Goal: Task Accomplishment & Management: Use online tool/utility

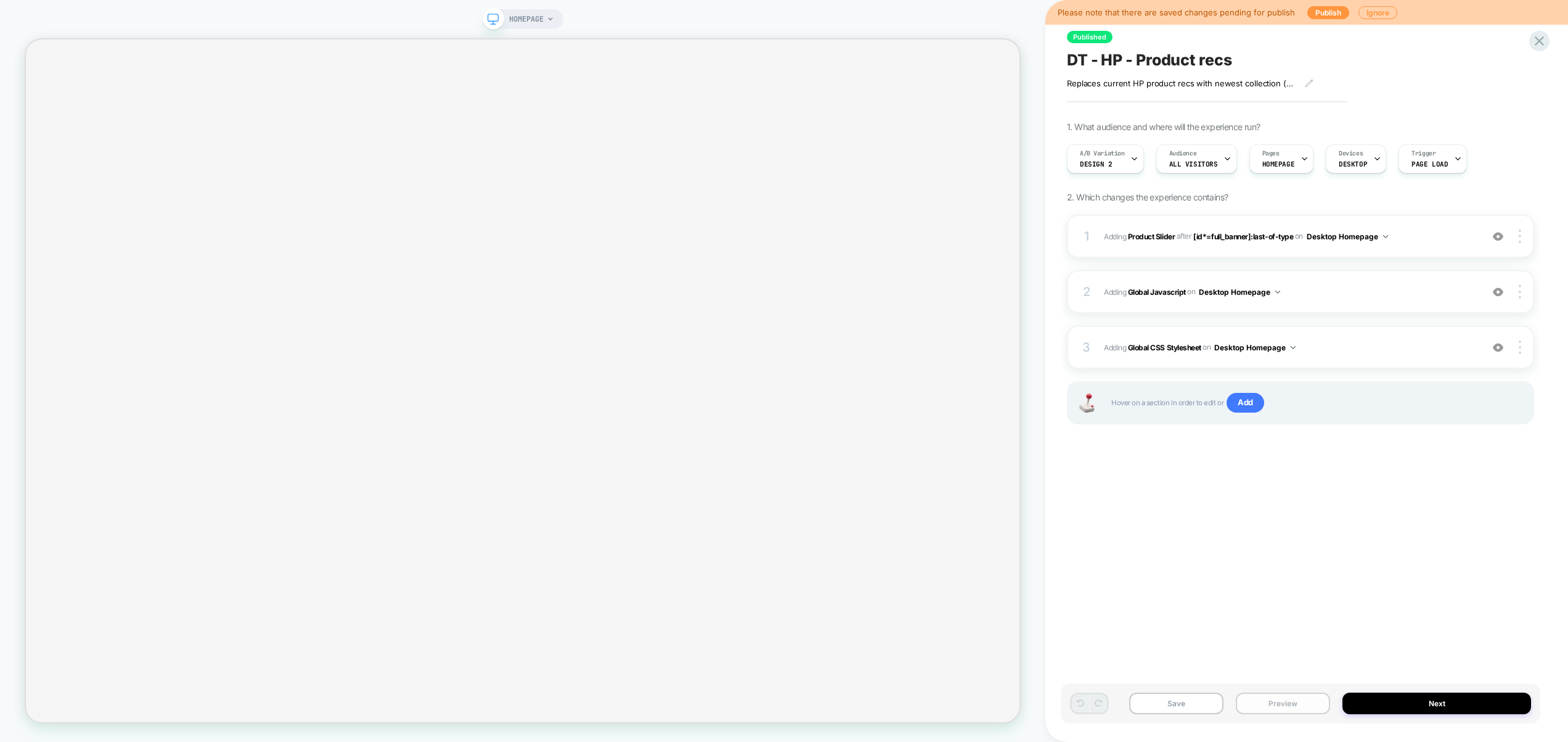
click at [1277, 702] on button "Preview" at bounding box center [1282, 703] width 94 height 21
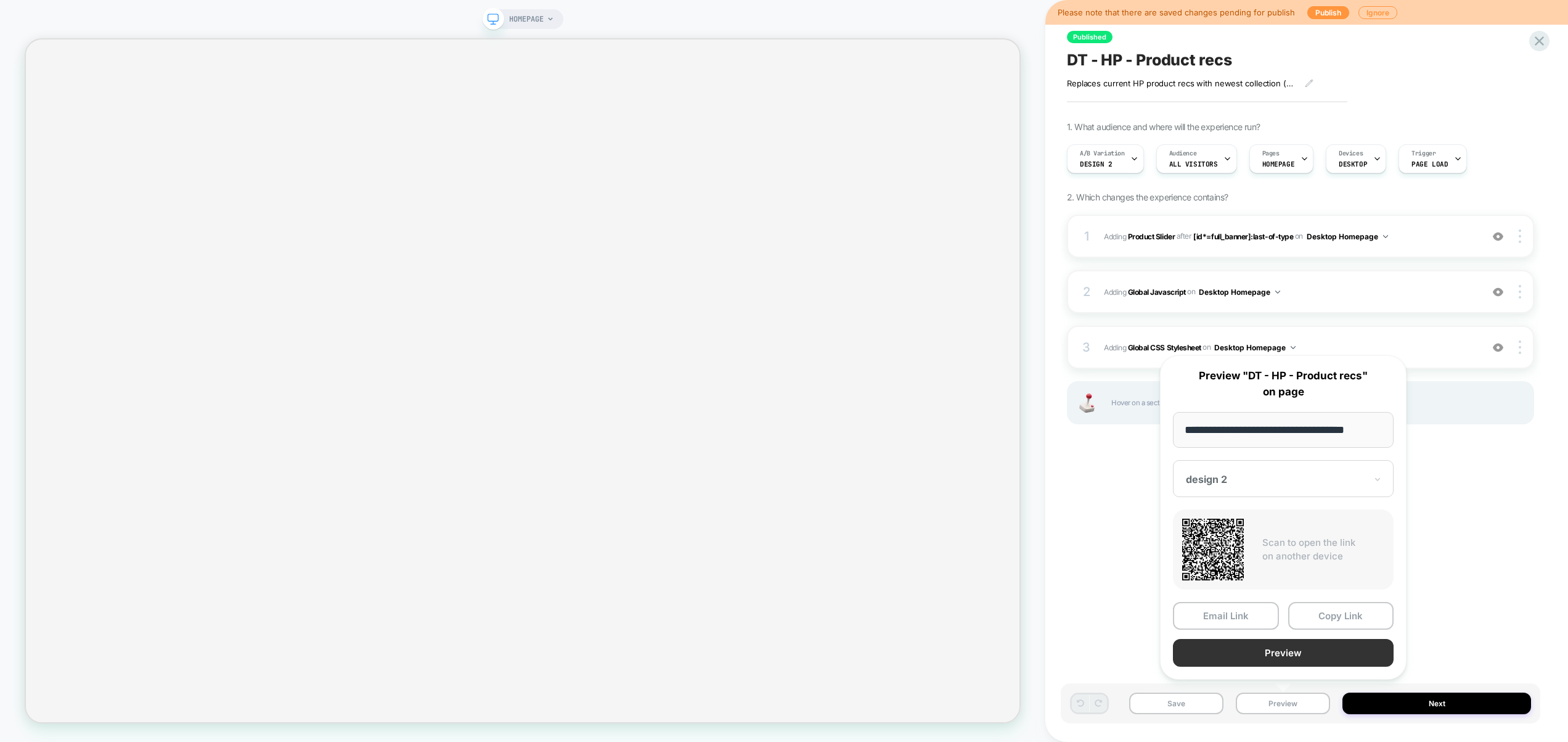
click at [1274, 657] on button "Preview" at bounding box center [1283, 653] width 221 height 28
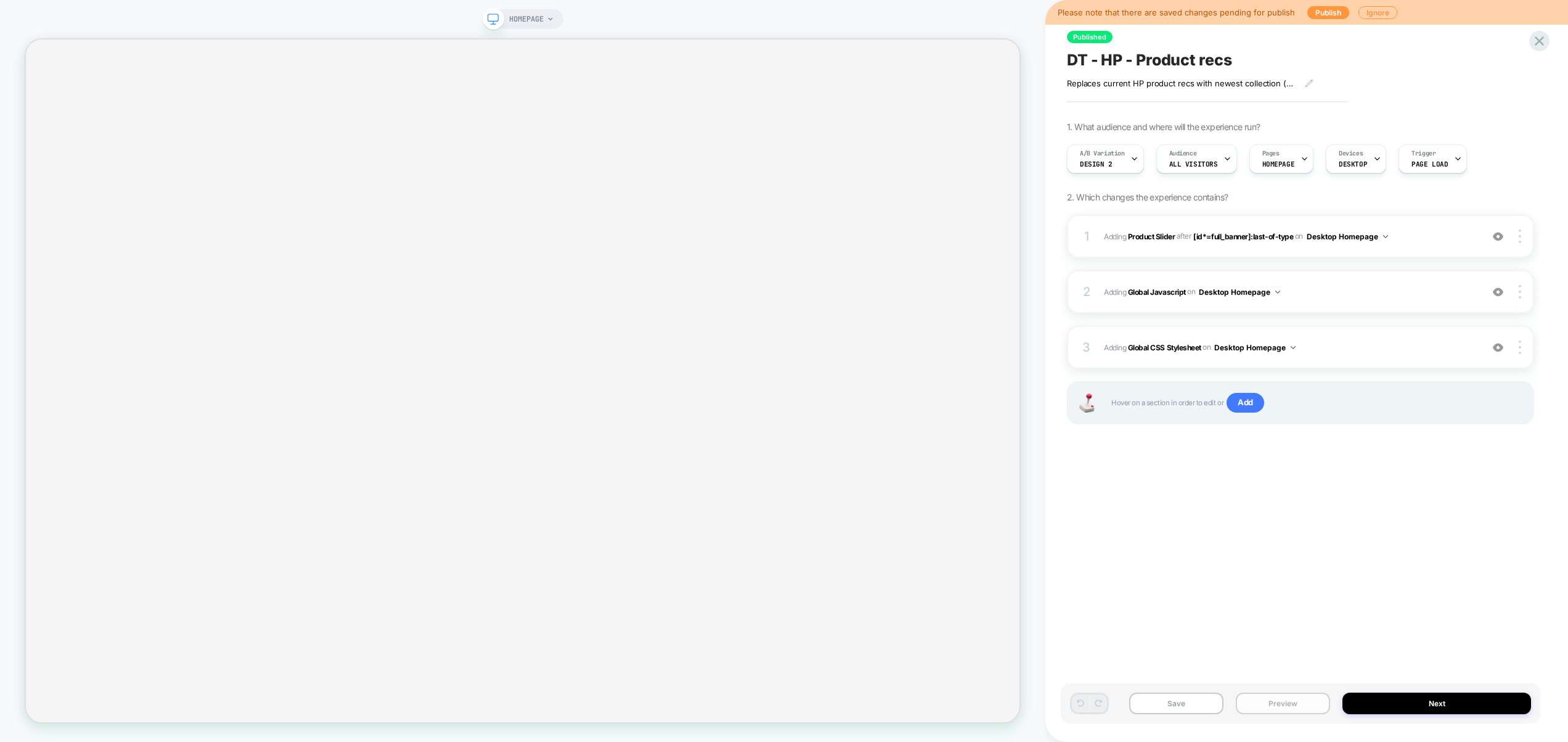
click at [1311, 701] on button "Preview" at bounding box center [1282, 703] width 94 height 21
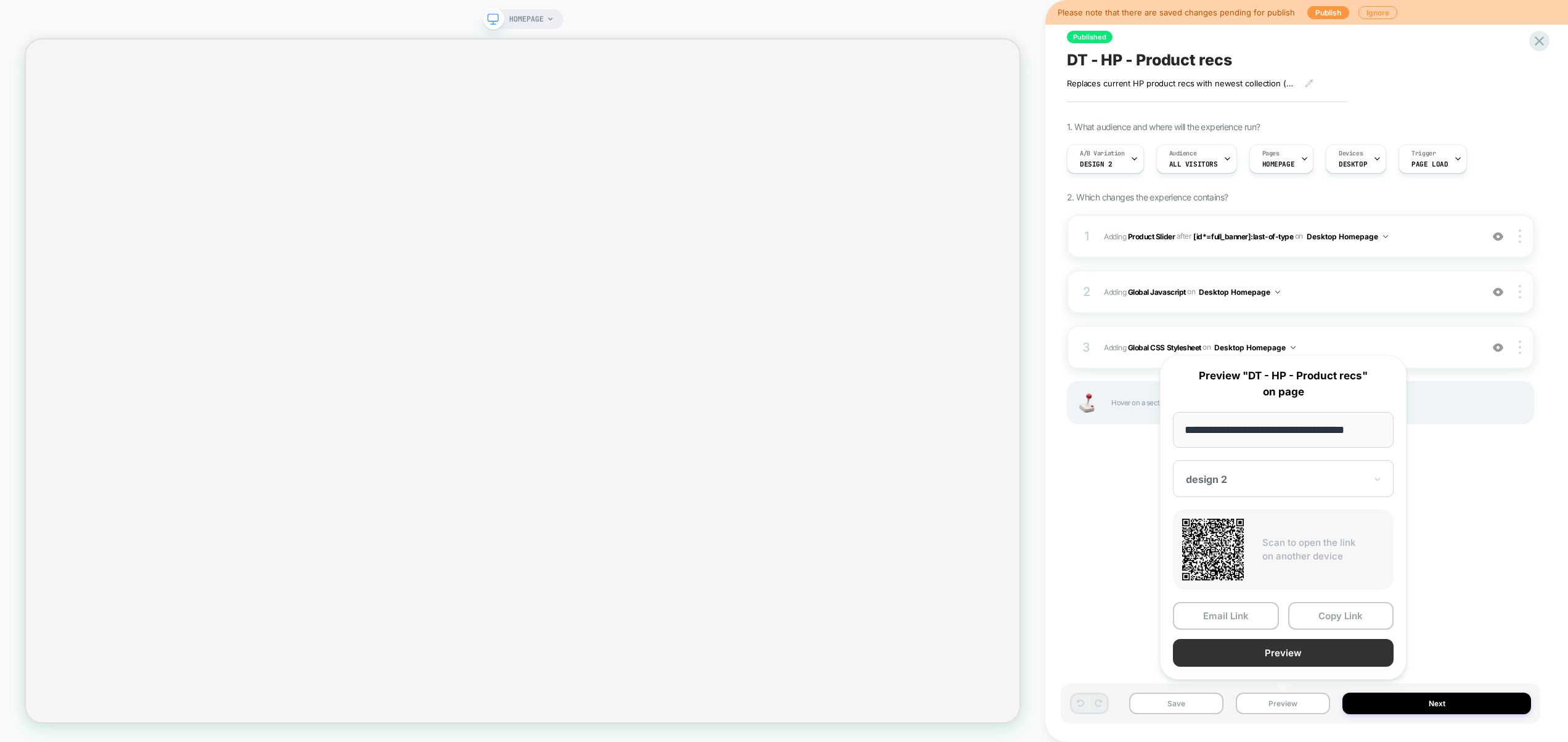
click at [1248, 653] on button "Preview" at bounding box center [1283, 653] width 221 height 28
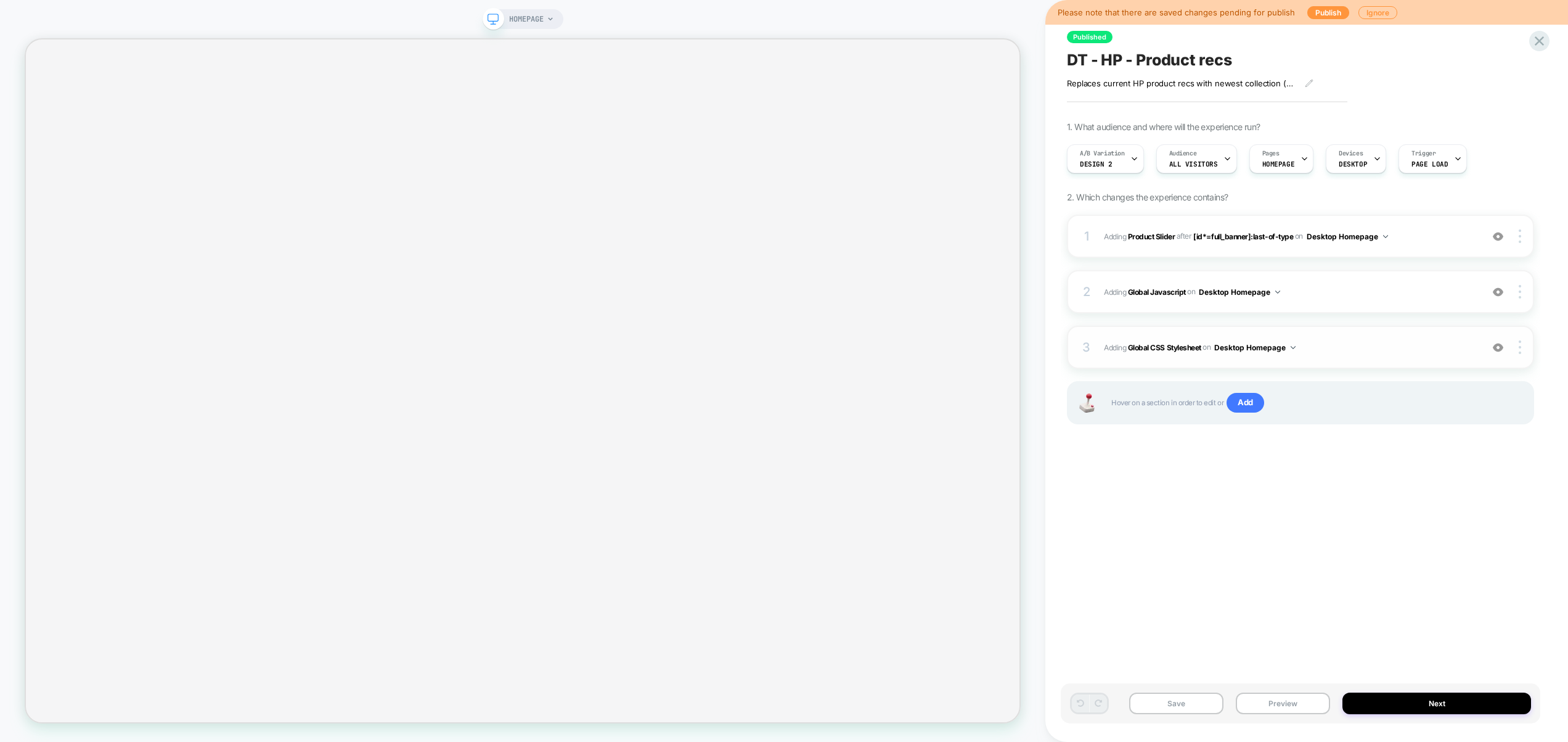
drag, startPoint x: 1392, startPoint y: 356, endPoint x: 1377, endPoint y: 348, distance: 17.0
click at [1391, 356] on div "3 Adding Global CSS Stylesheet on Desktop Homepage Copy to Mobile Target All De…" at bounding box center [1300, 347] width 467 height 44
click at [1377, 347] on span "Adding Global CSS Stylesheet on Desktop Homepage" at bounding box center [1290, 347] width 372 height 15
click at [1422, 351] on span "Adding Global CSS Stylesheet on Desktop Homepage" at bounding box center [1290, 347] width 372 height 15
click at [492, 19] on icon at bounding box center [493, 19] width 11 height 11
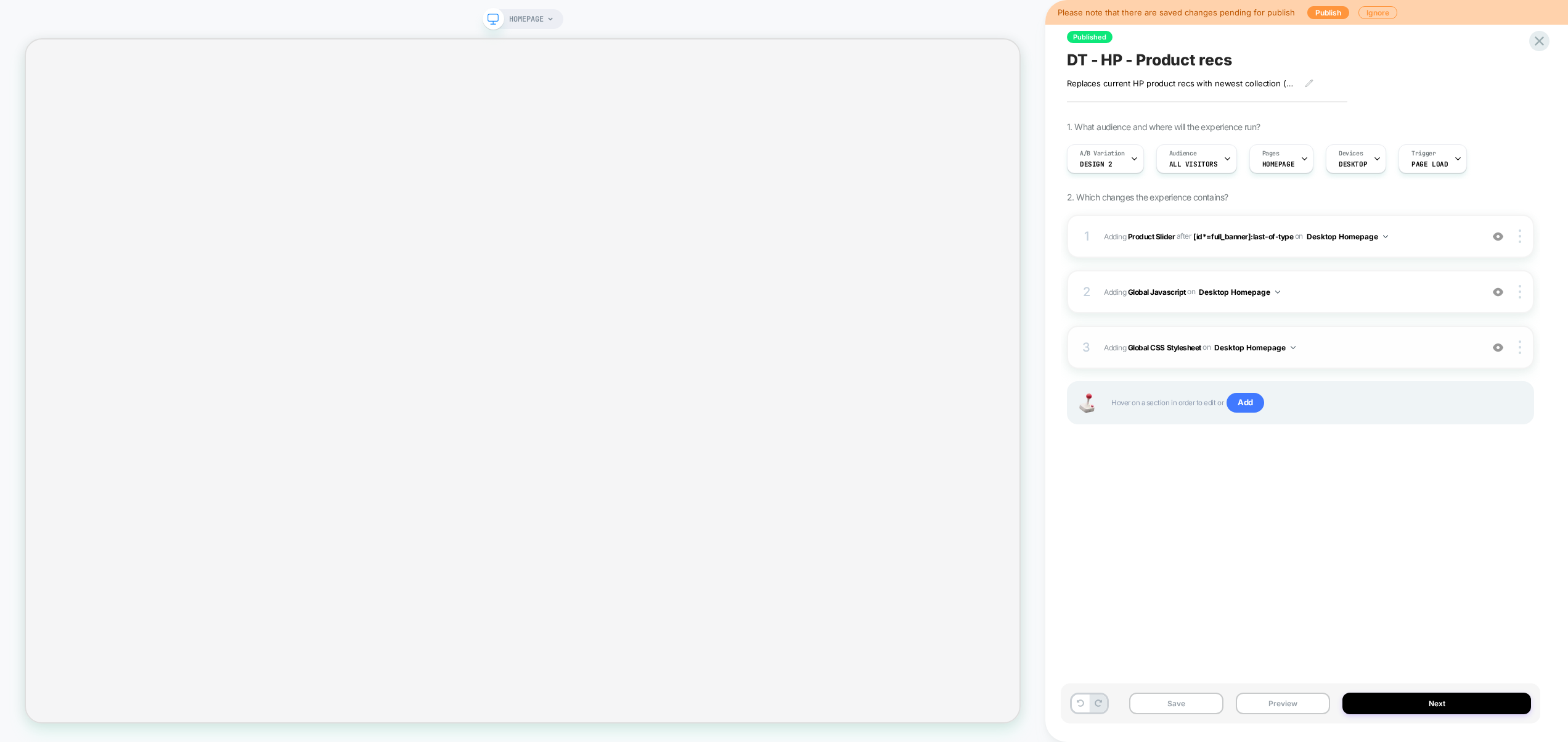
click at [1397, 360] on div "3 Adding Global CSS Stylesheet on Desktop Homepage Add Before Add After Copy to…" at bounding box center [1300, 347] width 467 height 44
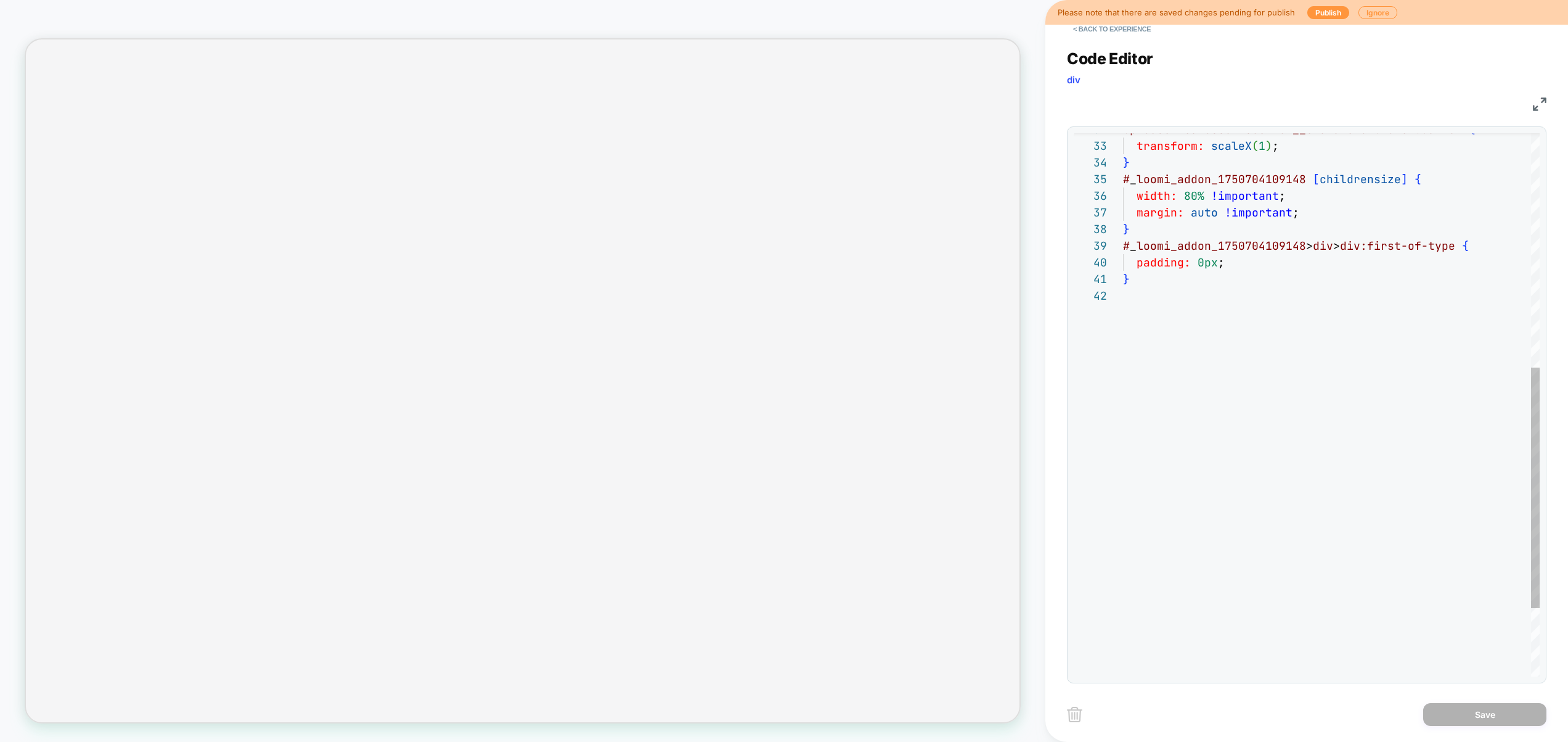
scroll to position [17, 0]
click at [1194, 412] on div "padding: 0px ; } } # _ loomi_addon_1750704109148 > div > div:first-of-type { .p…" at bounding box center [1331, 218] width 416 height 1226
click at [1126, 294] on div "{ padding: 0px ; } } # _ loomi_addon_1750704109148 > div > div:first-of-type { …" at bounding box center [1331, 234] width 416 height 1259
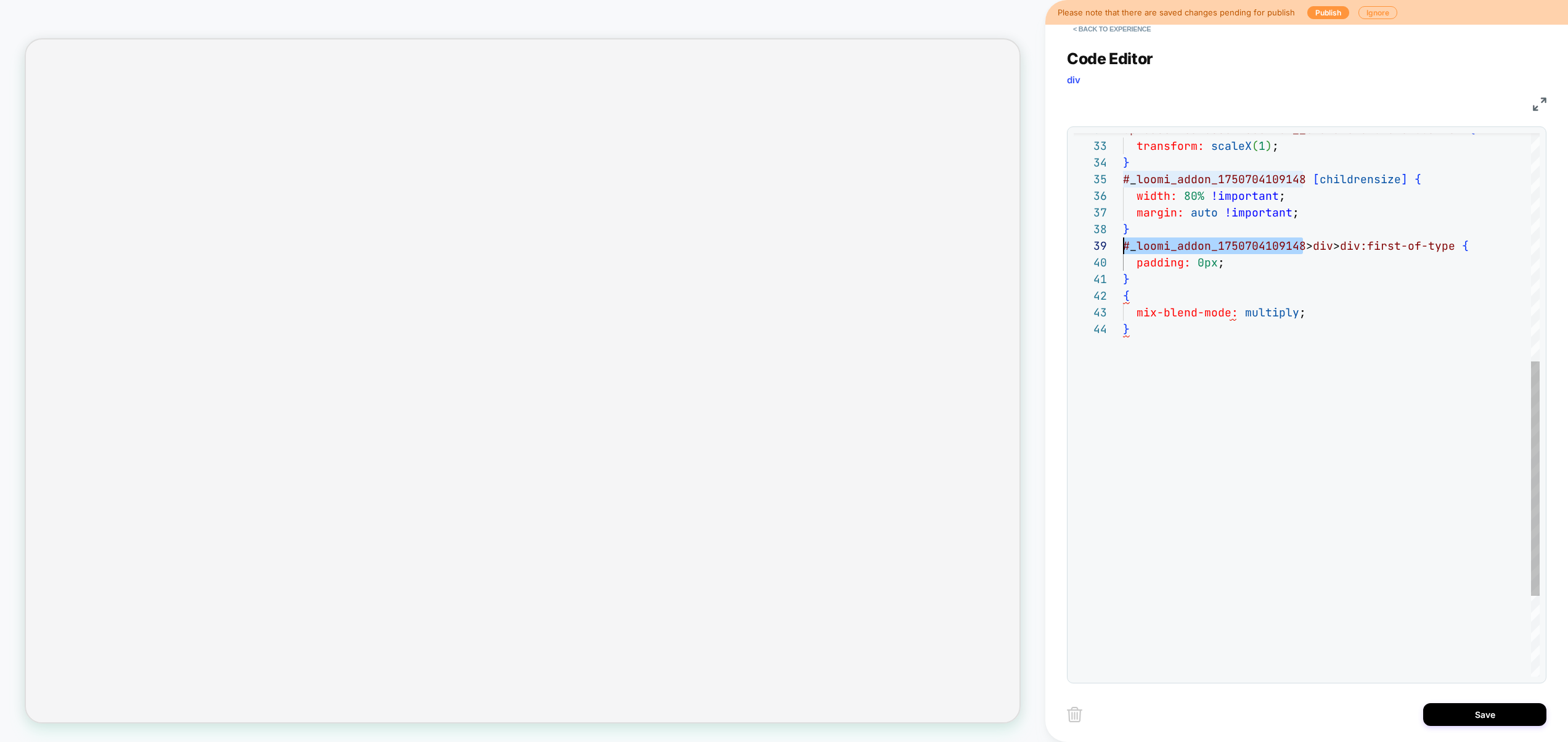
drag, startPoint x: 1301, startPoint y: 246, endPoint x: 1103, endPoint y: 249, distance: 198.0
click at [1123, 249] on div "{ padding: 0px ; } } # _ loomi_addon_1750704109148 > div > div:first-of-type { …" at bounding box center [1331, 234] width 416 height 1259
click at [1126, 292] on div "{ padding: 0px ; } } # _ loomi_addon_1750704109148 > div > div:first-of-type { …" at bounding box center [1331, 234] width 416 height 1259
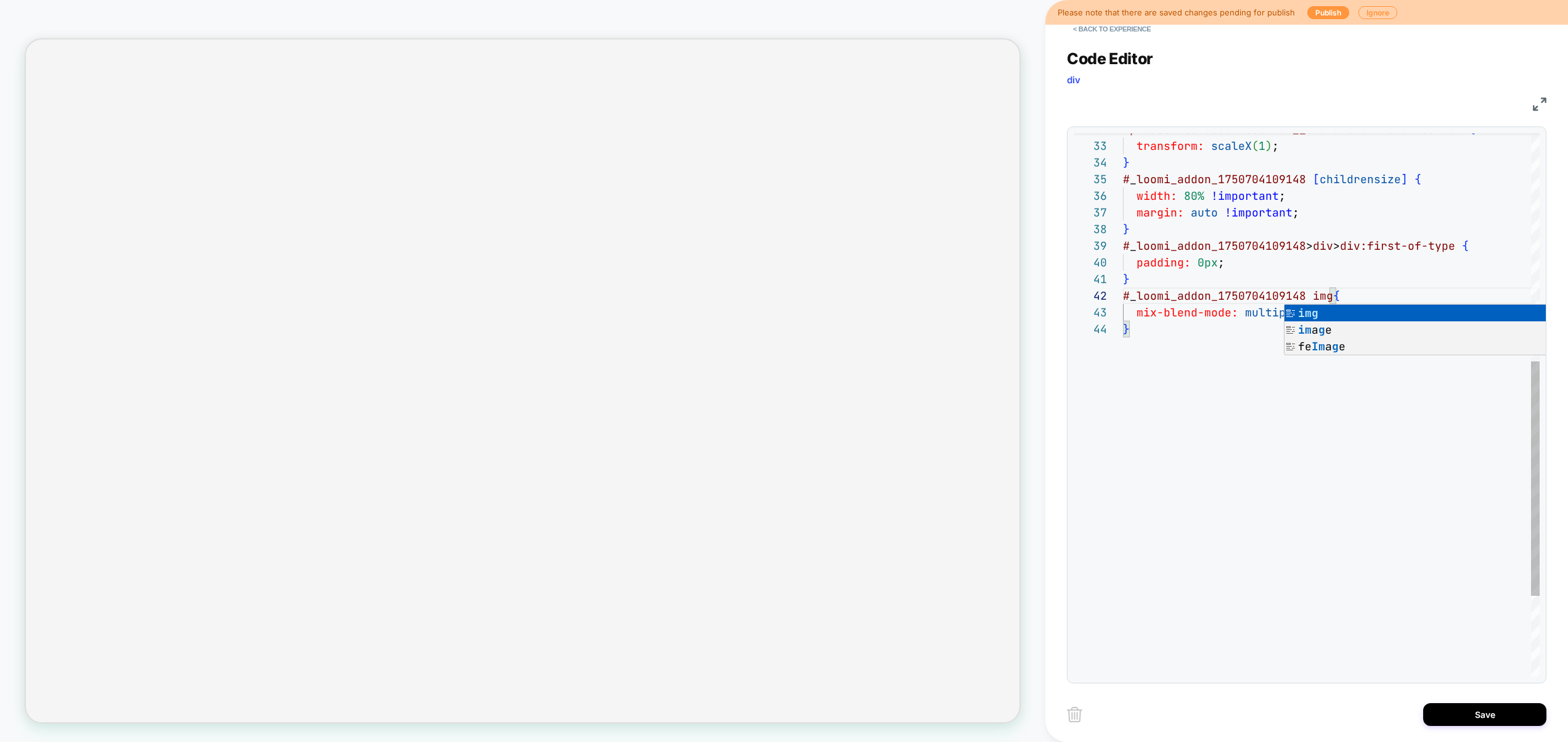
scroll to position [50, 7]
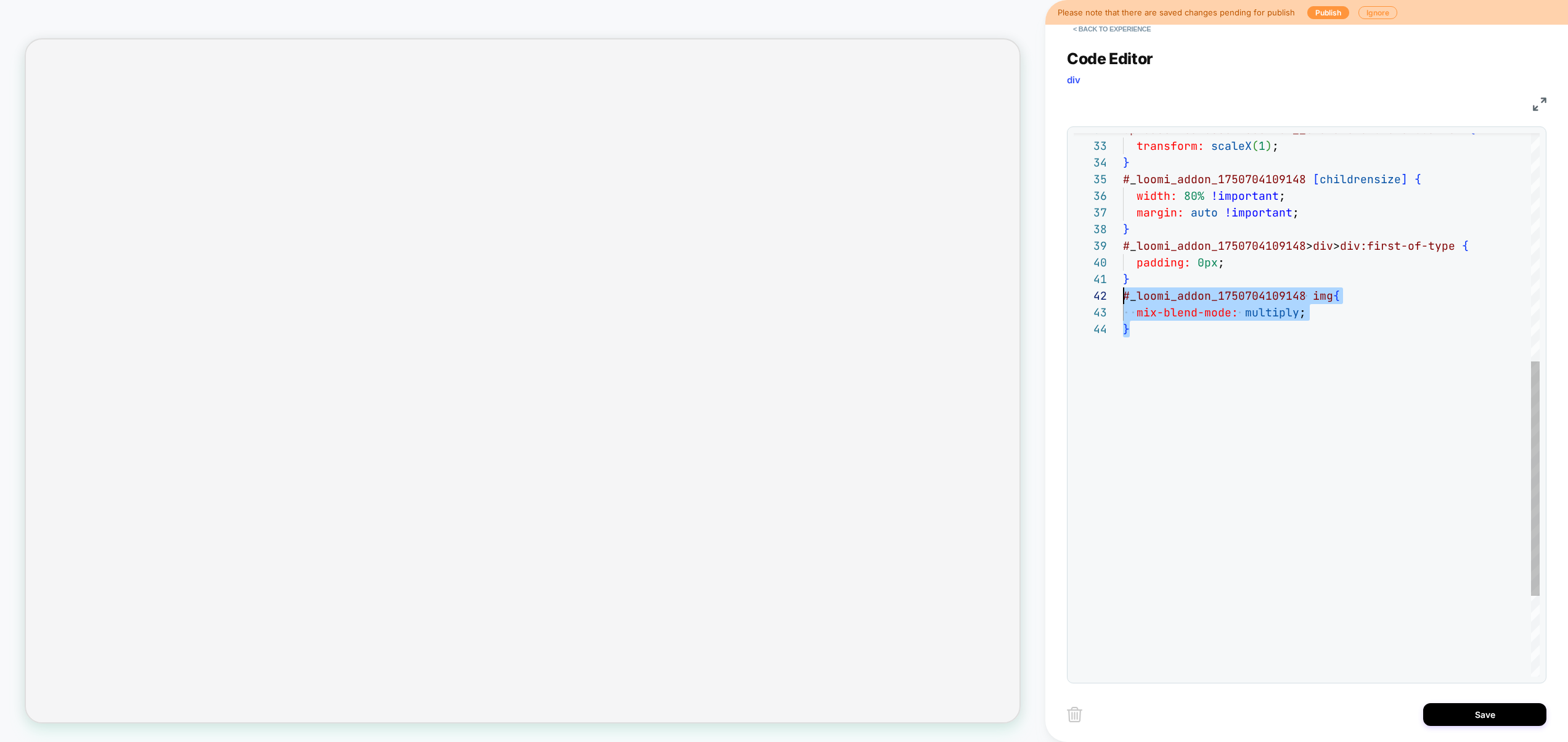
drag, startPoint x: 1143, startPoint y: 322, endPoint x: 1107, endPoint y: 303, distance: 40.7
click at [1123, 303] on div "# _ loomi_addon_1750704109148 img { padding: 0px ; } } # _ loomi_addon_17507041…" at bounding box center [1331, 234] width 416 height 1259
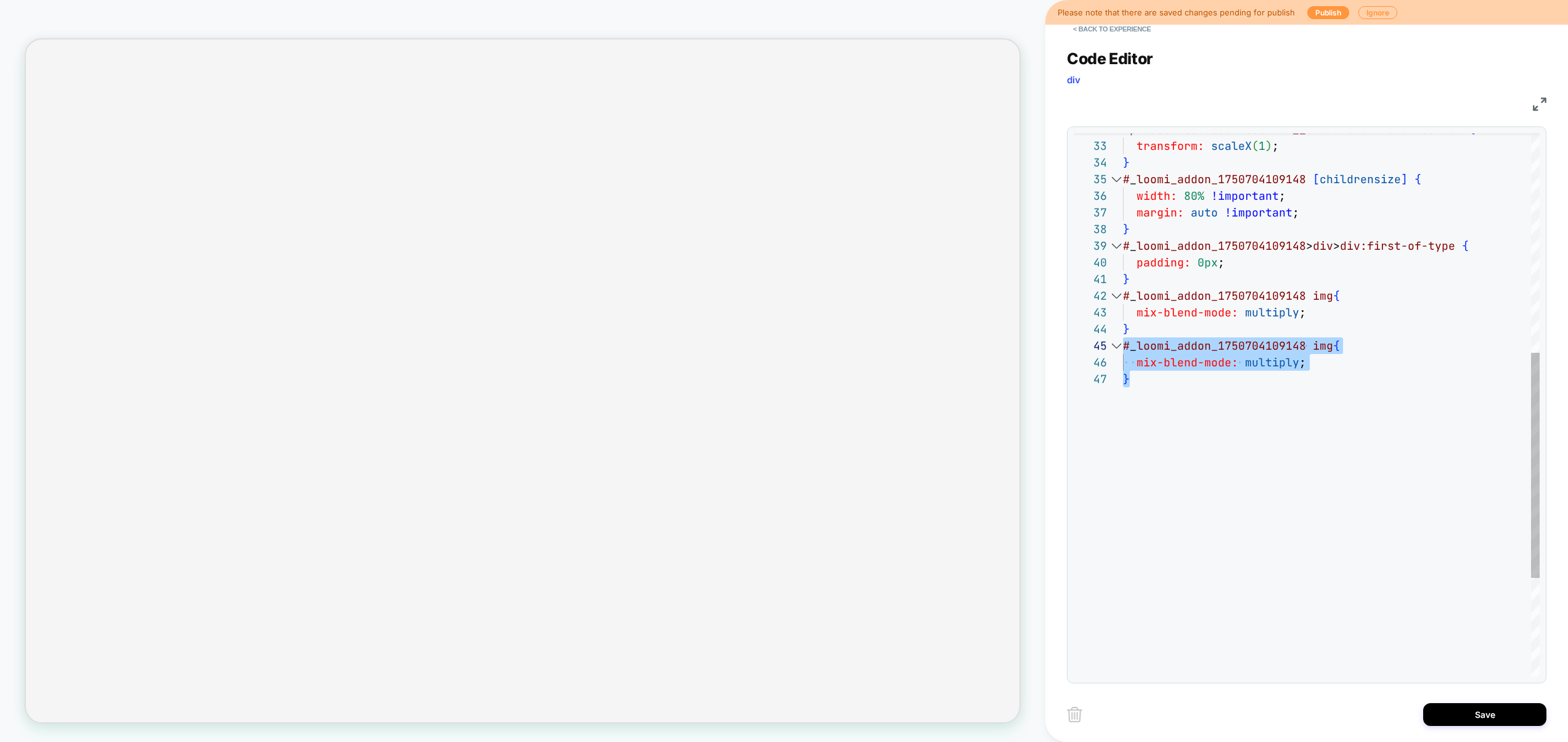
click at [1319, 349] on div "# _ loomi_addon_1750704109148 img { padding: 0px ; } } # _ loomi_addon_17507041…" at bounding box center [1331, 259] width 416 height 1309
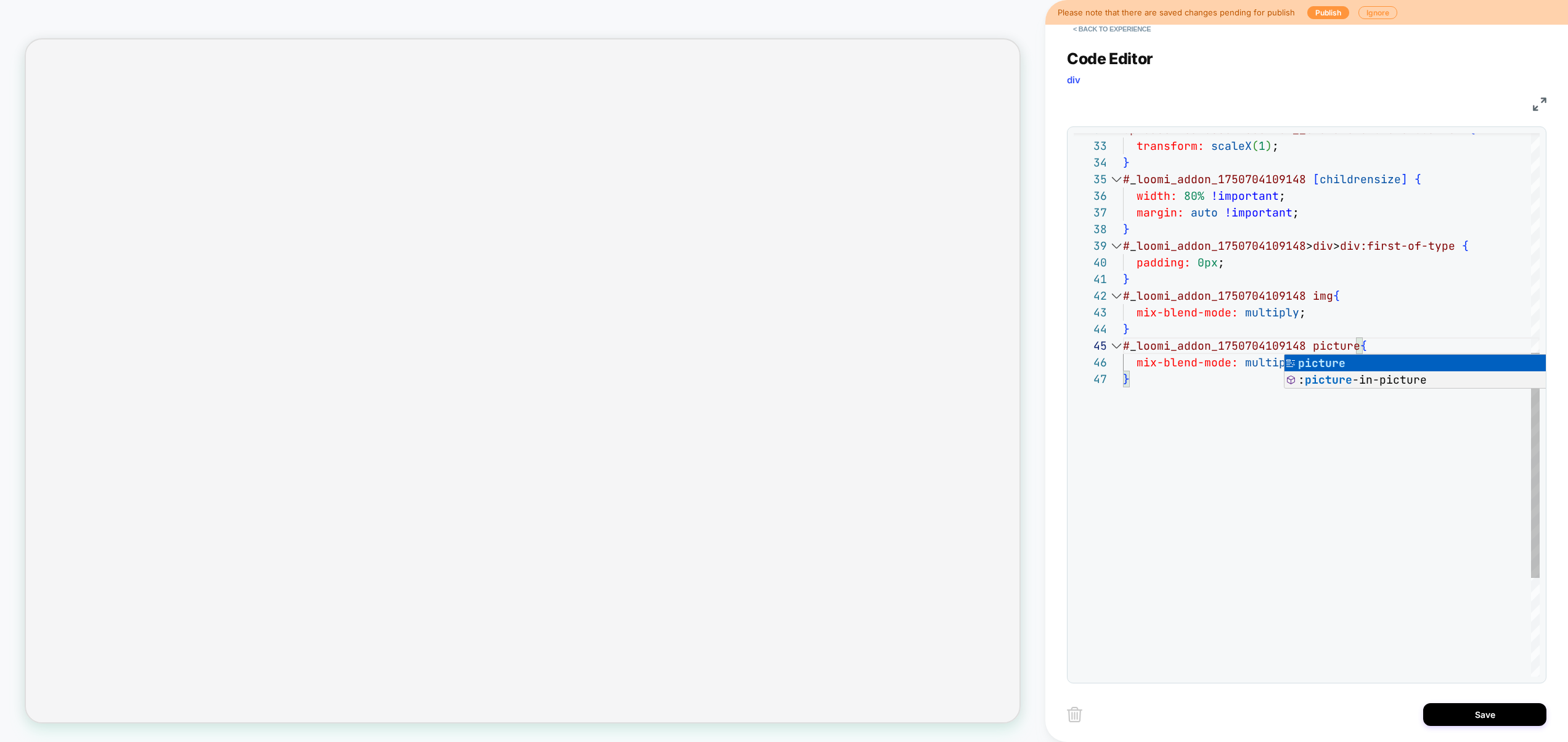
click at [1191, 356] on div "# _ loomi_addon_1750704109148 img { padding: 0px ; } } # _ loomi_addon_17507041…" at bounding box center [1331, 259] width 416 height 1309
drag, startPoint x: 1139, startPoint y: 363, endPoint x: 1383, endPoint y: 374, distance: 244.2
click at [1383, 374] on div "# _ loomi_addon_1750704109148 img { padding: 0px ; } } # _ loomi_addon_17507041…" at bounding box center [1331, 259] width 416 height 1309
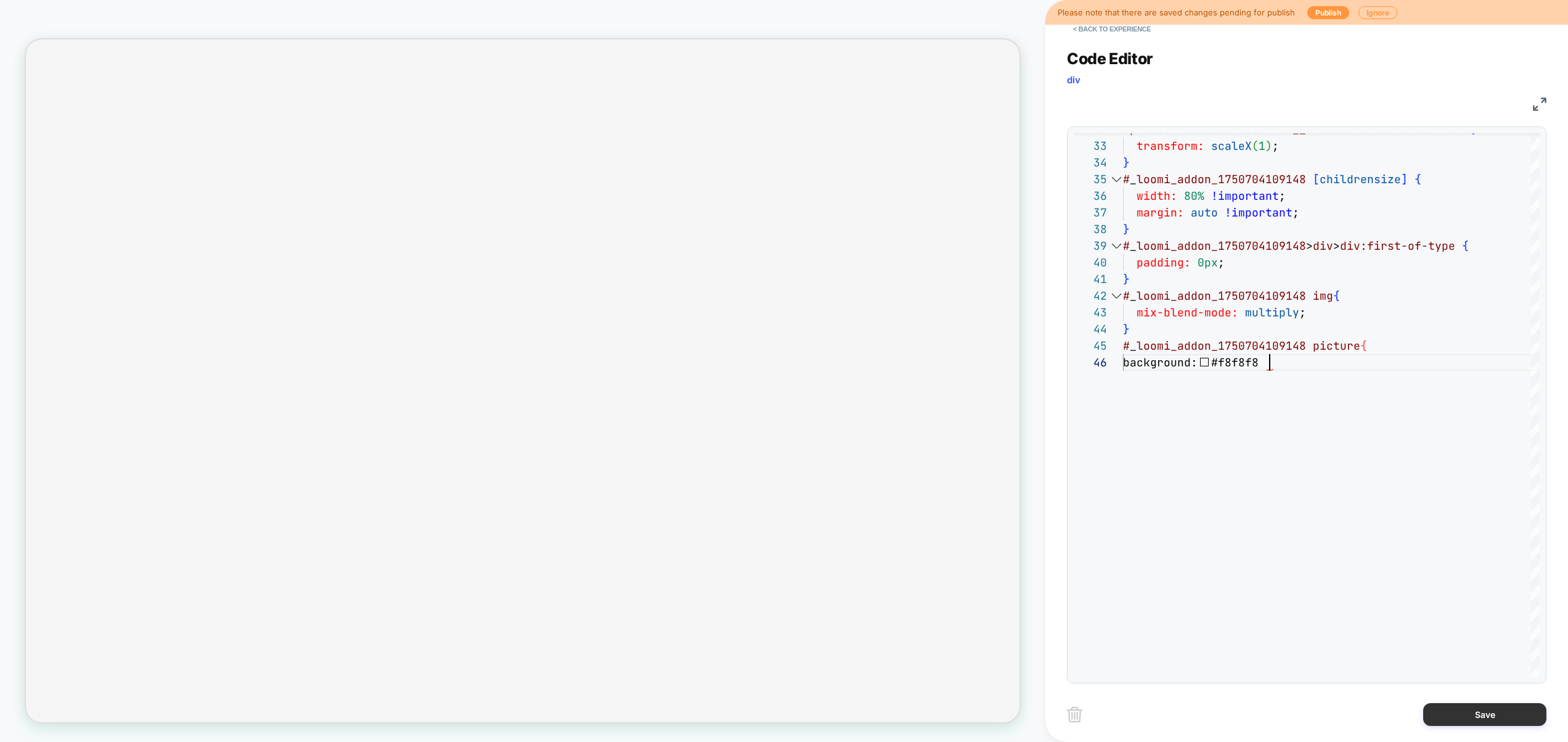
type textarea "**********"
click at [1471, 718] on button "Save" at bounding box center [1485, 714] width 123 height 23
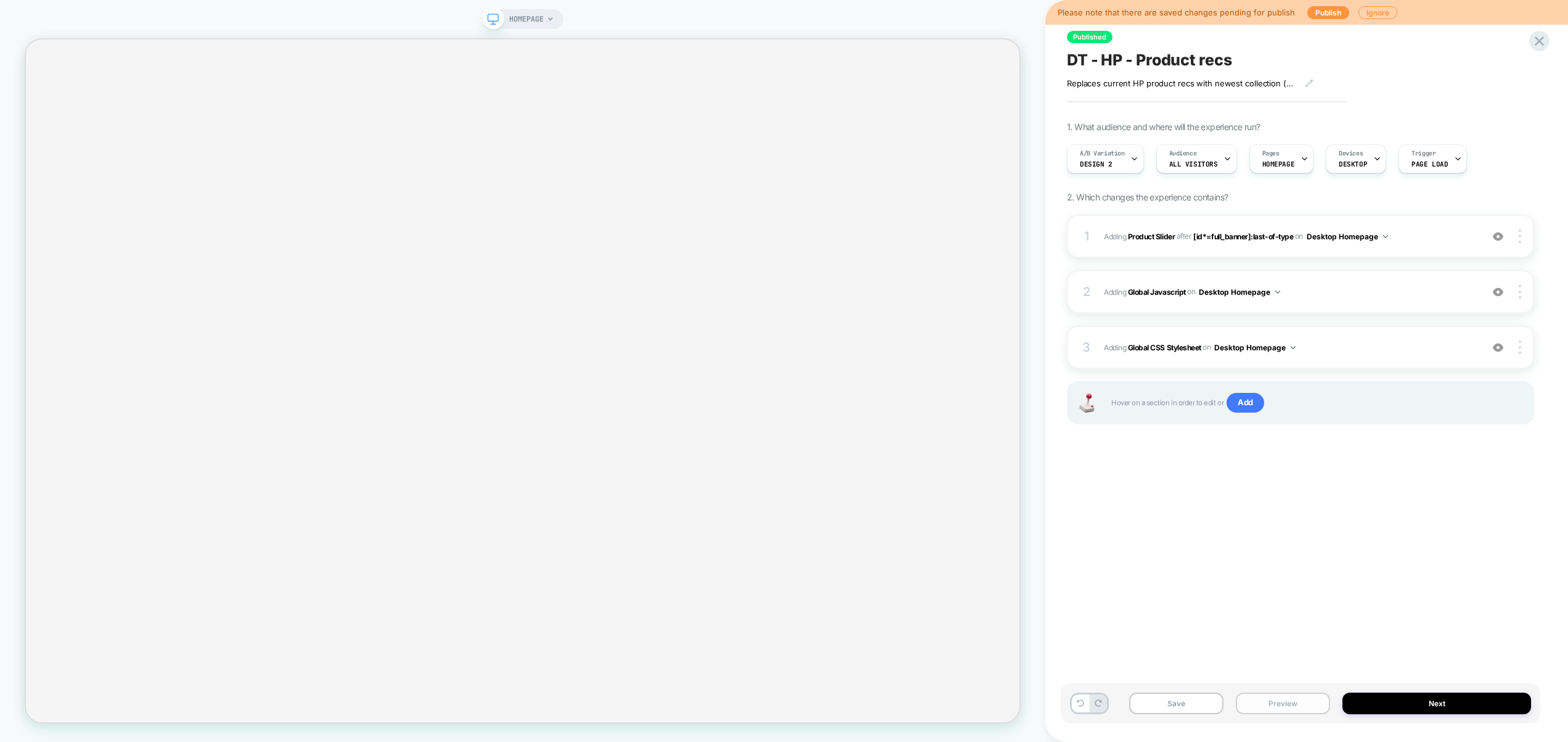
click at [1300, 708] on button "Preview" at bounding box center [1282, 703] width 94 height 21
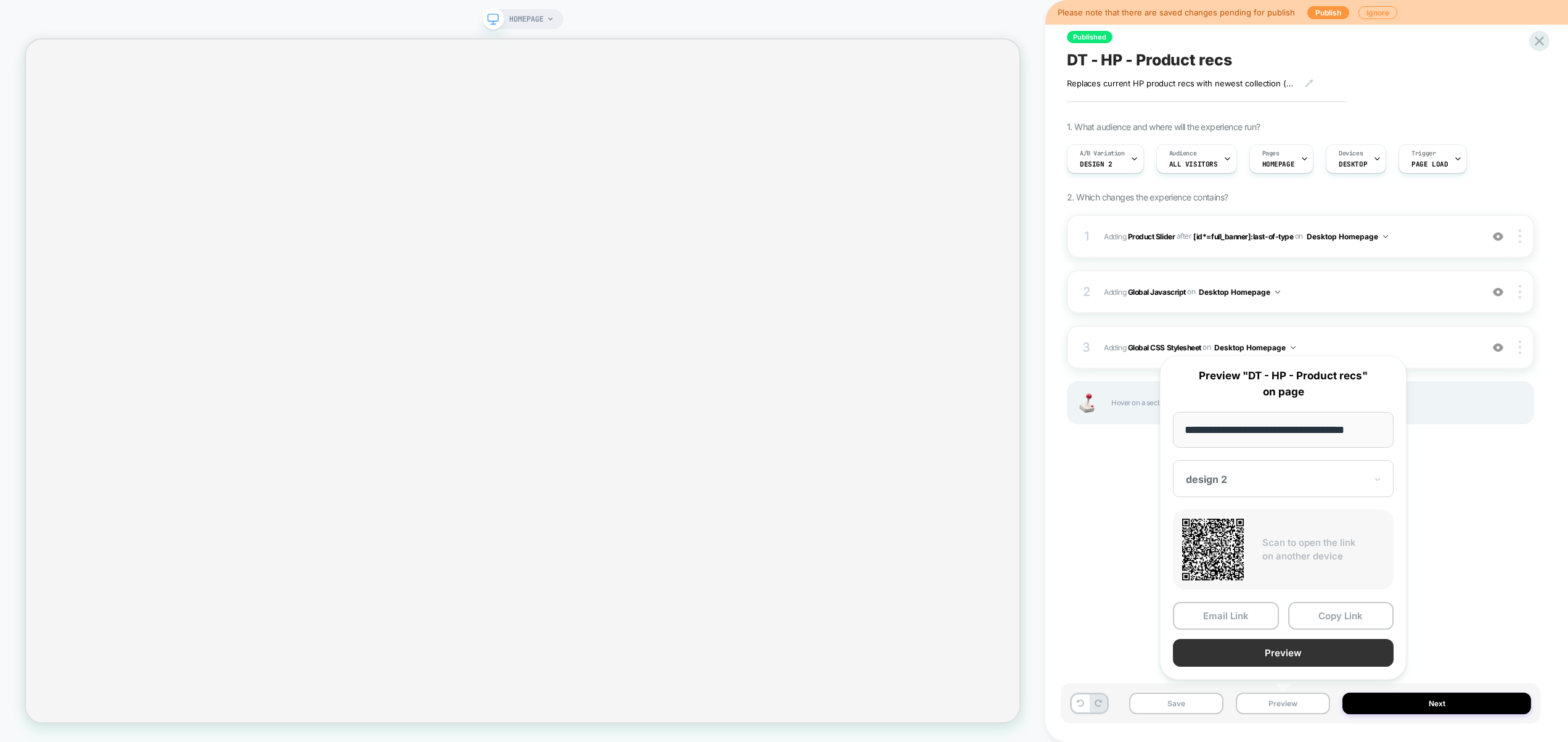
click at [1295, 656] on button "Preview" at bounding box center [1283, 653] width 221 height 28
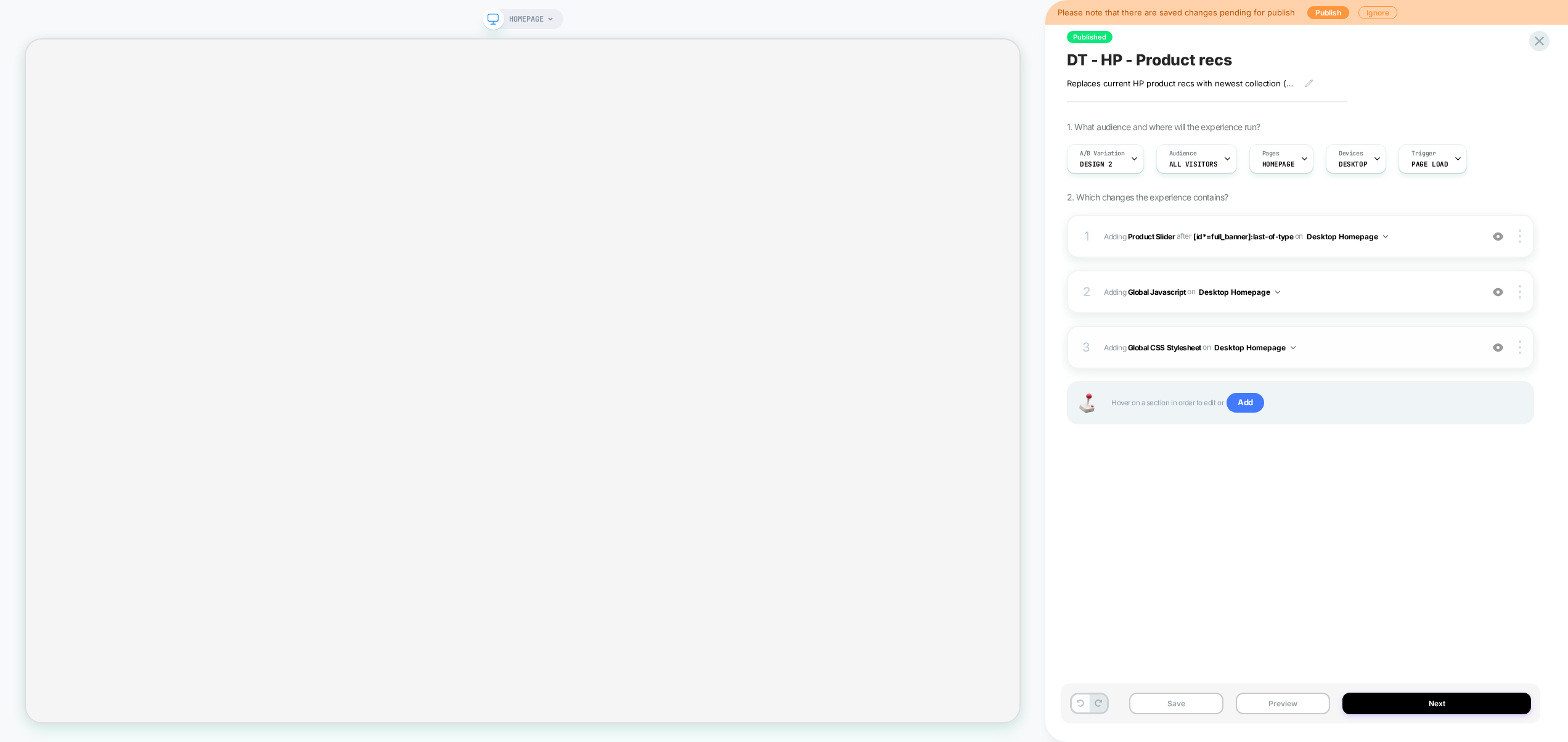
click at [1316, 342] on span "Adding Global CSS Stylesheet on Desktop Homepage" at bounding box center [1290, 347] width 372 height 15
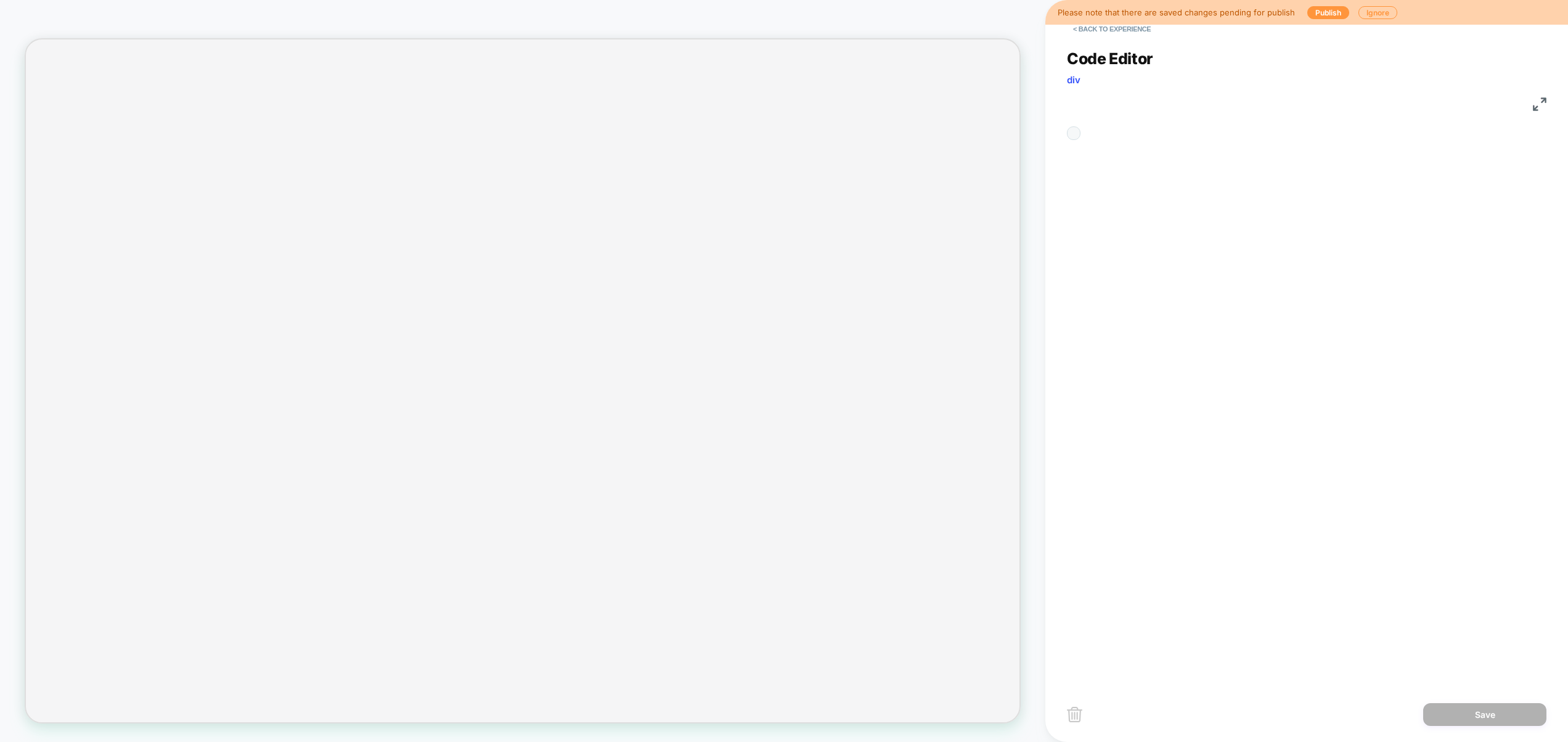
scroll to position [166, 0]
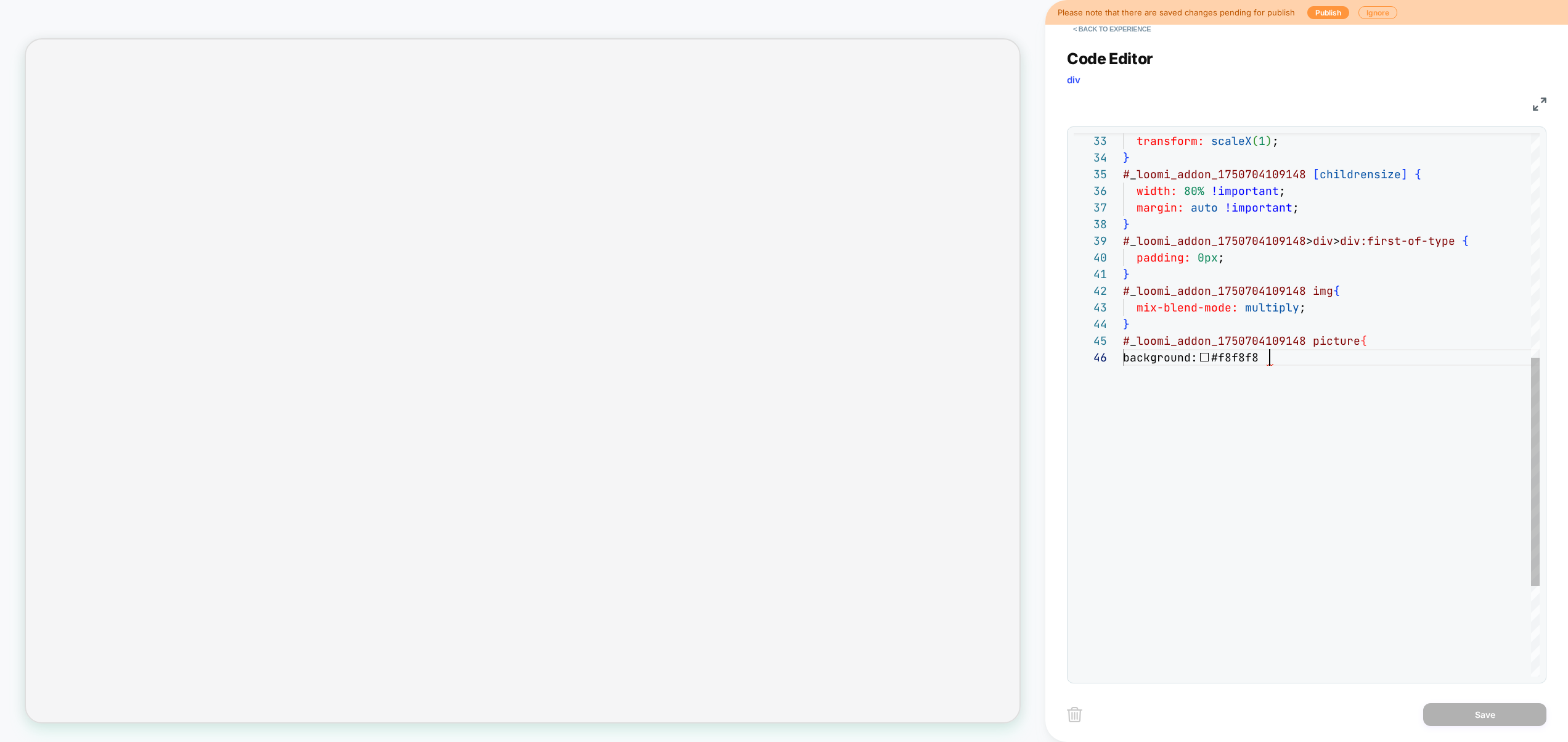
click at [1320, 350] on div "background: #f8f8f8 } # _ loomi_addon_1750704109148 picture { # _ loomi_addon_1…" at bounding box center [1331, 246] width 416 height 1292
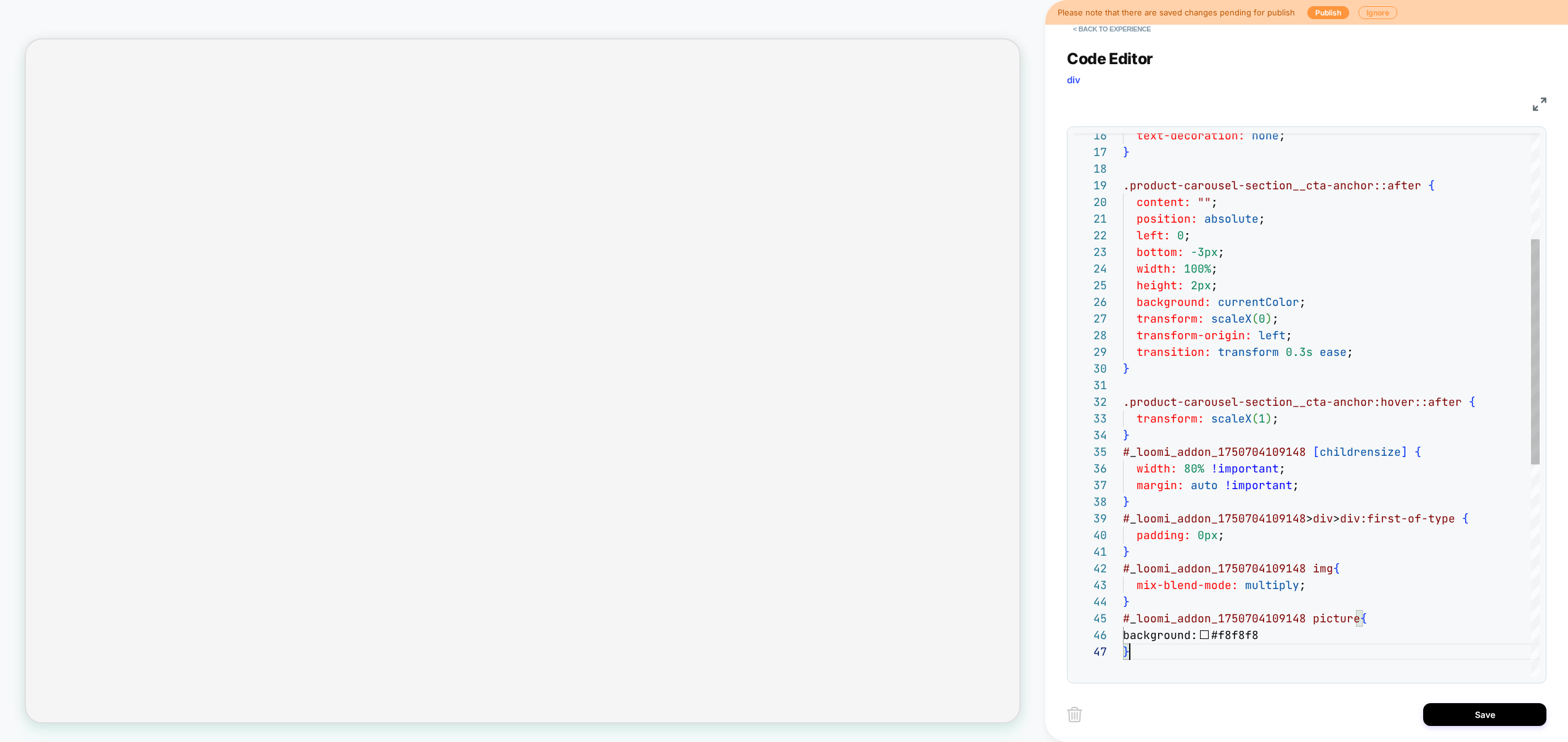
click at [1322, 479] on div "background: #f8f8f8 } # _ loomi_addon_1750704109148 picture { # _ loomi_addon_1…" at bounding box center [1331, 531] width 416 height 1309
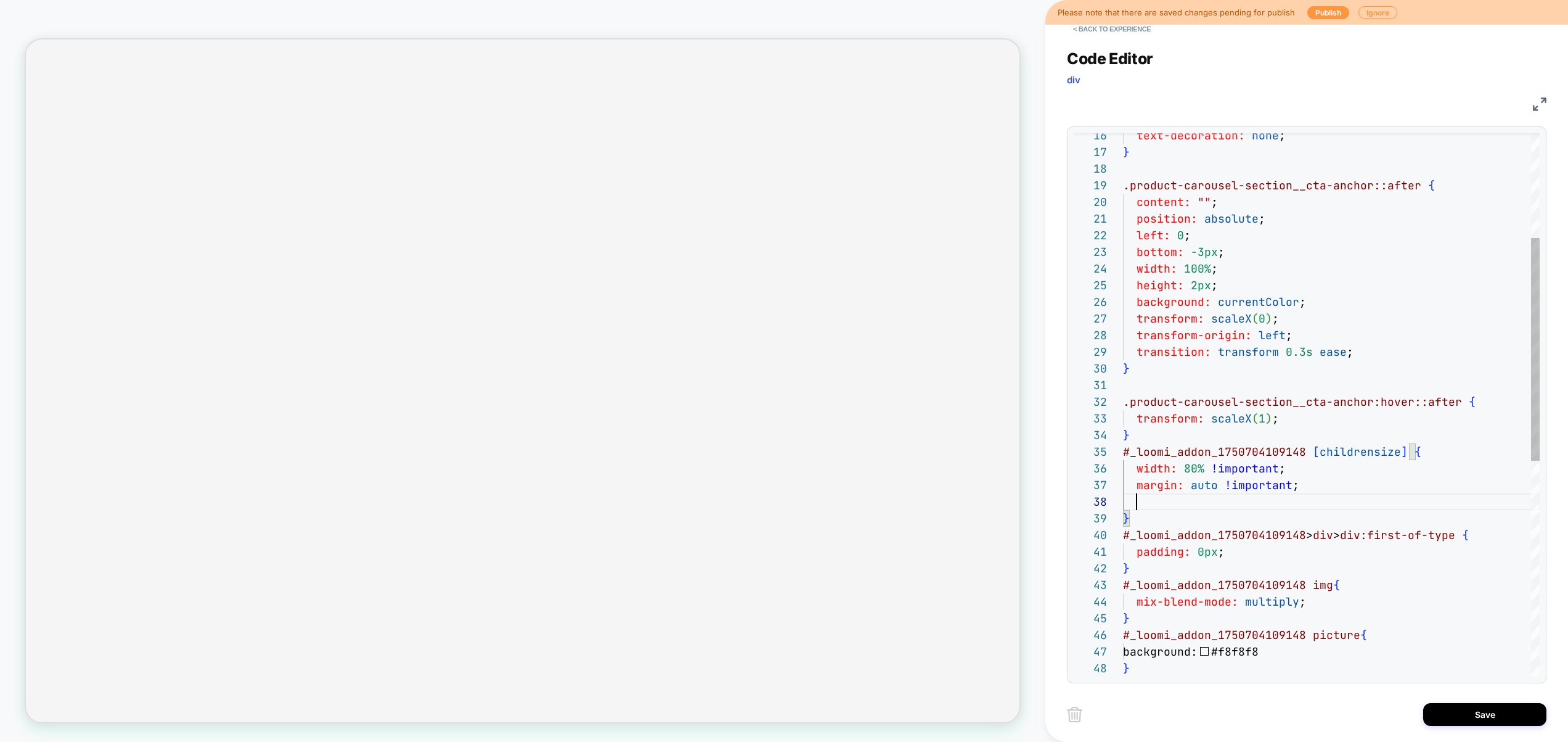
scroll to position [116, 166]
type textarea "**********"
click at [1479, 719] on button "Save" at bounding box center [1485, 714] width 123 height 23
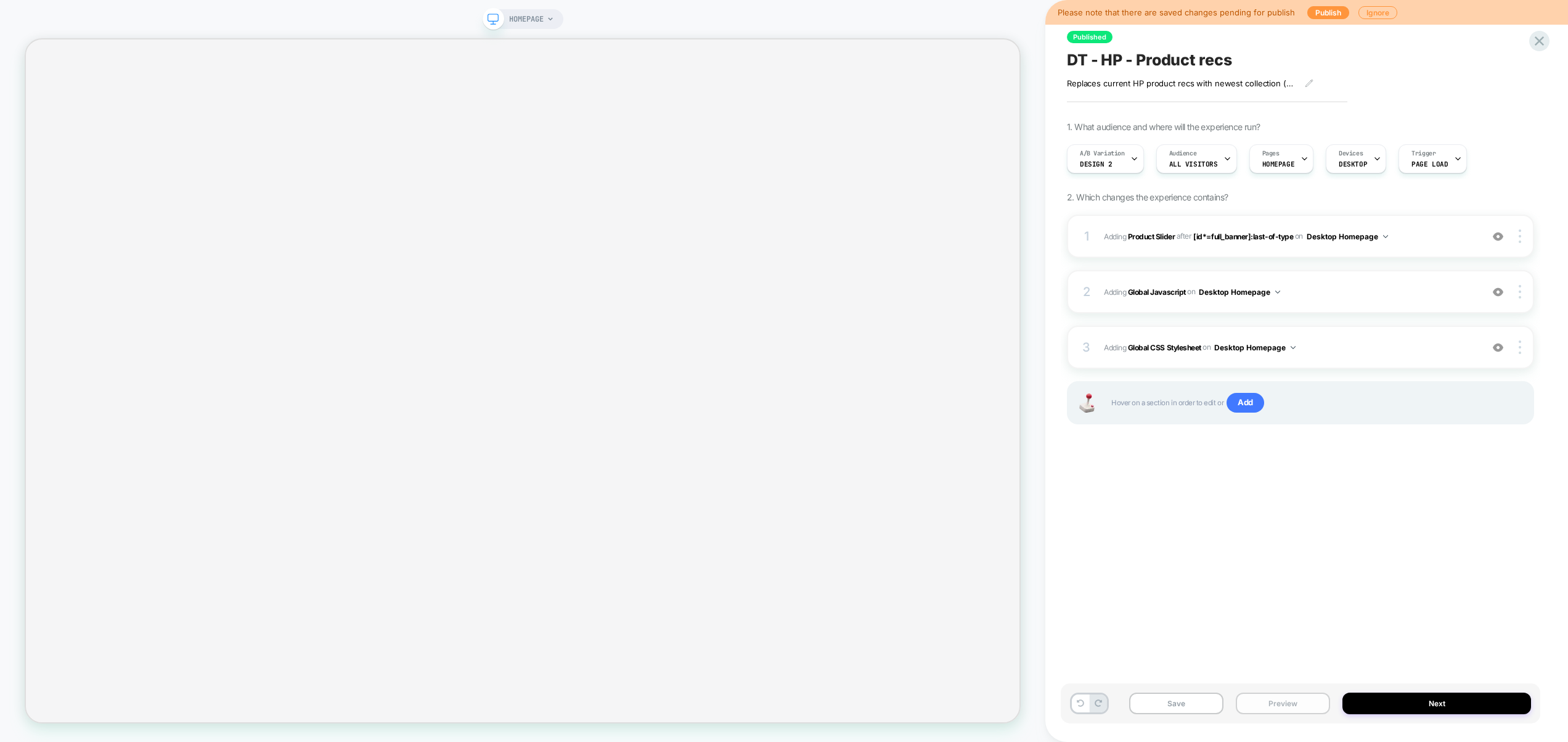
drag, startPoint x: 1304, startPoint y: 708, endPoint x: 1307, endPoint y: 695, distance: 13.3
click at [1304, 708] on button "Preview" at bounding box center [1282, 703] width 94 height 21
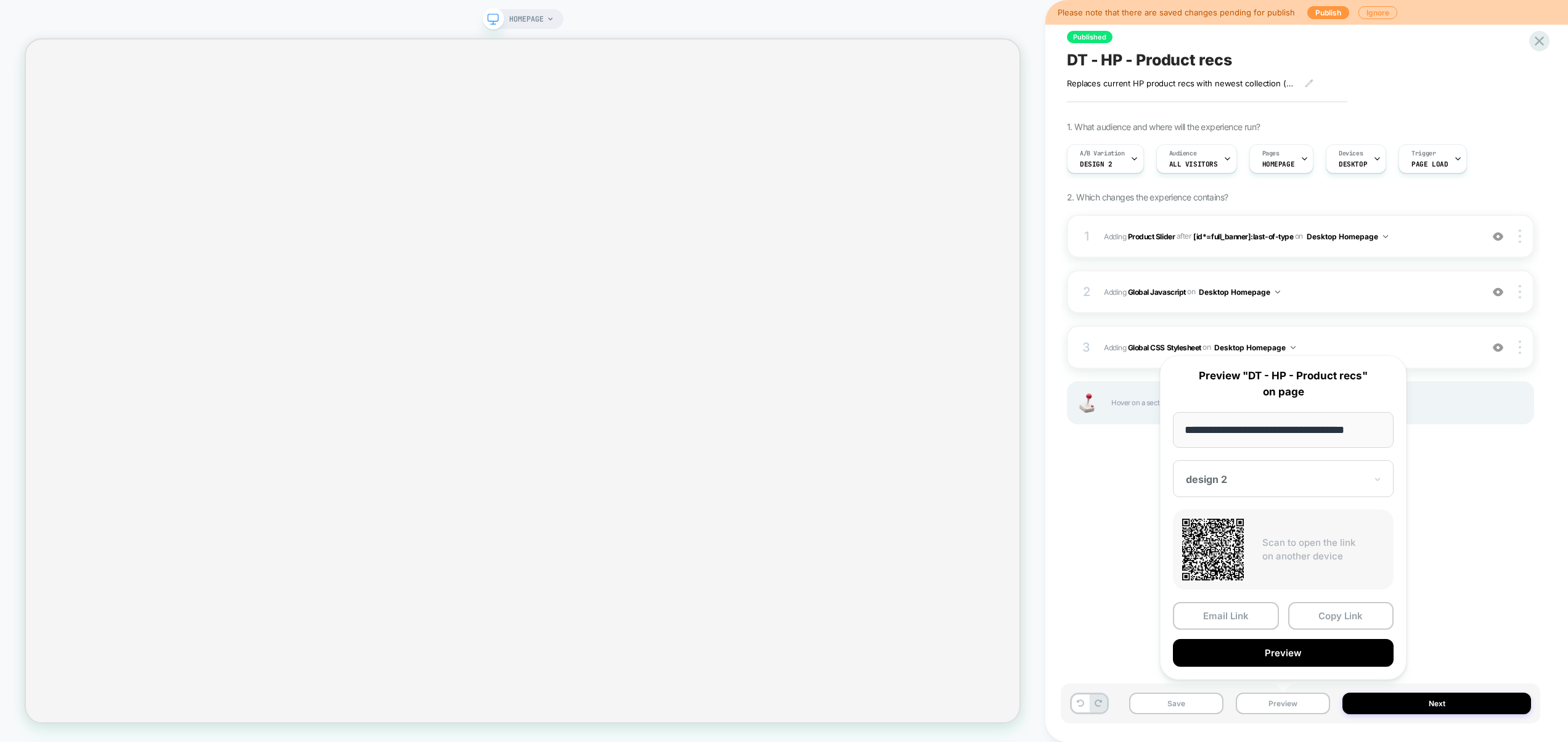
click at [1470, 535] on div "Published DT - HP - Product recs Replaces current HP product recs with newest c…" at bounding box center [1300, 371] width 480 height 717
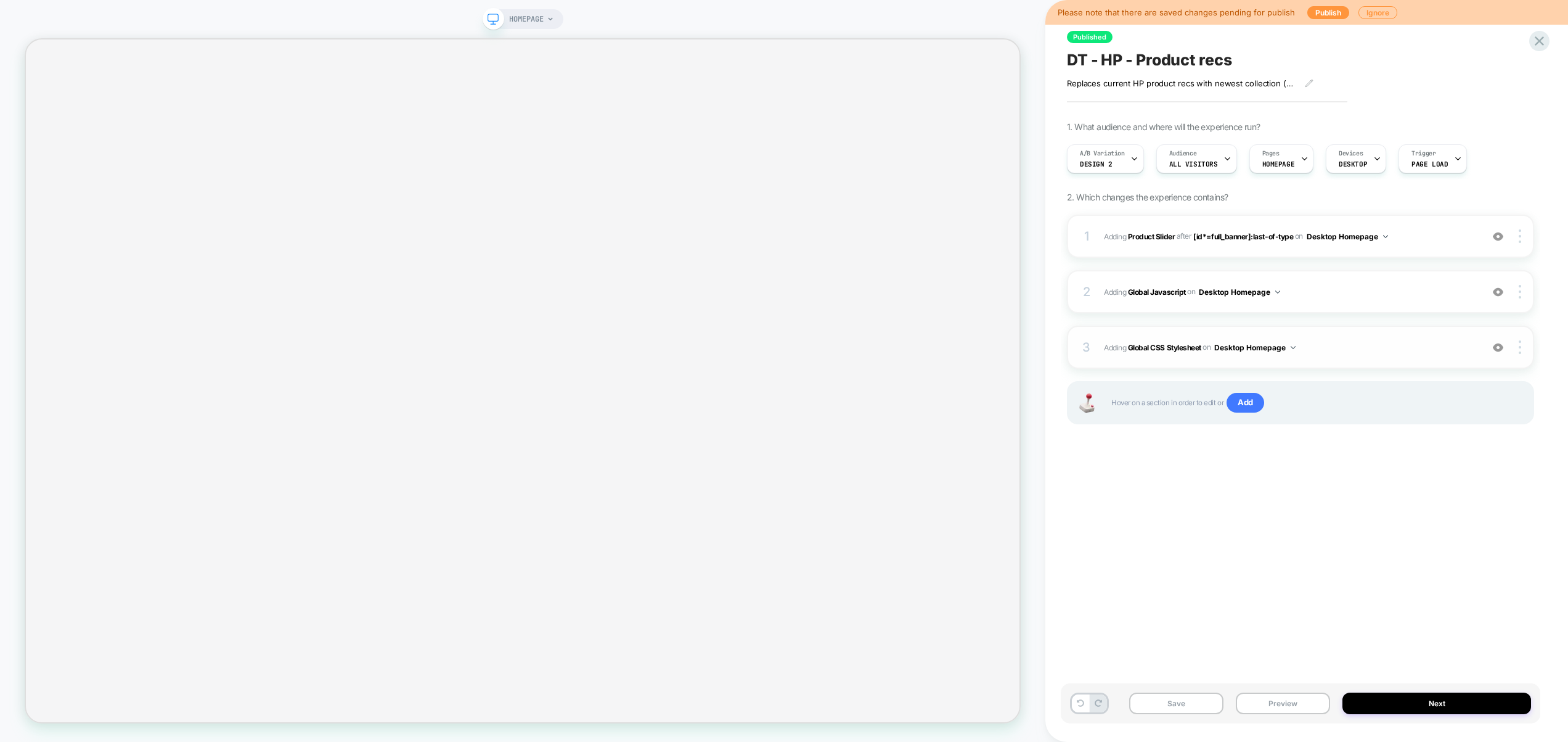
click at [1379, 356] on div "3 Adding Global CSS Stylesheet on Desktop Homepage Add Before Add After Copy to…" at bounding box center [1300, 347] width 467 height 44
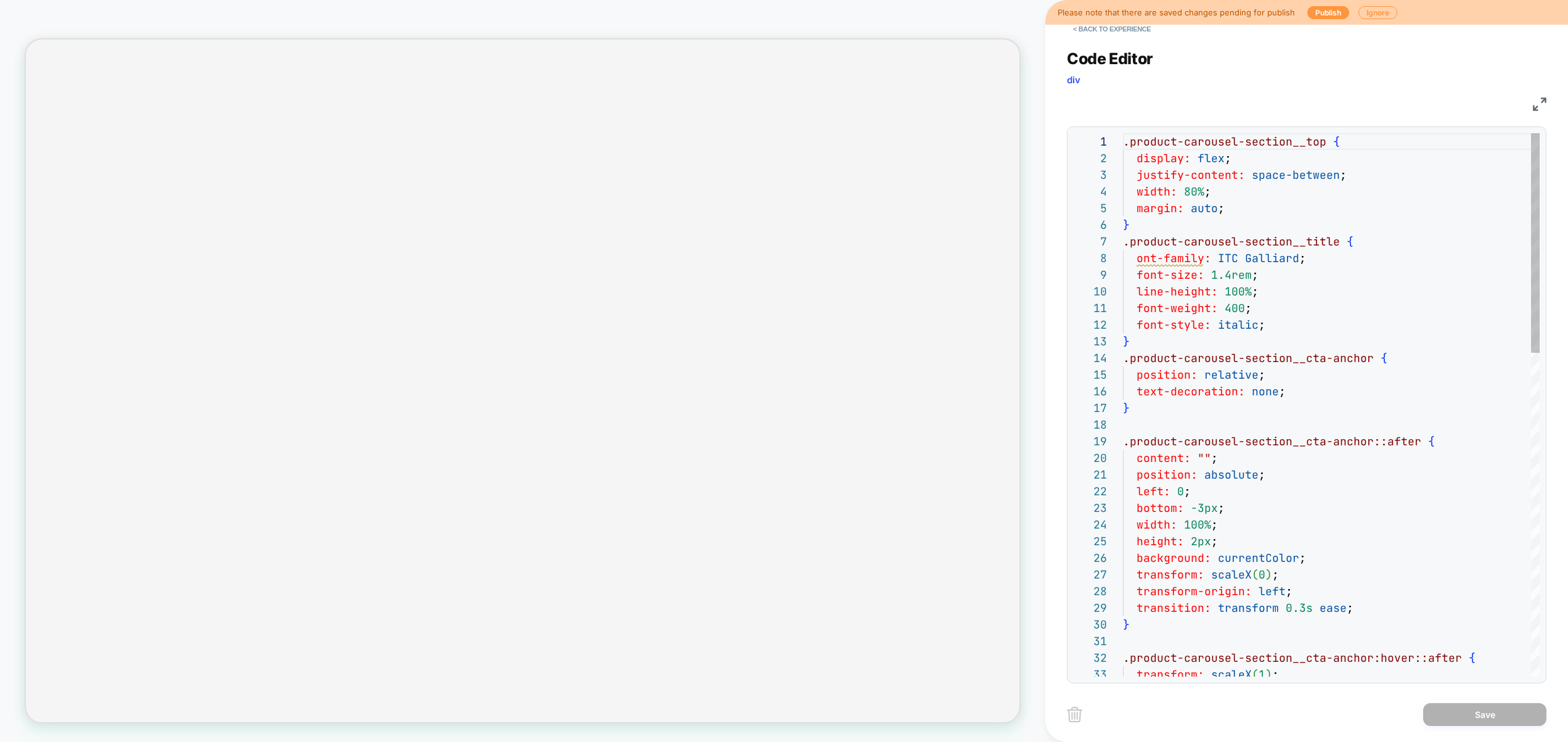
scroll to position [166, 0]
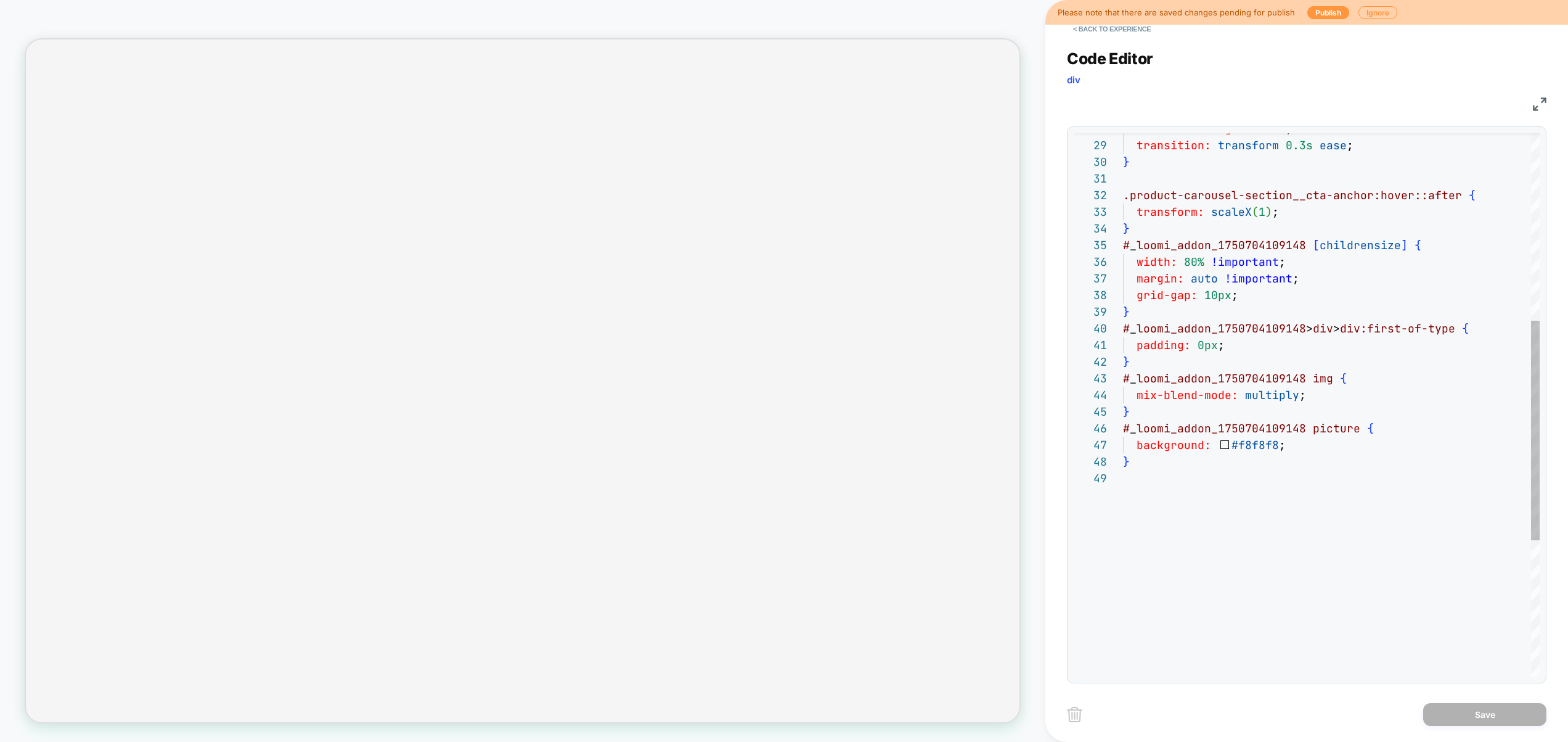
click at [1230, 292] on div "} # _ loomi_addon_1750704109148 picture { background: #f8f8f8 ; } # _ loomi_add…" at bounding box center [1331, 341] width 416 height 1342
click at [1203, 264] on div "} # _ loomi_addon_1750704109148 picture { background: #f8f8f8 ; } # _ loomi_add…" at bounding box center [1331, 341] width 416 height 1342
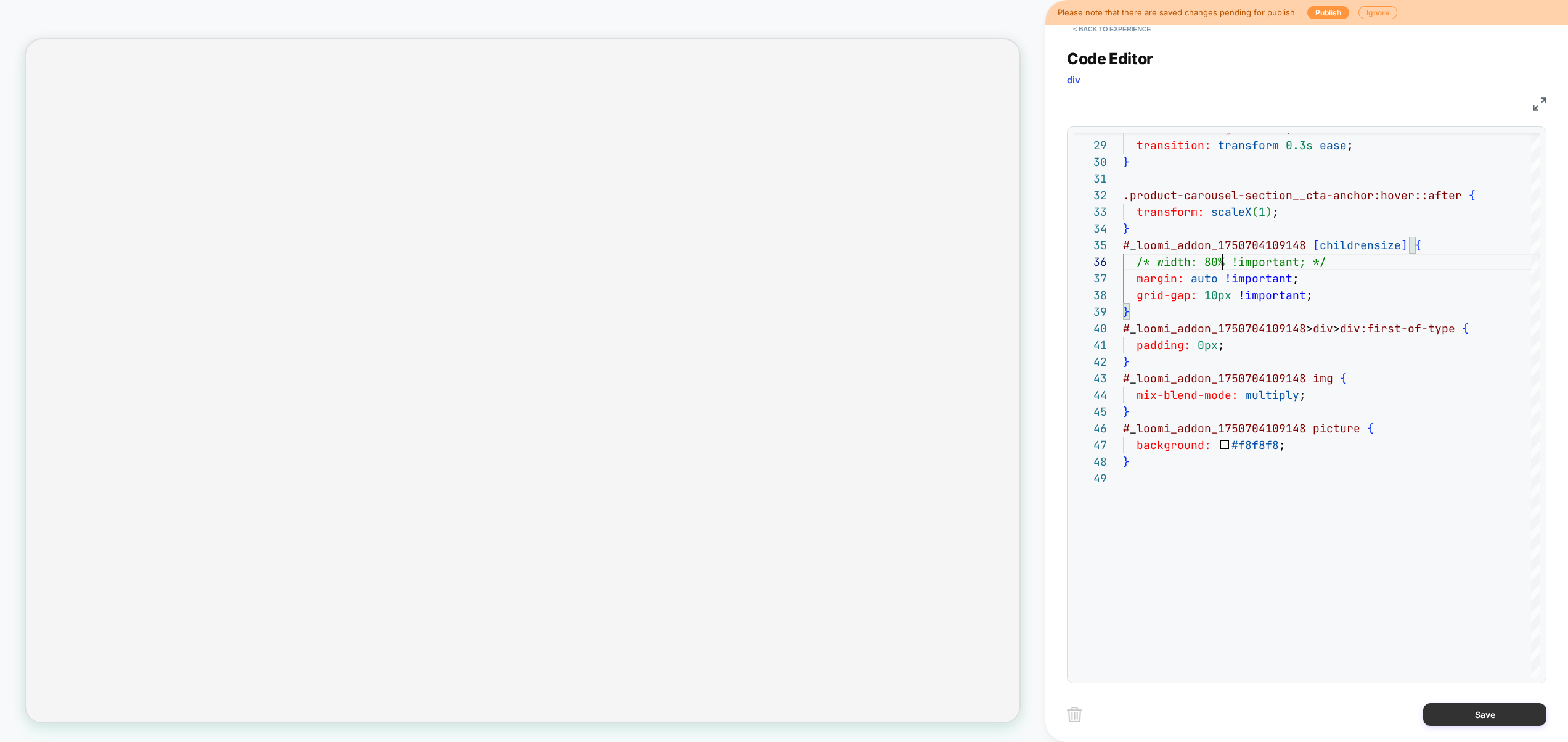
type textarea "**********"
click at [1469, 717] on button "Save" at bounding box center [1485, 714] width 123 height 23
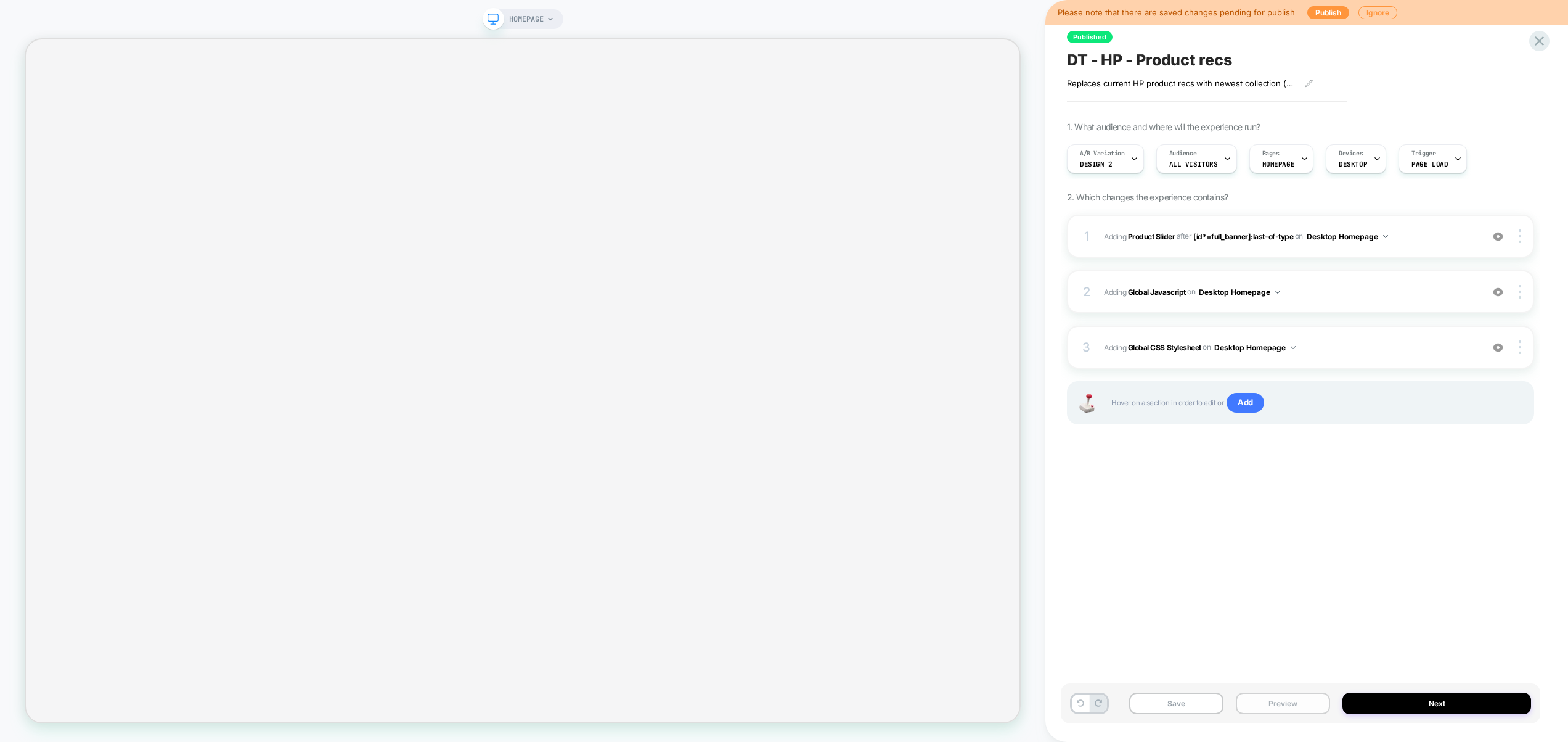
click at [1308, 698] on button "Preview" at bounding box center [1282, 703] width 94 height 21
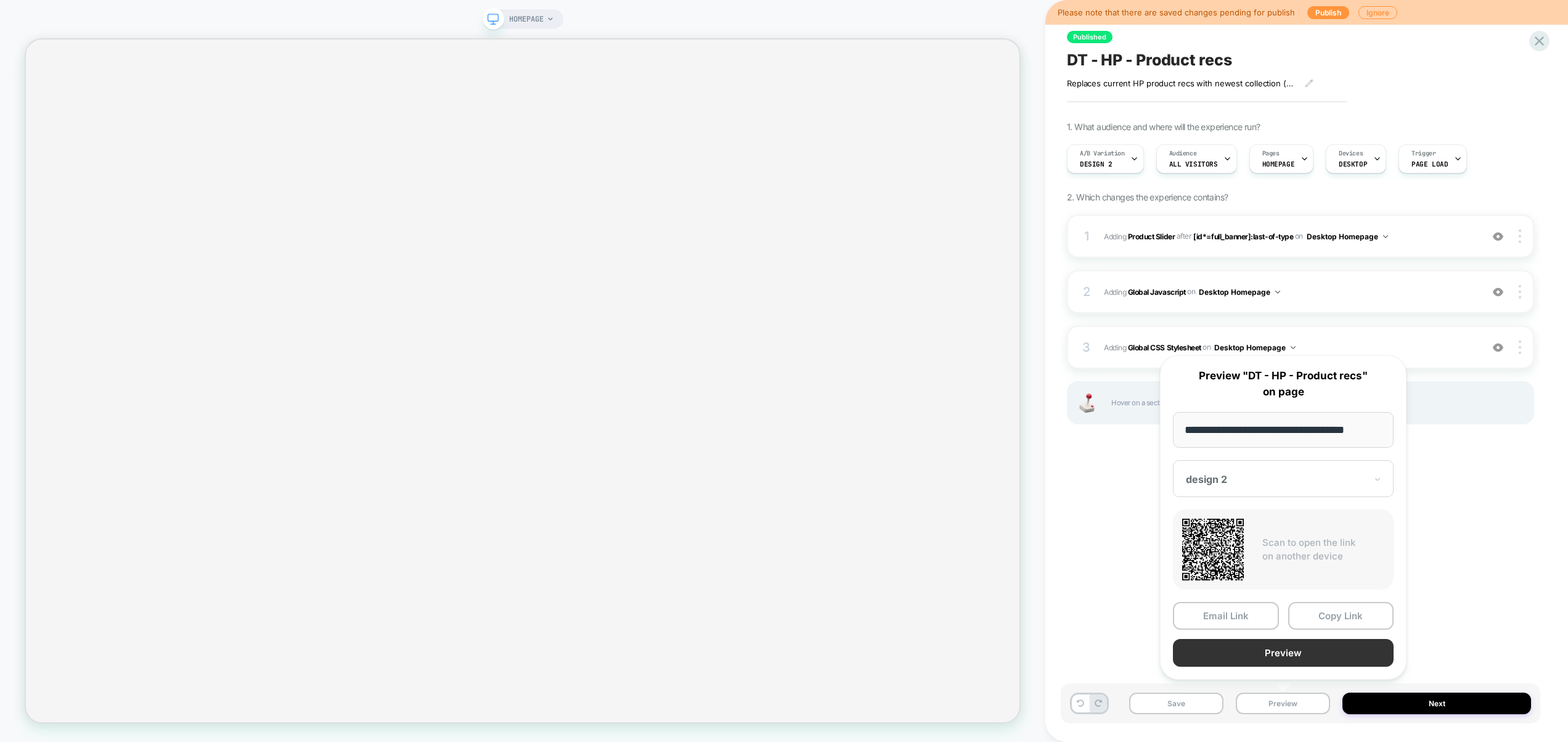
click at [1293, 660] on button "Preview" at bounding box center [1283, 653] width 221 height 28
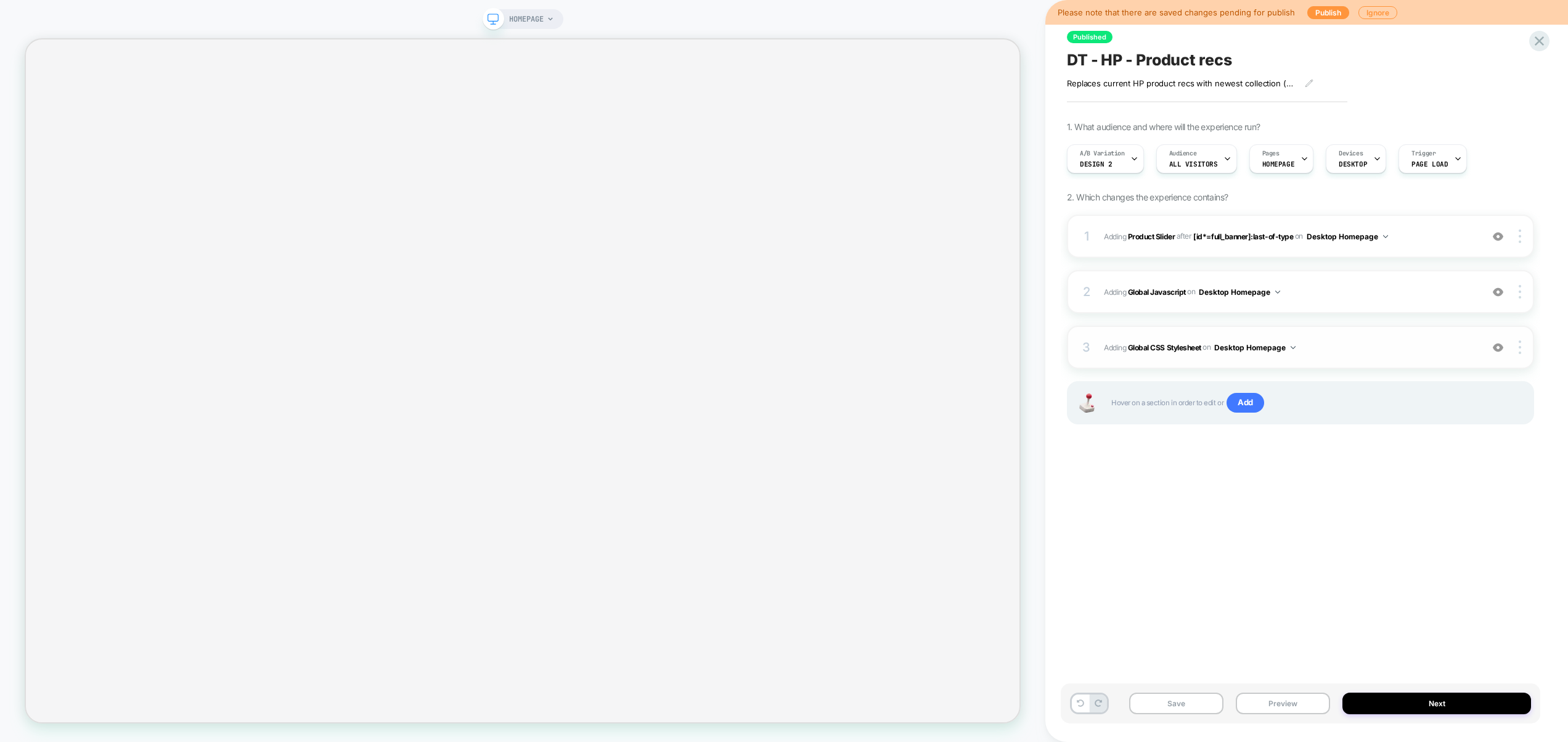
click at [1375, 353] on span "Adding Global CSS Stylesheet on Desktop Homepage" at bounding box center [1290, 347] width 372 height 15
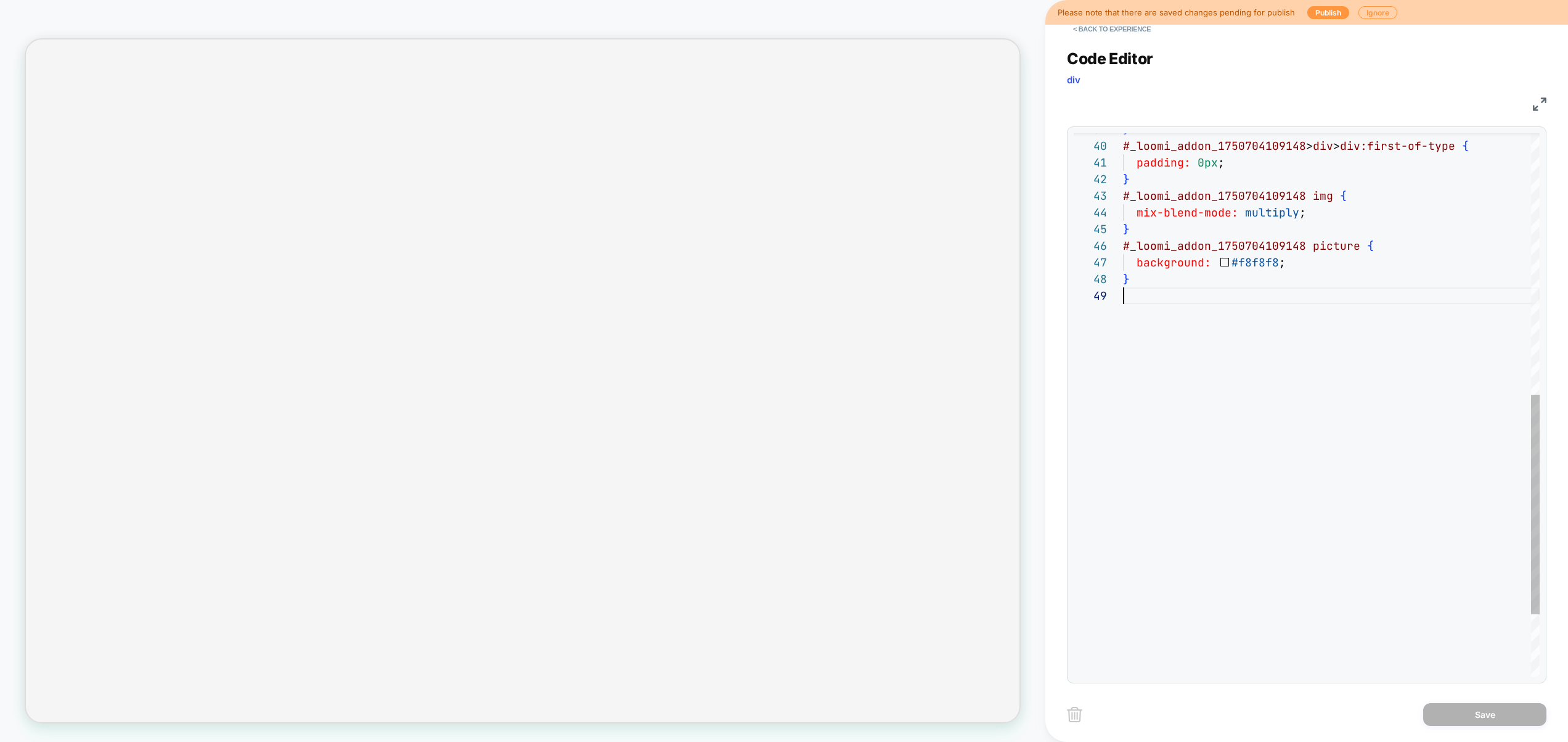
scroll to position [133, 0]
click at [1161, 389] on div "background: #f8f8f8 ; } } # _ loomi_addon_1750704109148 picture { # _ loomi_add…" at bounding box center [1331, 159] width 416 height 1342
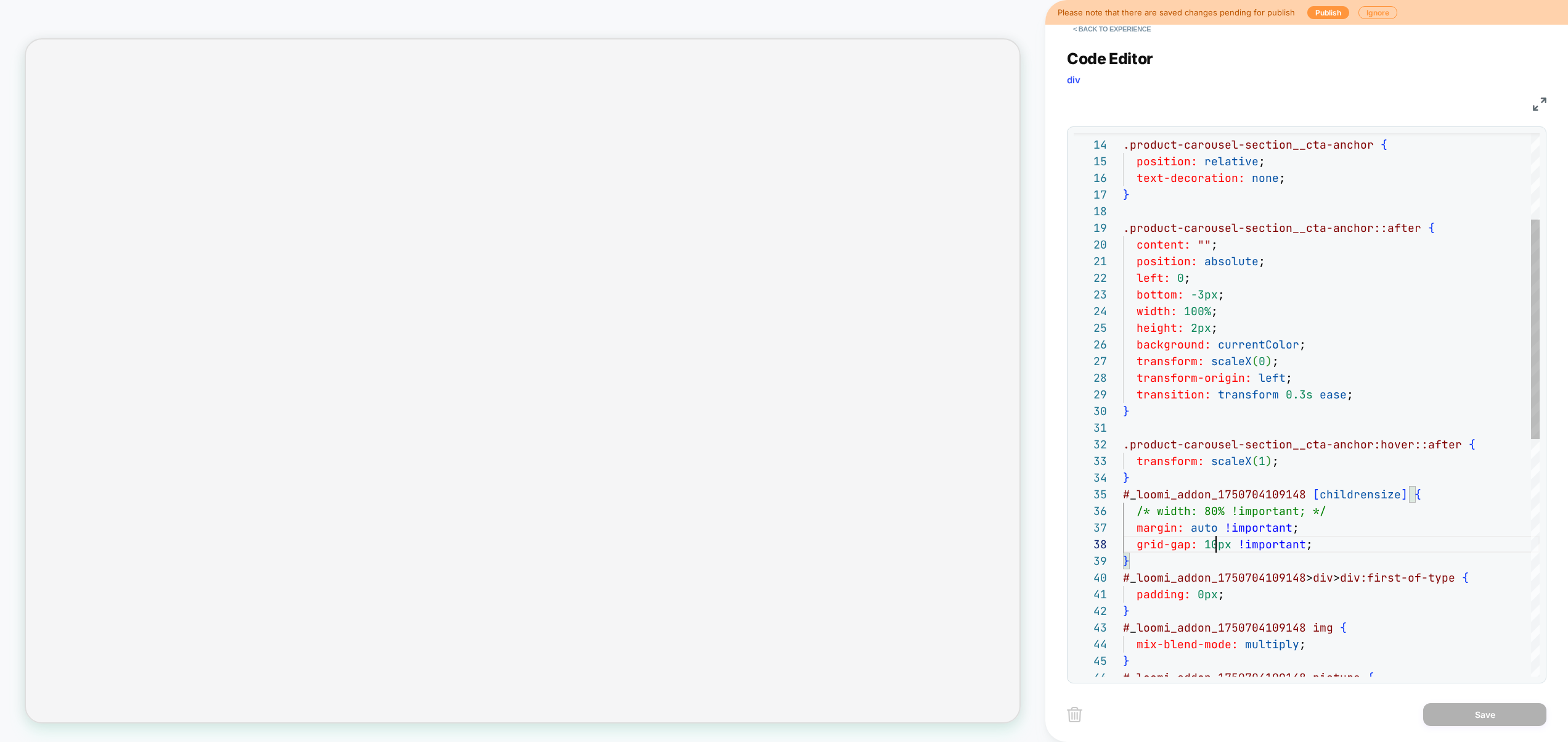
scroll to position [116, 80]
drag, startPoint x: 1217, startPoint y: 550, endPoint x: 1204, endPoint y: 548, distance: 13.2
click at [1204, 548] on div "} # _ loomi_addon_1750704109148 picture { # _ loomi_addon_1750704109148 img { m…" at bounding box center [1331, 591] width 416 height 1342
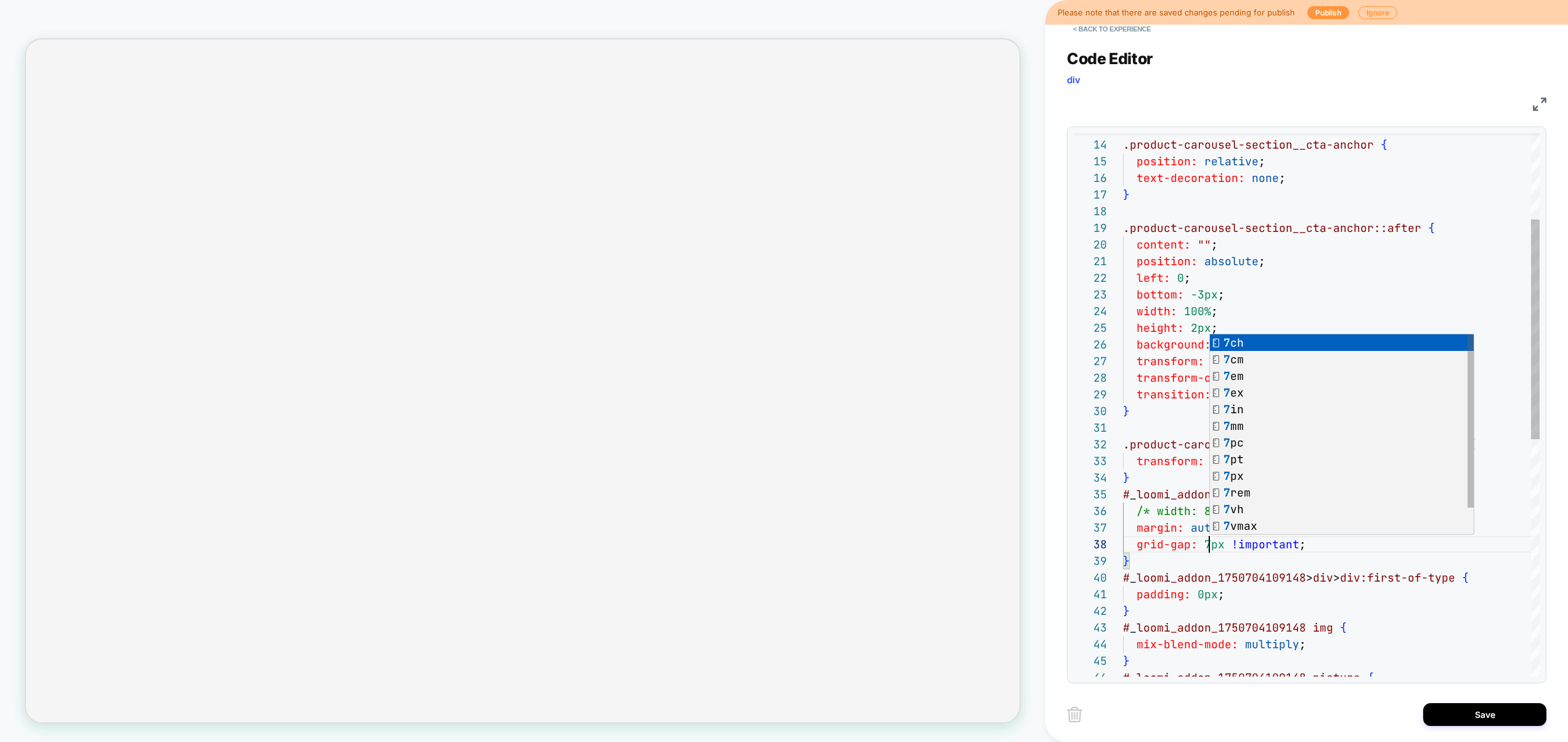
scroll to position [133, 7]
click at [1247, 566] on div "} # _ loomi_addon_1750704109148 picture { # _ loomi_addon_1750704109148 img { m…" at bounding box center [1331, 591] width 416 height 1342
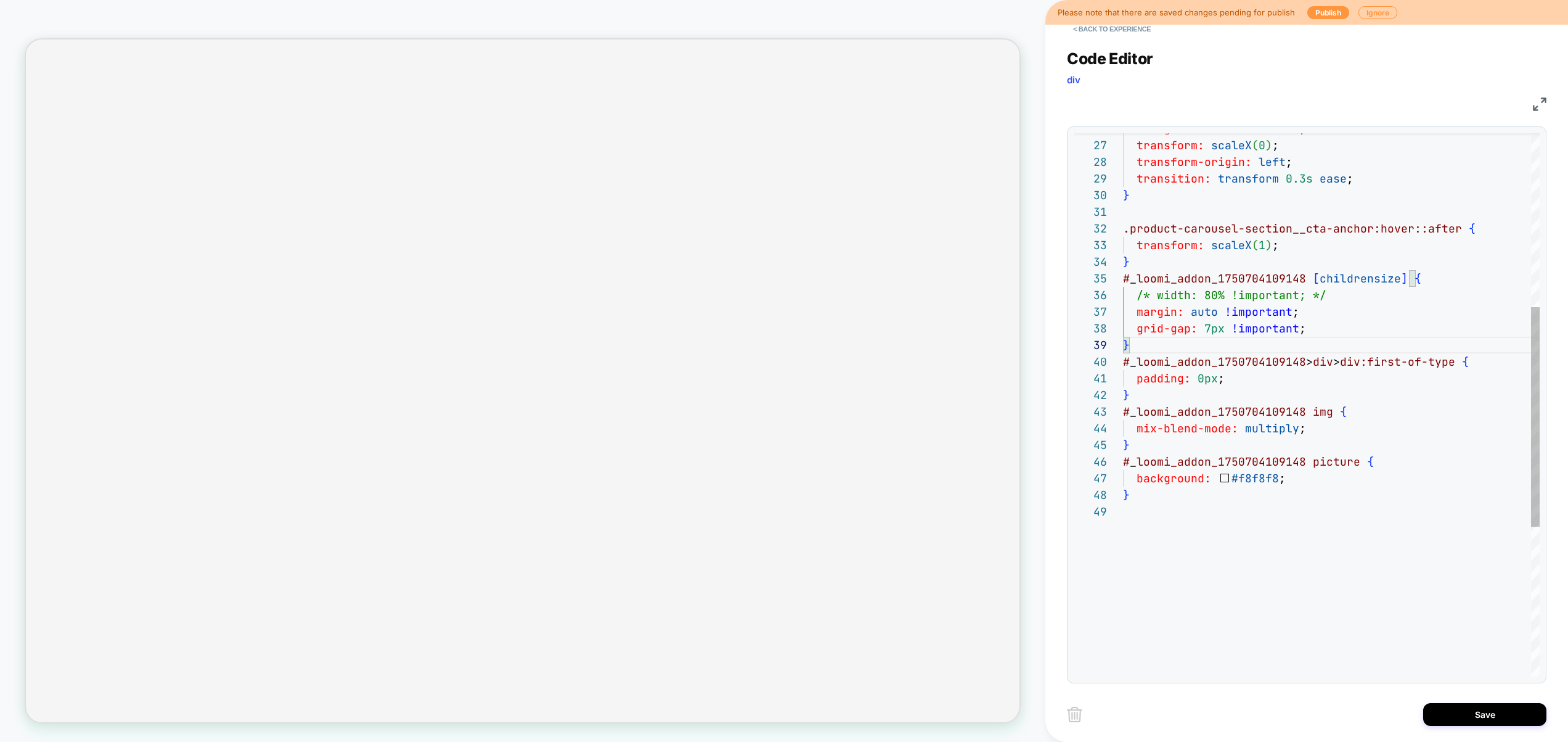
scroll to position [133, 0]
click at [1249, 552] on div "} # _ loomi_addon_1750704109148 picture { # _ loomi_addon_1750704109148 img { m…" at bounding box center [1331, 375] width 416 height 1342
type textarea "**********"
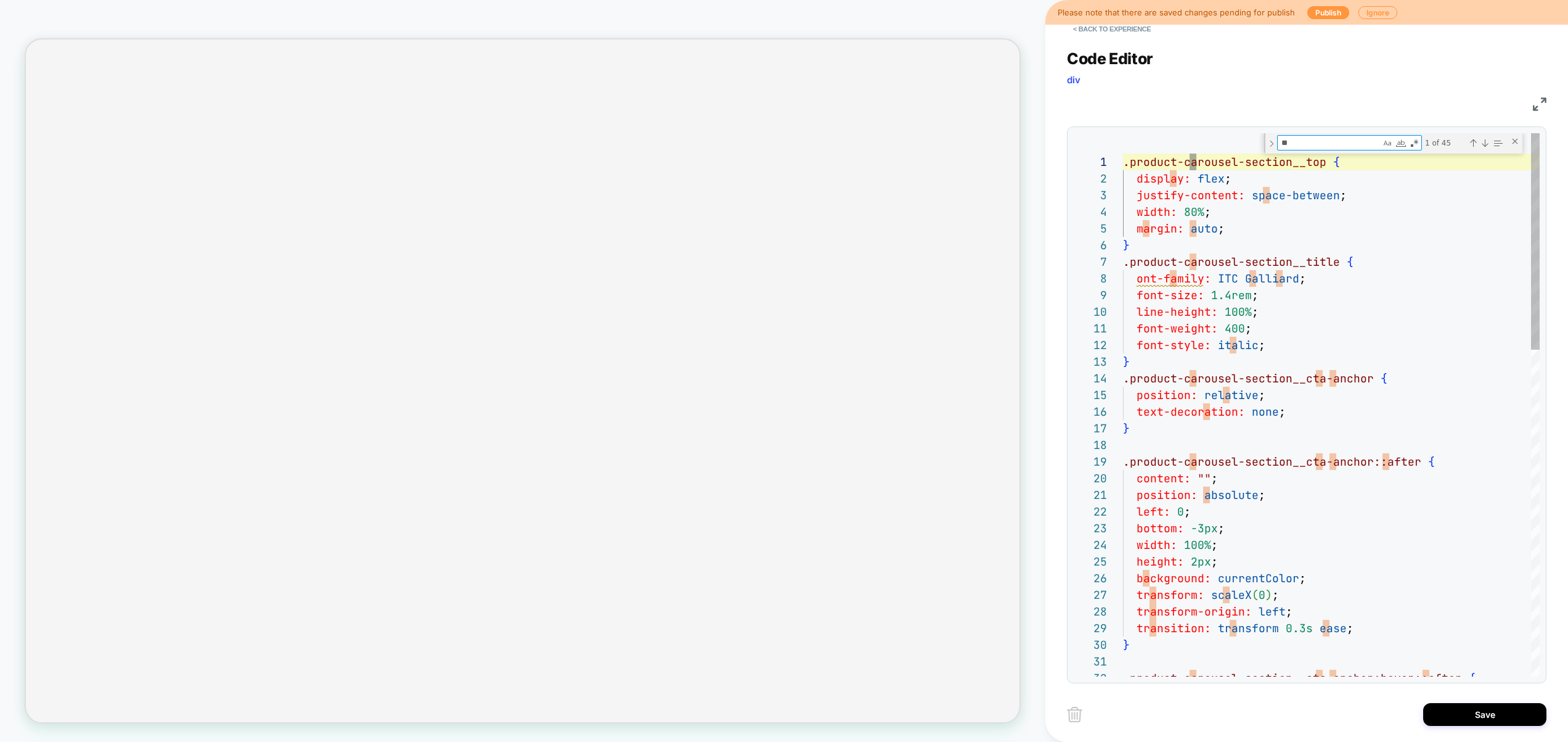
scroll to position [166, 80]
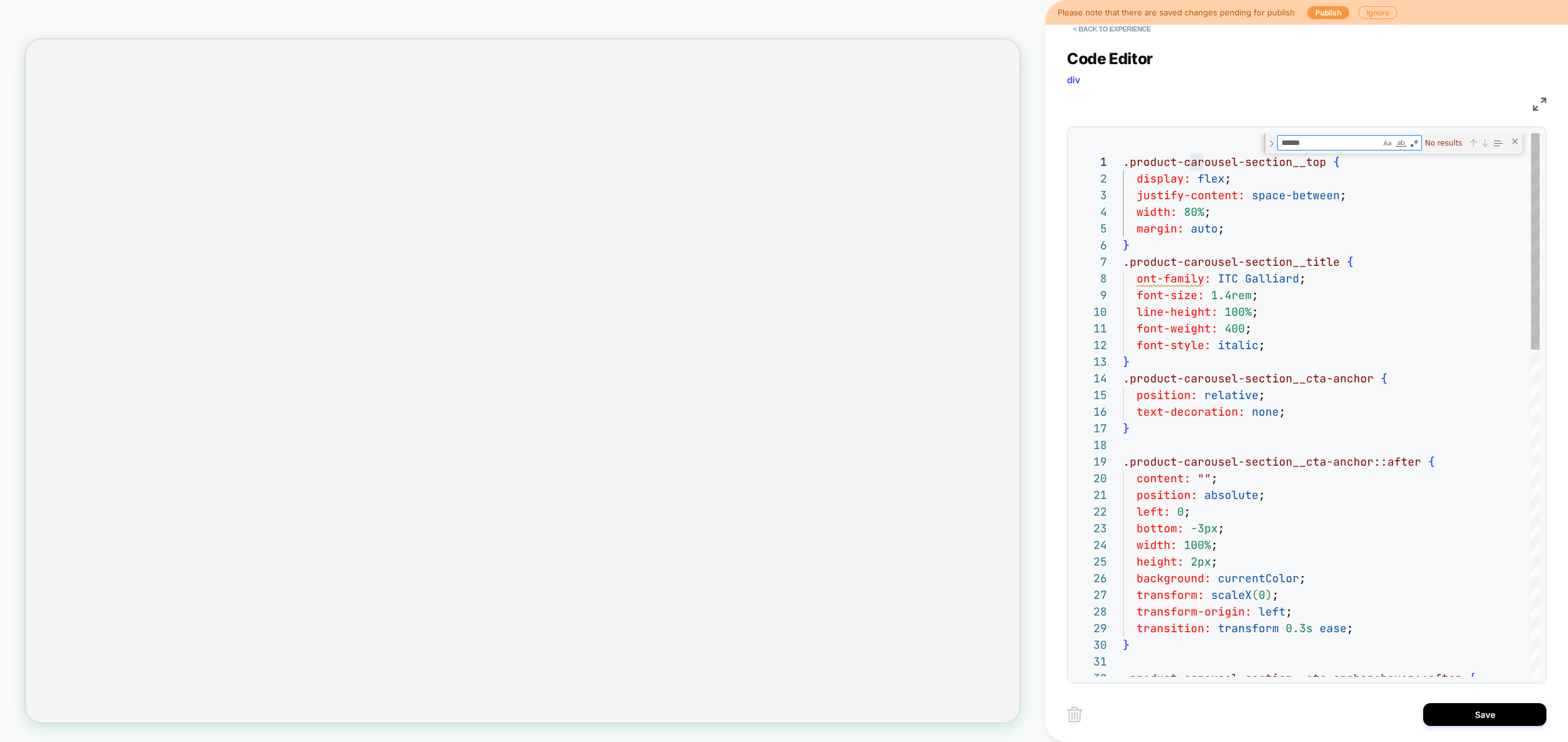
type textarea "******"
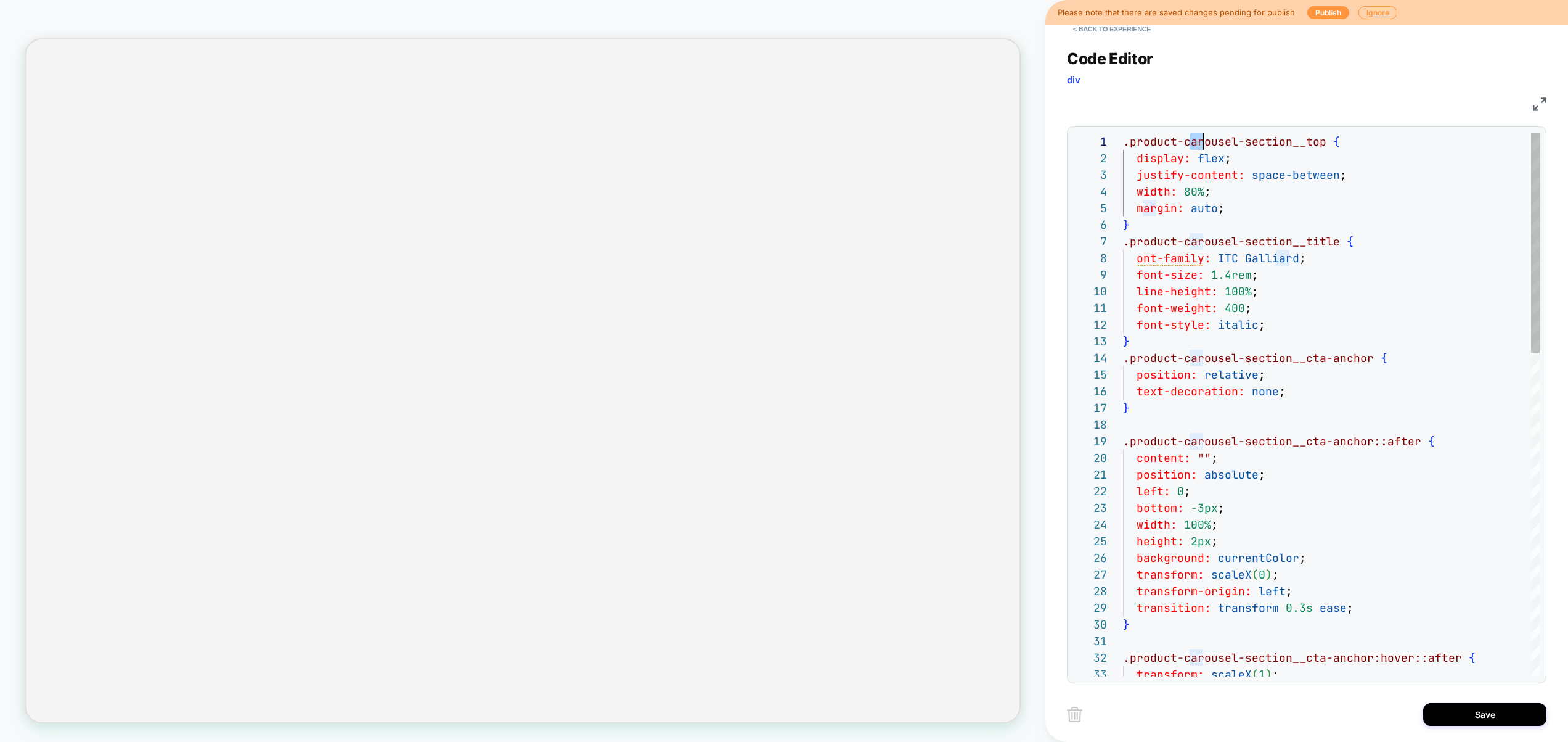
scroll to position [0, 80]
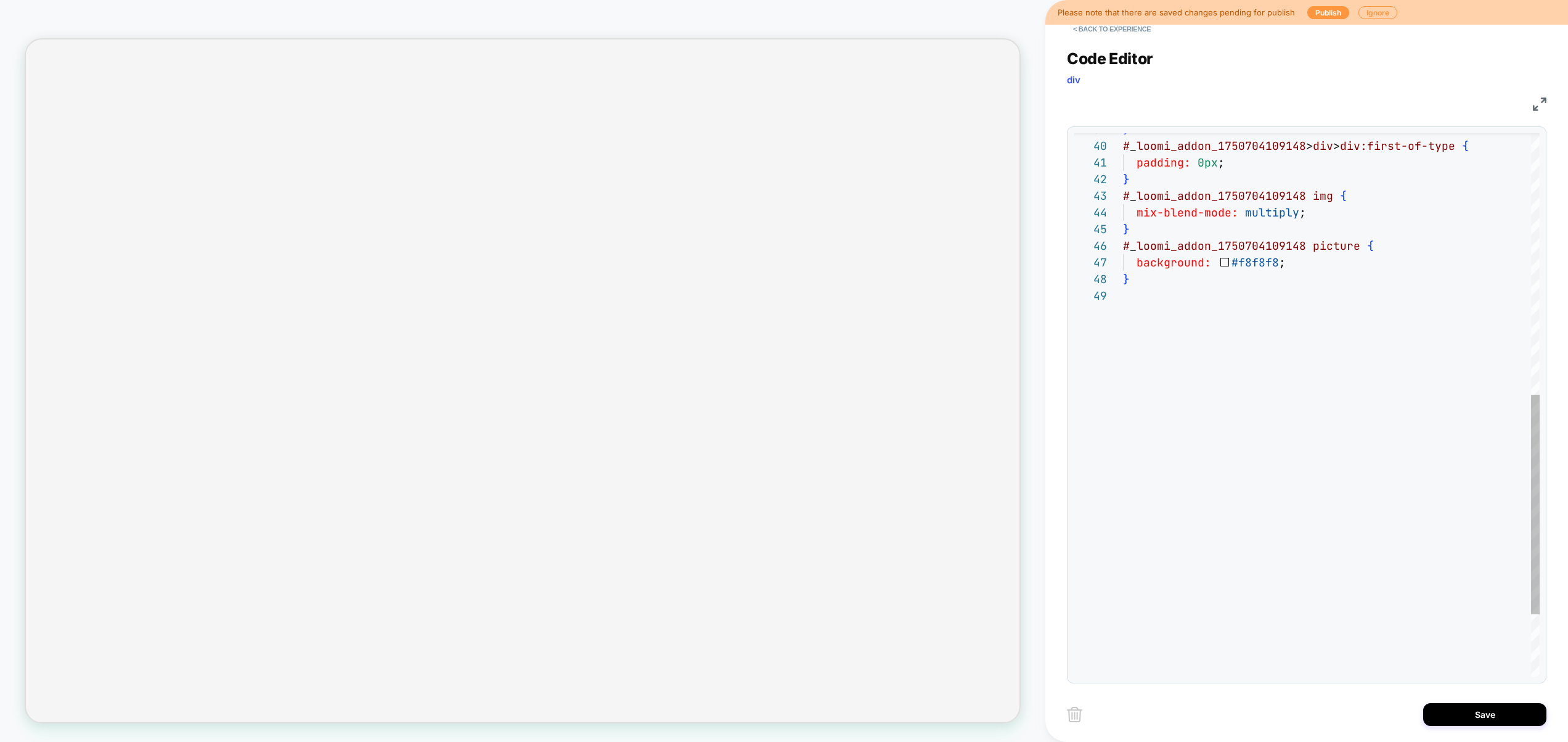
click at [1253, 358] on div "background: #f8f8f8 ; } } # _ loomi_addon_1750704109148 picture { } # _ loomi_a…" at bounding box center [1331, 159] width 416 height 1342
drag, startPoint x: 1221, startPoint y: 312, endPoint x: 1111, endPoint y: 247, distance: 127.8
click at [1123, 247] on div "background: #f8f8f8 ; } } # _ loomi_addon_1750704109148 picture { } # _ loomi_a…" at bounding box center [1331, 159] width 416 height 1342
click at [1308, 294] on div "} # _ loomi_addon_1750704109148 picture { } # _ loomi_addon_1750704109148 > div…" at bounding box center [1331, 185] width 416 height 1392
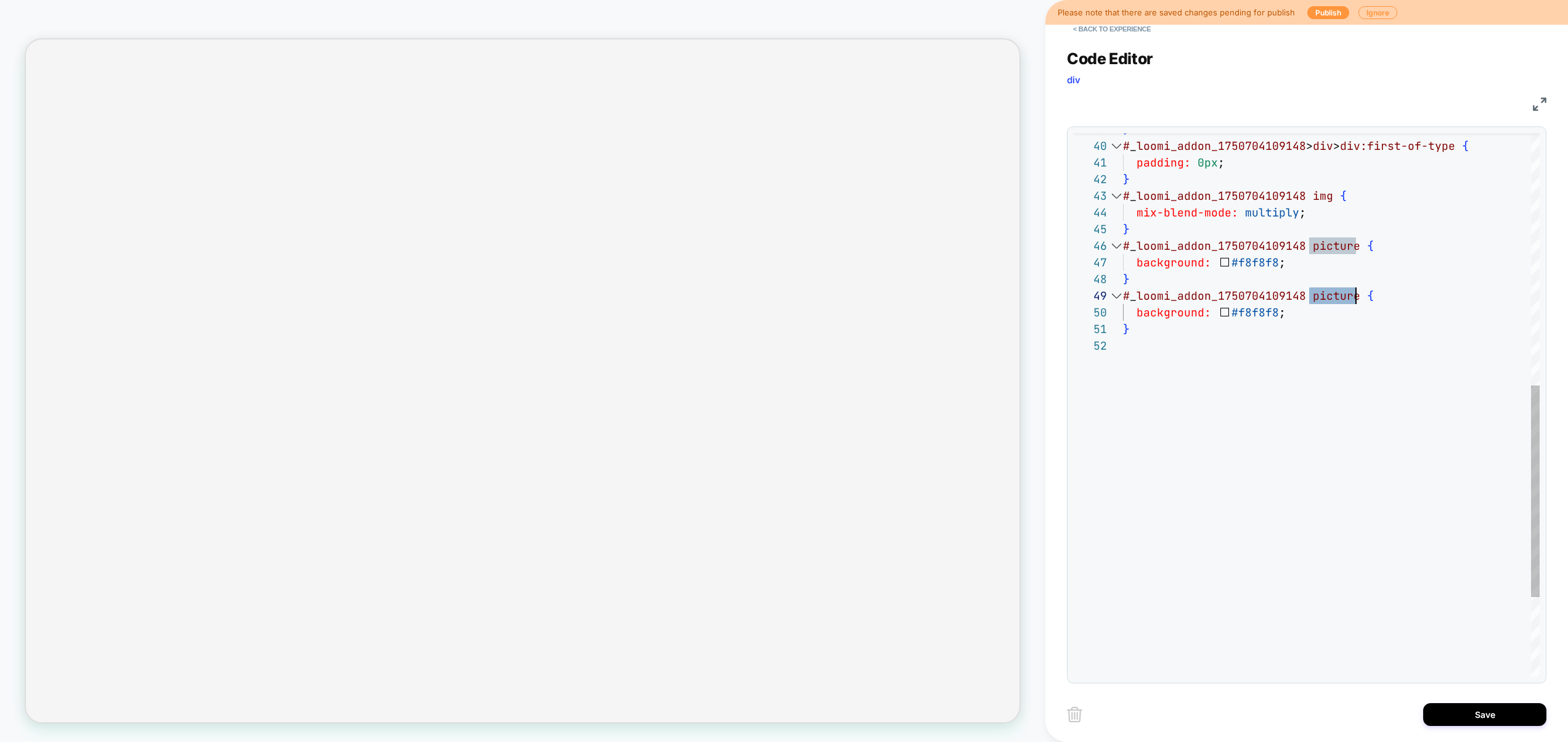
drag, startPoint x: 1312, startPoint y: 297, endPoint x: 1357, endPoint y: 299, distance: 45.0
click at [1357, 299] on div "} # _ loomi_addon_1750704109148 picture { } # _ loomi_addon_1750704109148 > div…" at bounding box center [1331, 185] width 416 height 1392
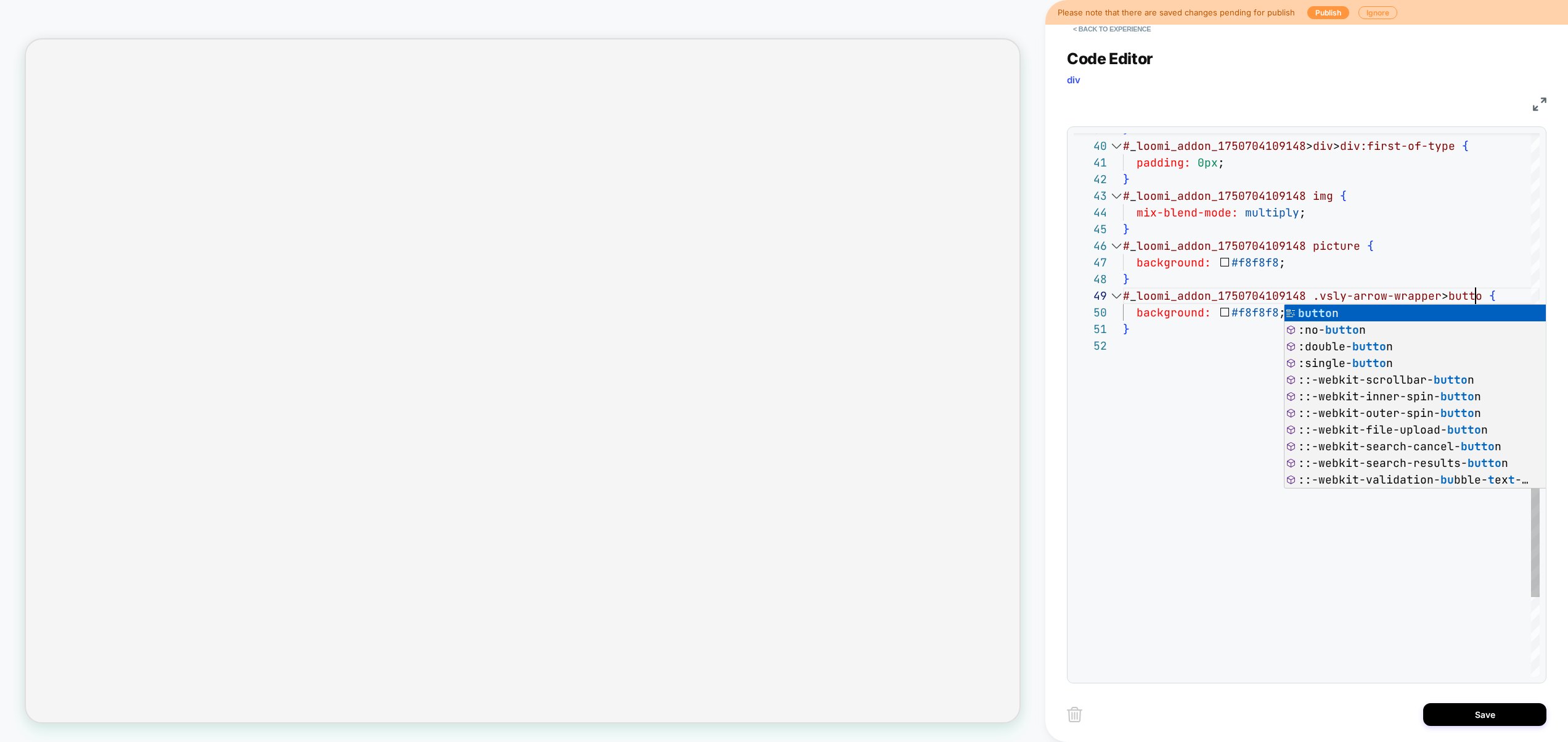
scroll to position [133, 359]
click at [1209, 307] on div "} # _ loomi_addon_1750704109148 picture { } # _ loomi_addon_1750704109148 > div…" at bounding box center [1331, 185] width 416 height 1392
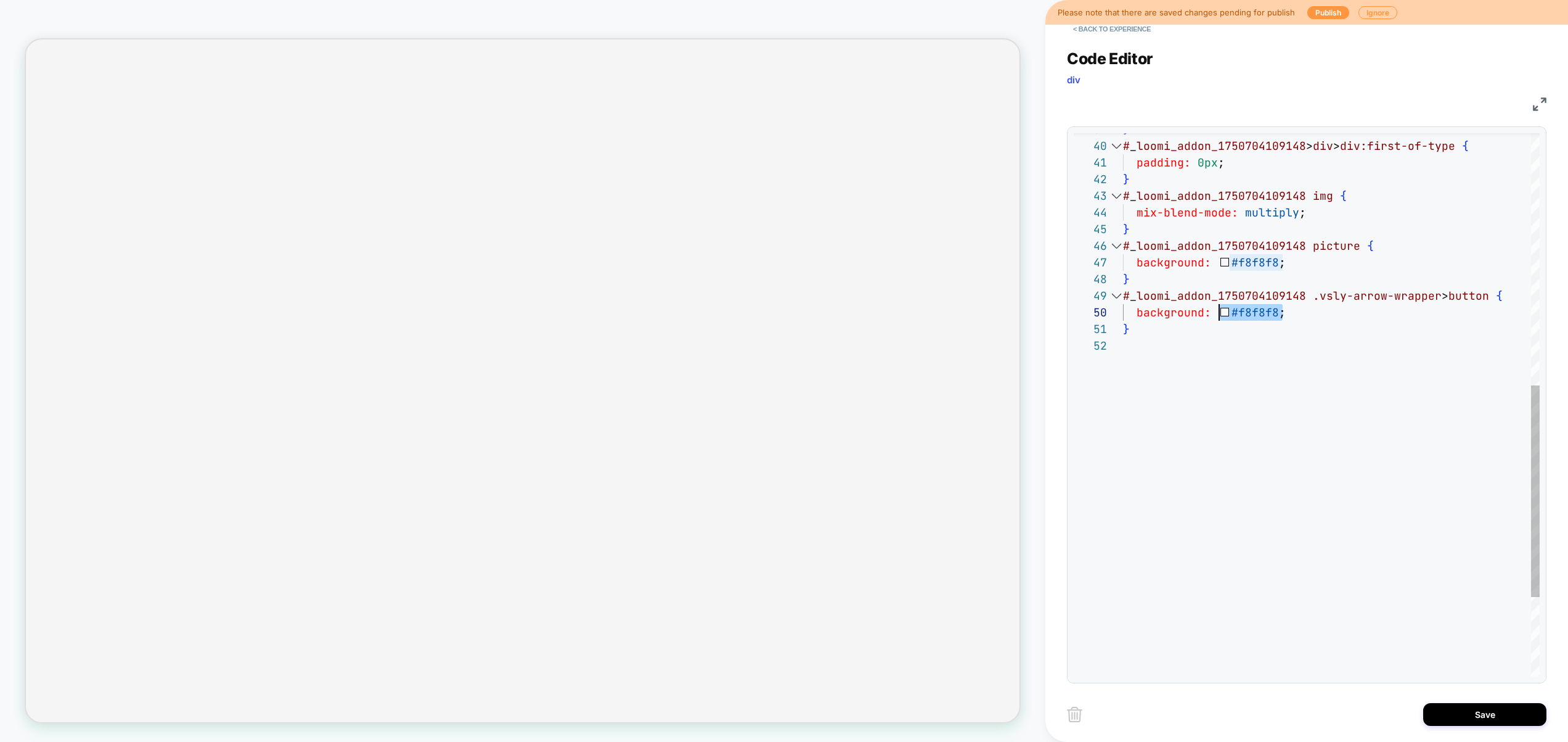
drag, startPoint x: 1302, startPoint y: 311, endPoint x: 1219, endPoint y: 305, distance: 83.2
click at [1219, 305] on div "} # _ loomi_addon_1750704109148 picture { } # _ loomi_addon_1750704109148 > div…" at bounding box center [1331, 185] width 416 height 1392
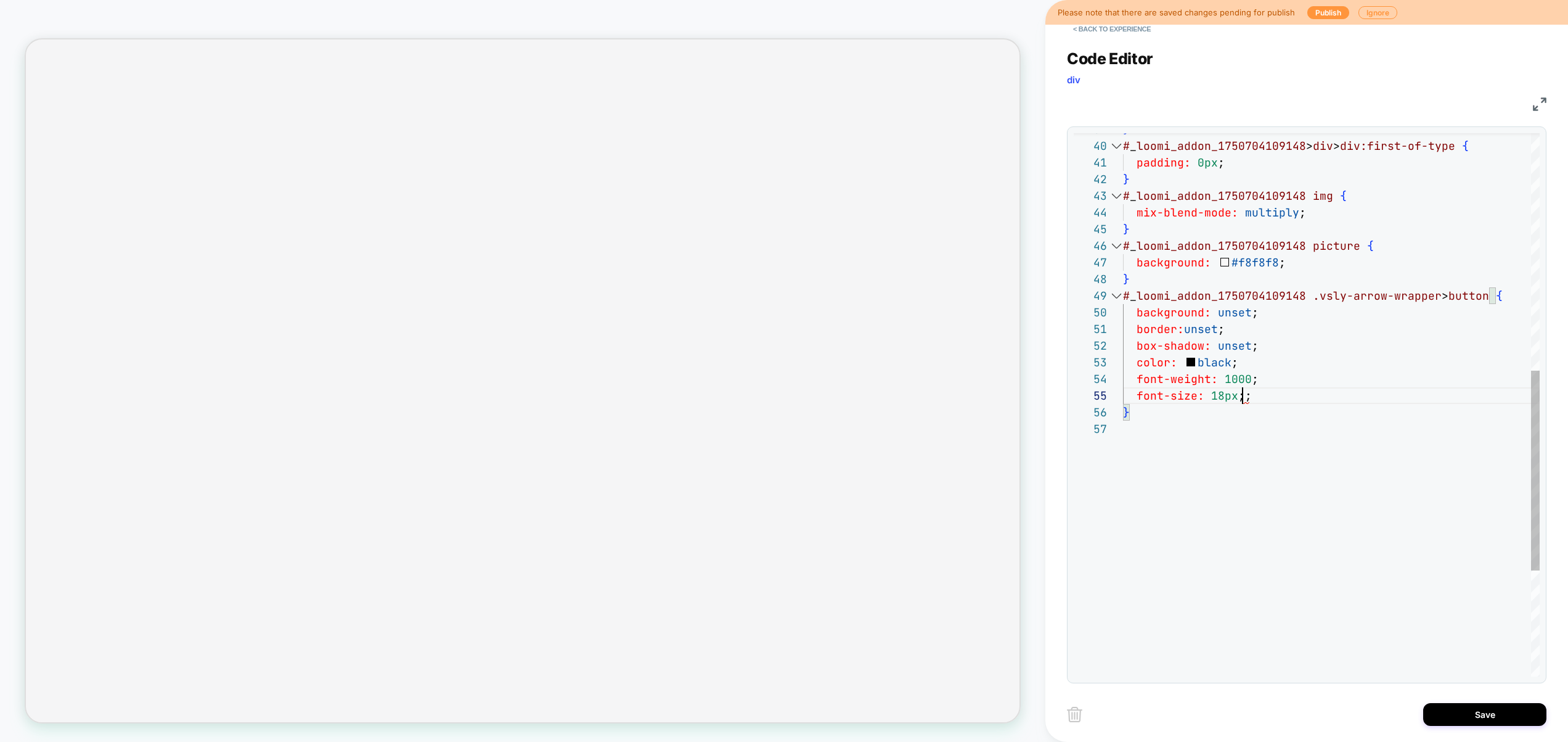
scroll to position [67, 113]
type textarea "**********"
click at [1485, 729] on div "**********" at bounding box center [1307, 371] width 480 height 742
click at [1479, 721] on button "Save" at bounding box center [1485, 714] width 123 height 23
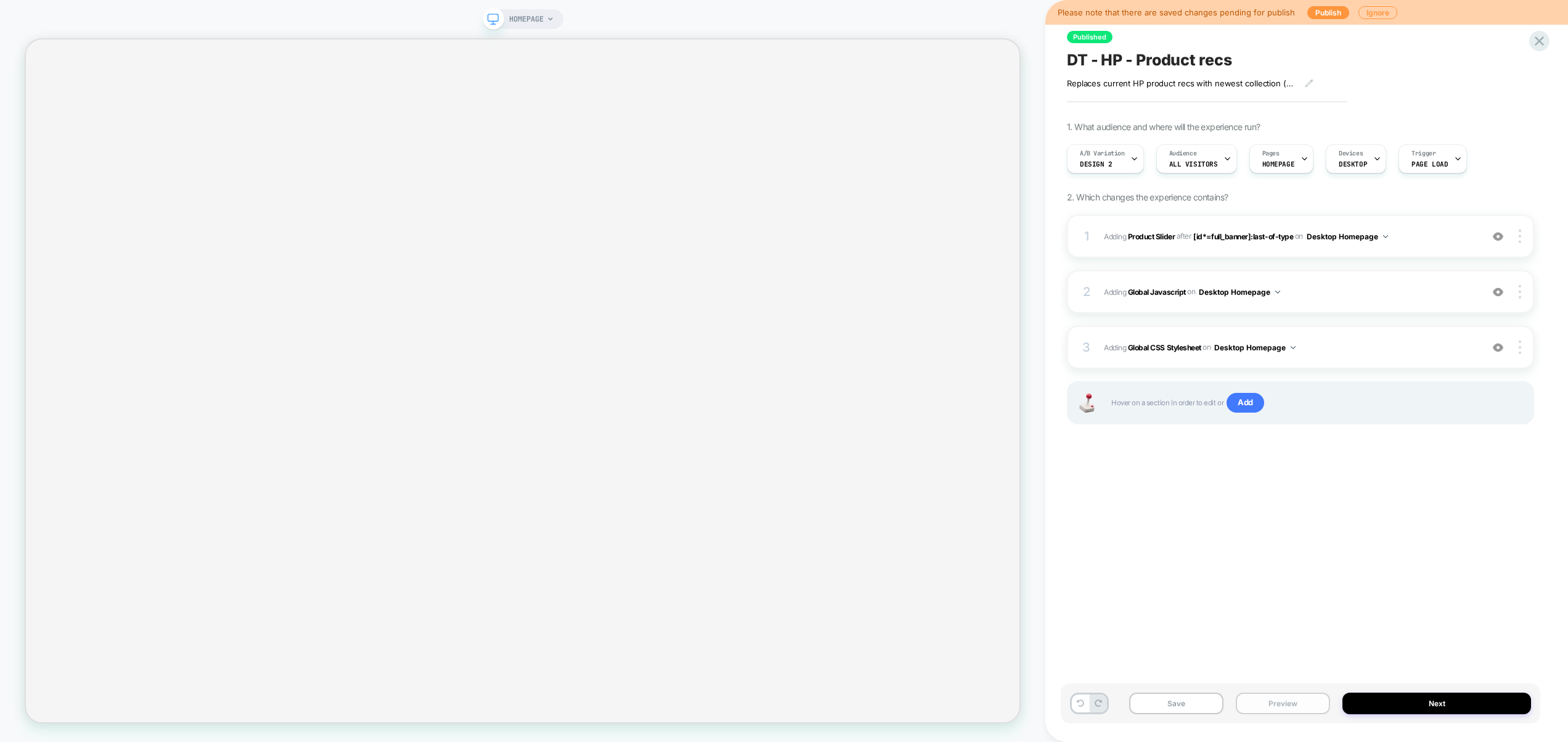
click at [1294, 706] on button "Preview" at bounding box center [1282, 703] width 94 height 21
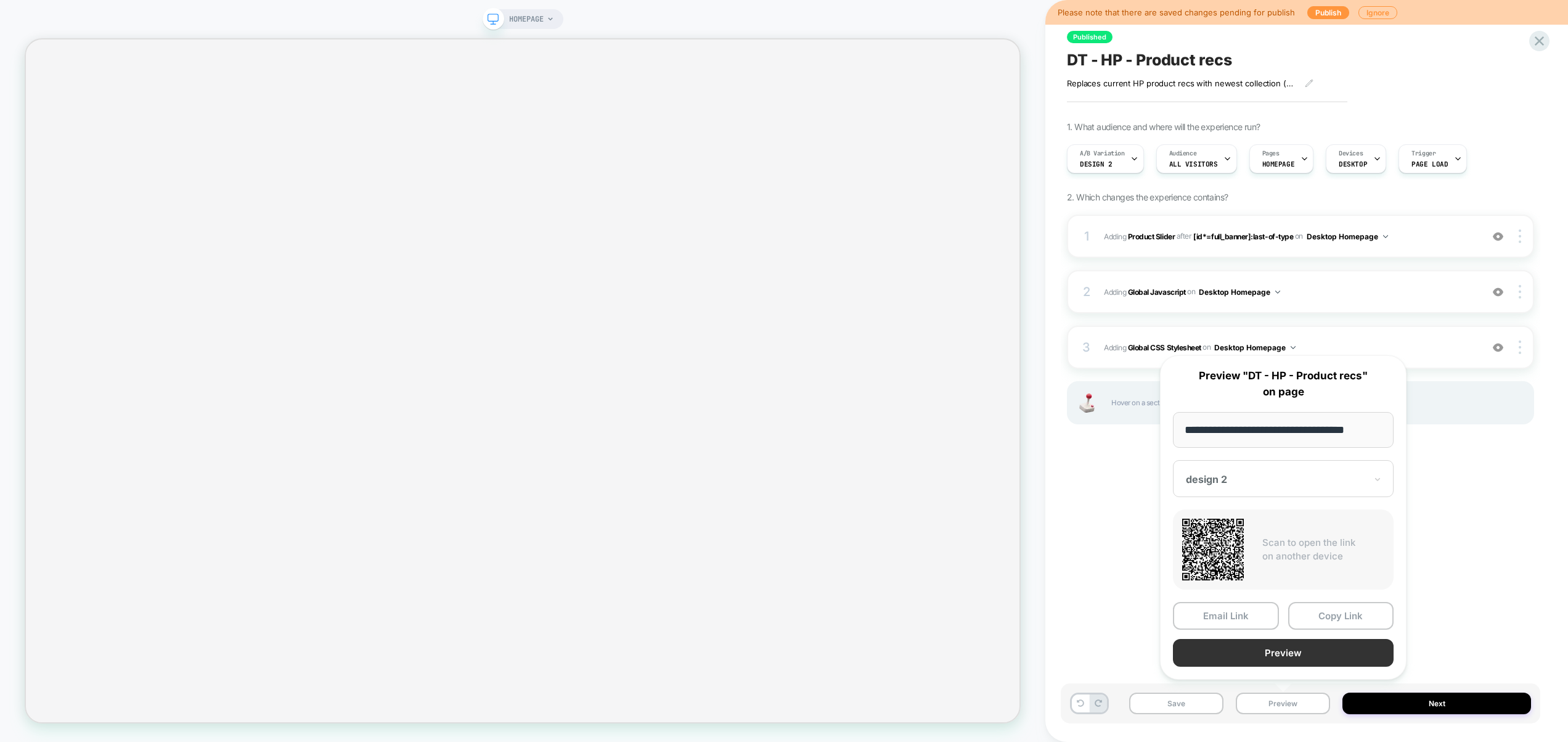
click at [1285, 659] on button "Preview" at bounding box center [1283, 653] width 221 height 28
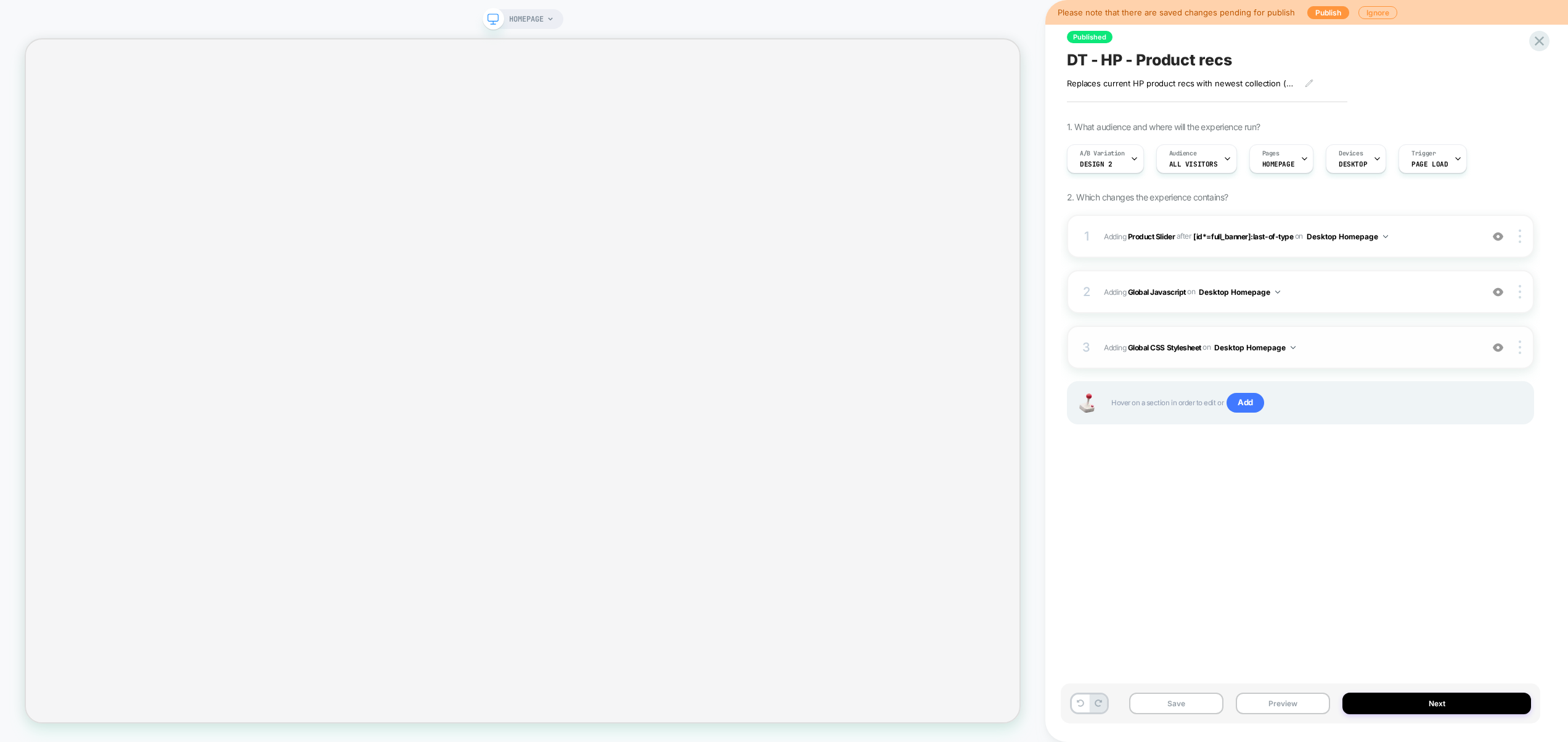
click at [1331, 345] on span "Adding Global CSS Stylesheet on Desktop Homepage" at bounding box center [1290, 347] width 372 height 15
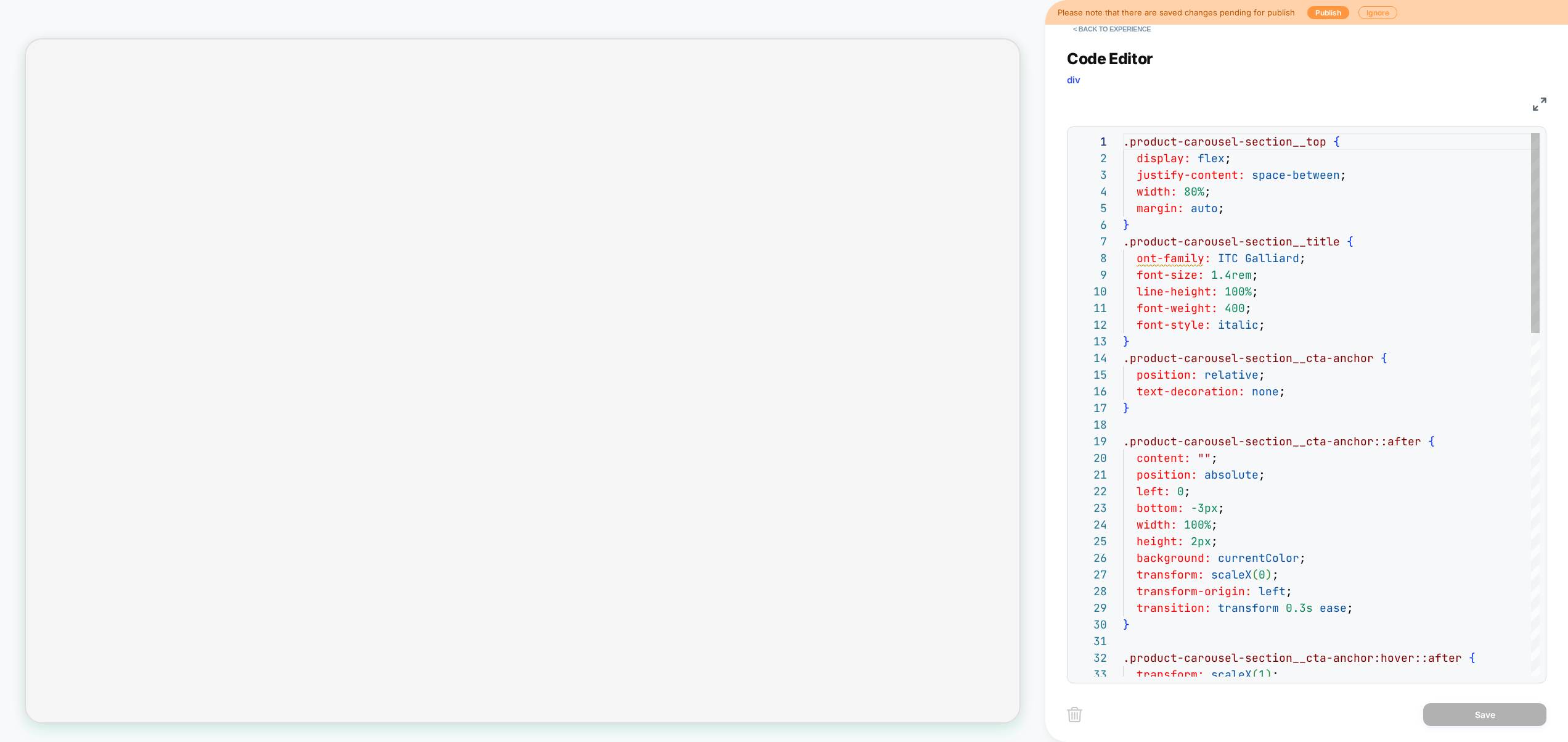
scroll to position [166, 0]
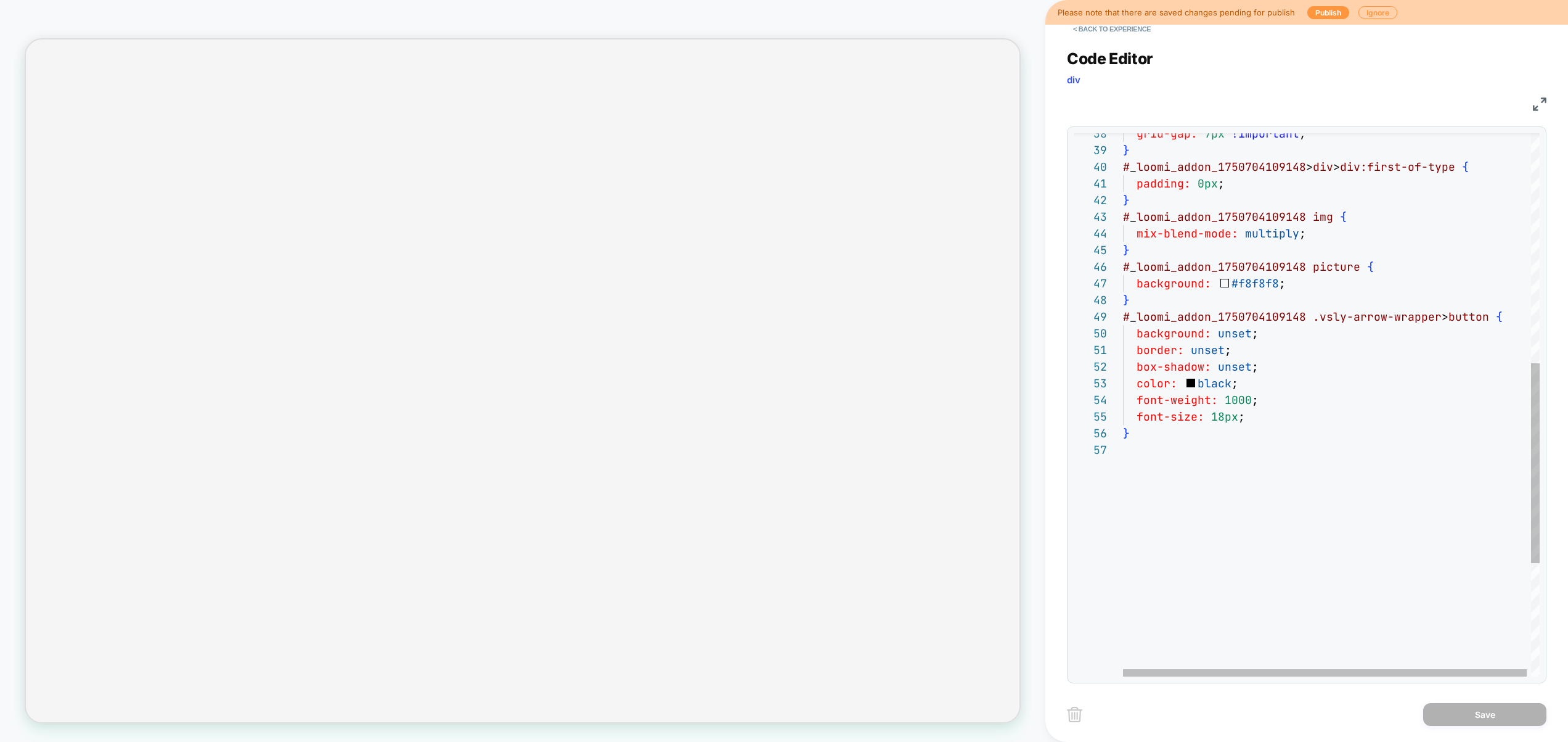
click at [1213, 392] on div "font-size: 18px ; } color: black ; font-weight: 1000 ; background: #f8f8f8 ; } …" at bounding box center [1334, 247] width 421 height 1476
click at [1213, 386] on div "font-size: 18px ; } color: black ; font-weight: 1000 ; background: #f8f8f8 ; } …" at bounding box center [1334, 247] width 421 height 1476
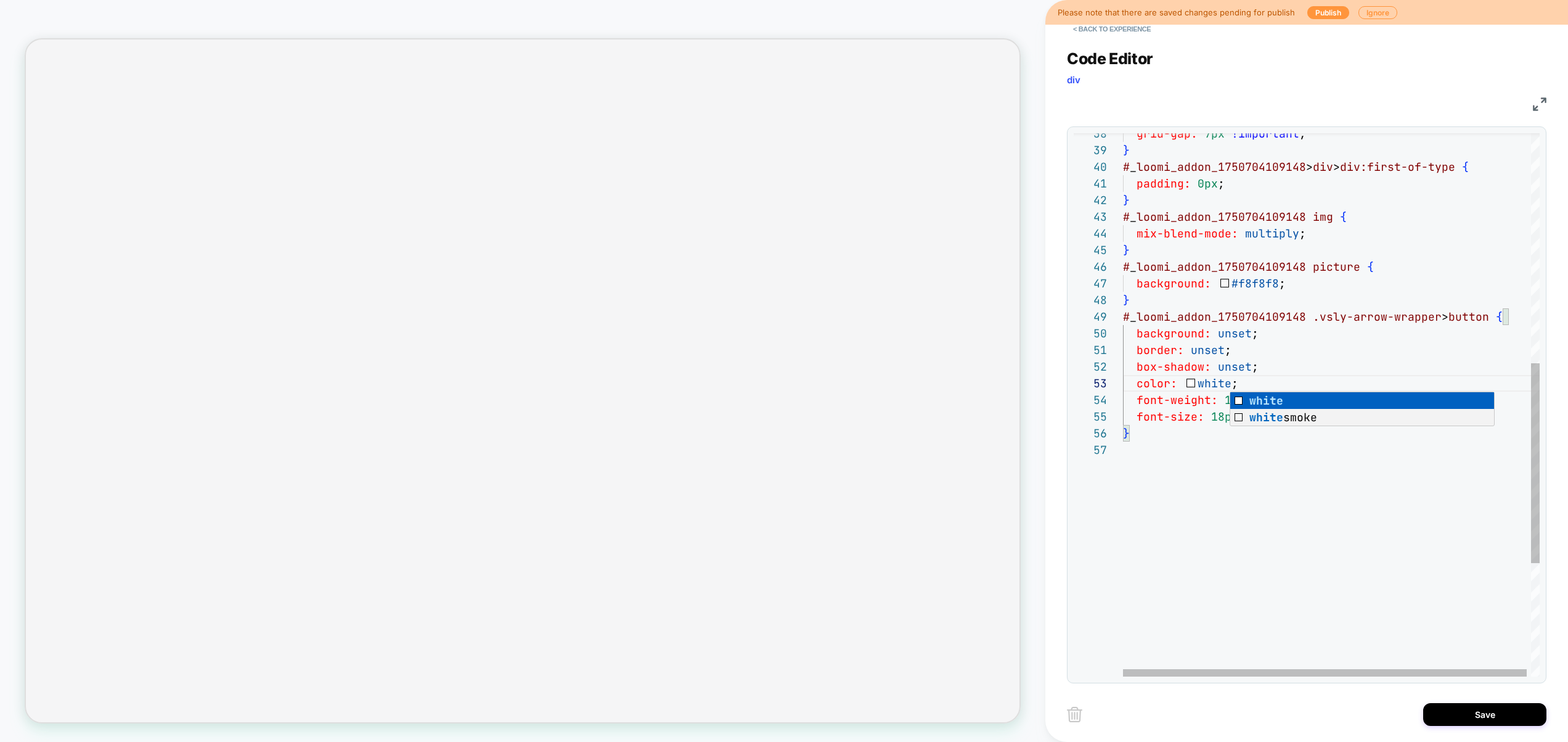
click at [1337, 361] on div "font-size: 18px ; } color: white ; font-weight: 1000 ; background: #f8f8f8 ; } …" at bounding box center [1334, 247] width 421 height 1476
click at [1266, 394] on div "font-size: 18px ; } color: white ; font-weight: 1000 ; background: #f8f8f8 ; } …" at bounding box center [1334, 247] width 421 height 1476
drag, startPoint x: 1224, startPoint y: 403, endPoint x: 1212, endPoint y: 401, distance: 12.2
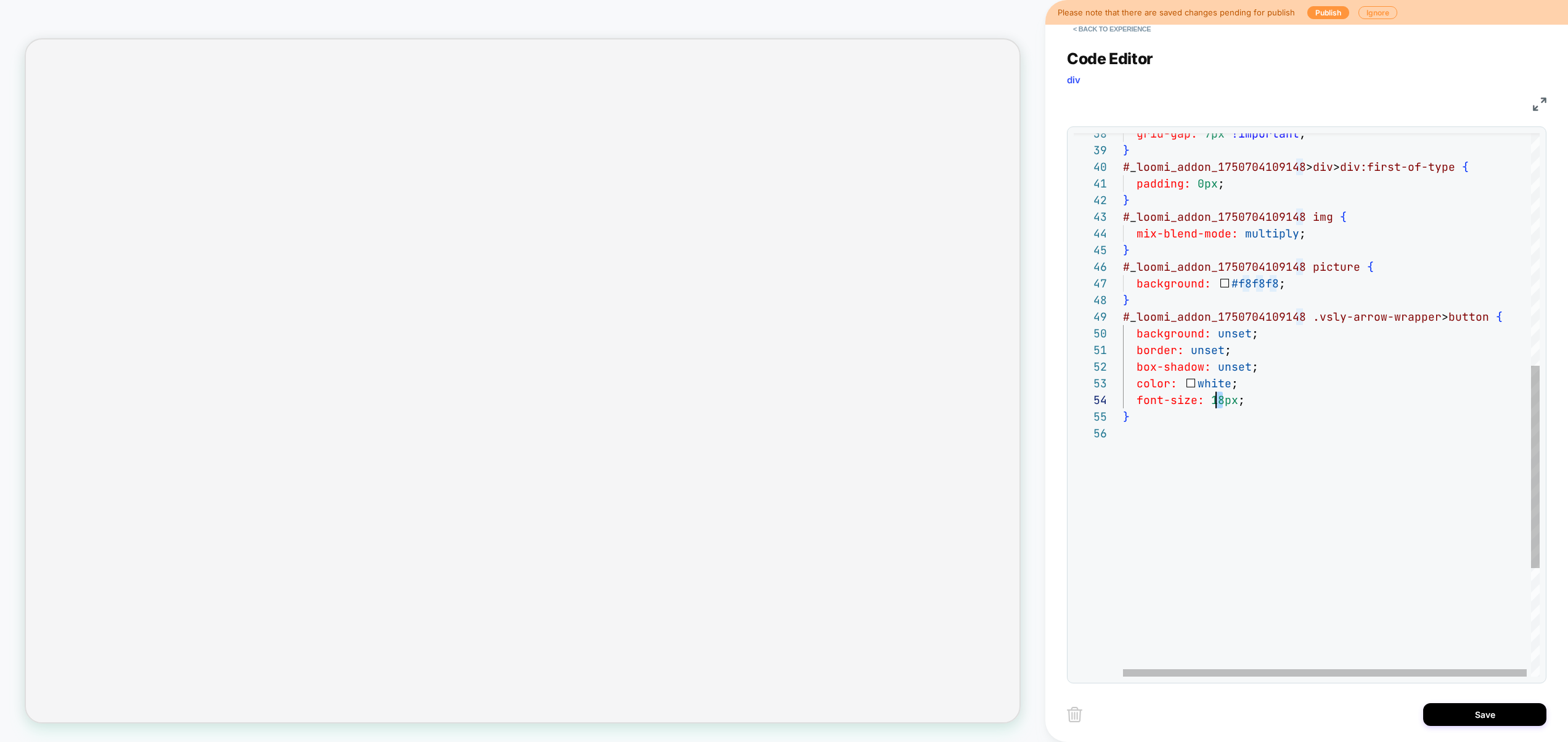
click at [1212, 401] on div "} color: white ; font-size: 18px ; background: #f8f8f8 ; } # _ loomi_addon_1750…" at bounding box center [1334, 238] width 421 height 1459
click at [1351, 380] on div "} color: white ; font-size: 17px ; background: #f8f8f8 ; } # _ loomi_addon_1750…" at bounding box center [1334, 238] width 421 height 1459
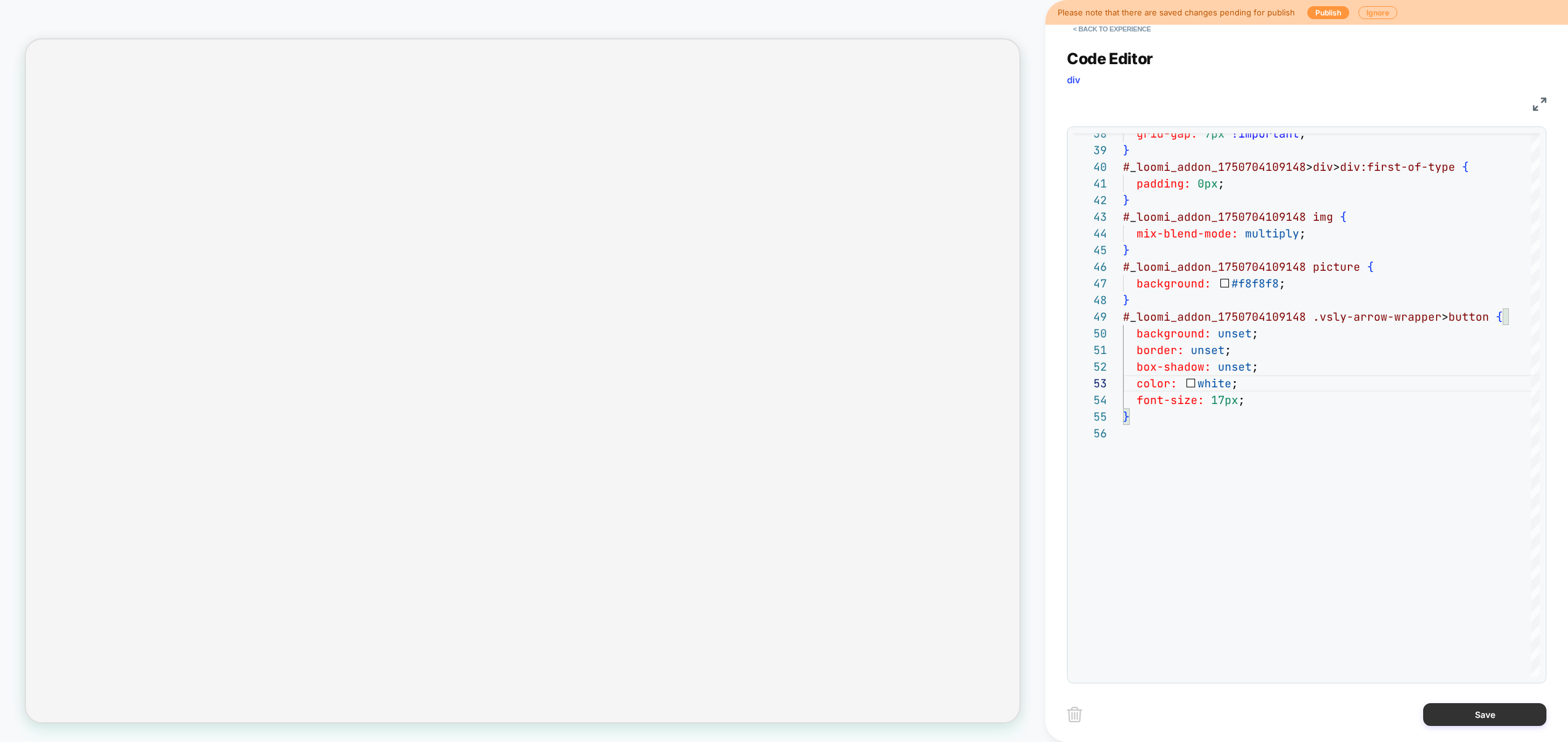
type textarea "**********"
click at [1505, 706] on button "Save" at bounding box center [1485, 714] width 123 height 23
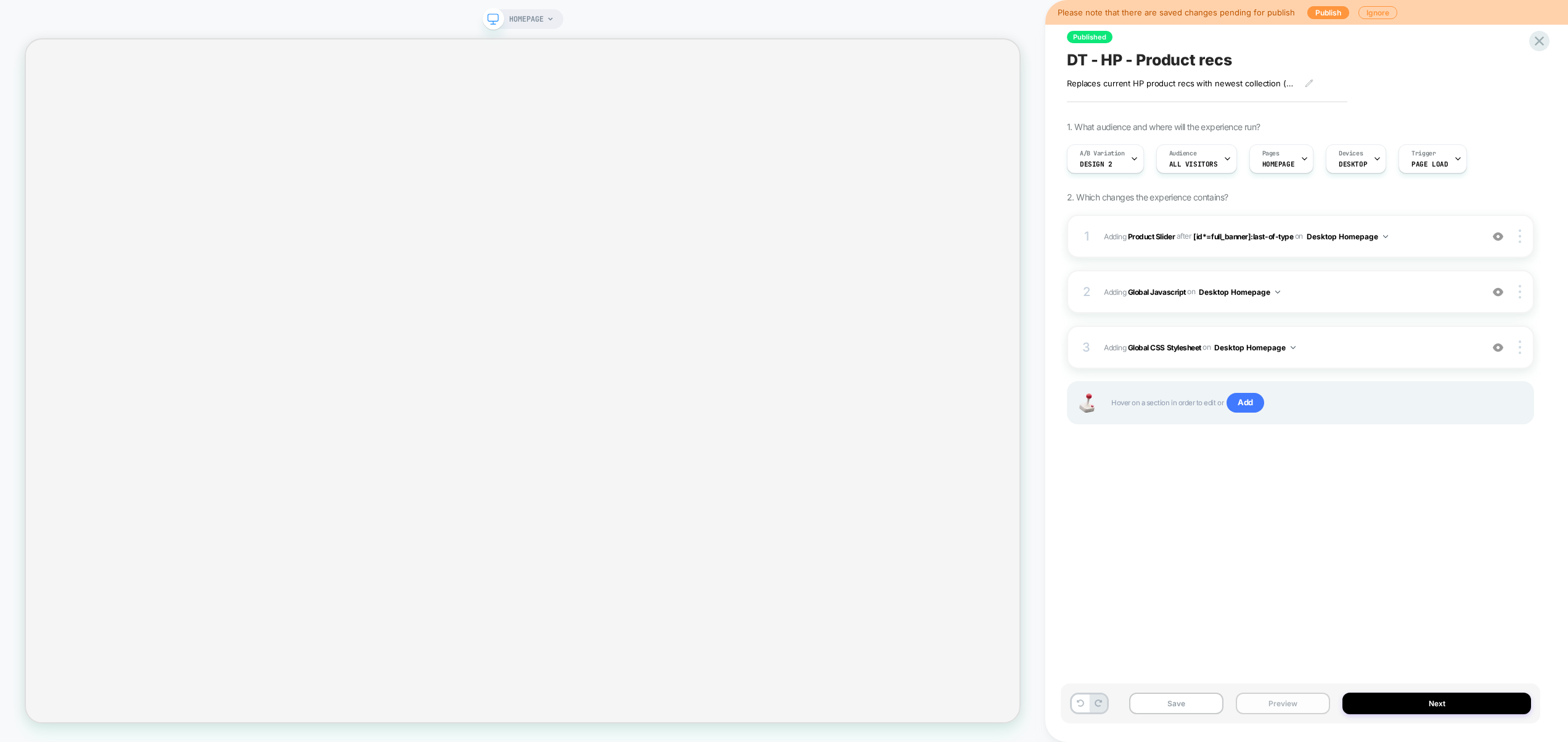
click at [1310, 693] on button "Preview" at bounding box center [1282, 703] width 94 height 21
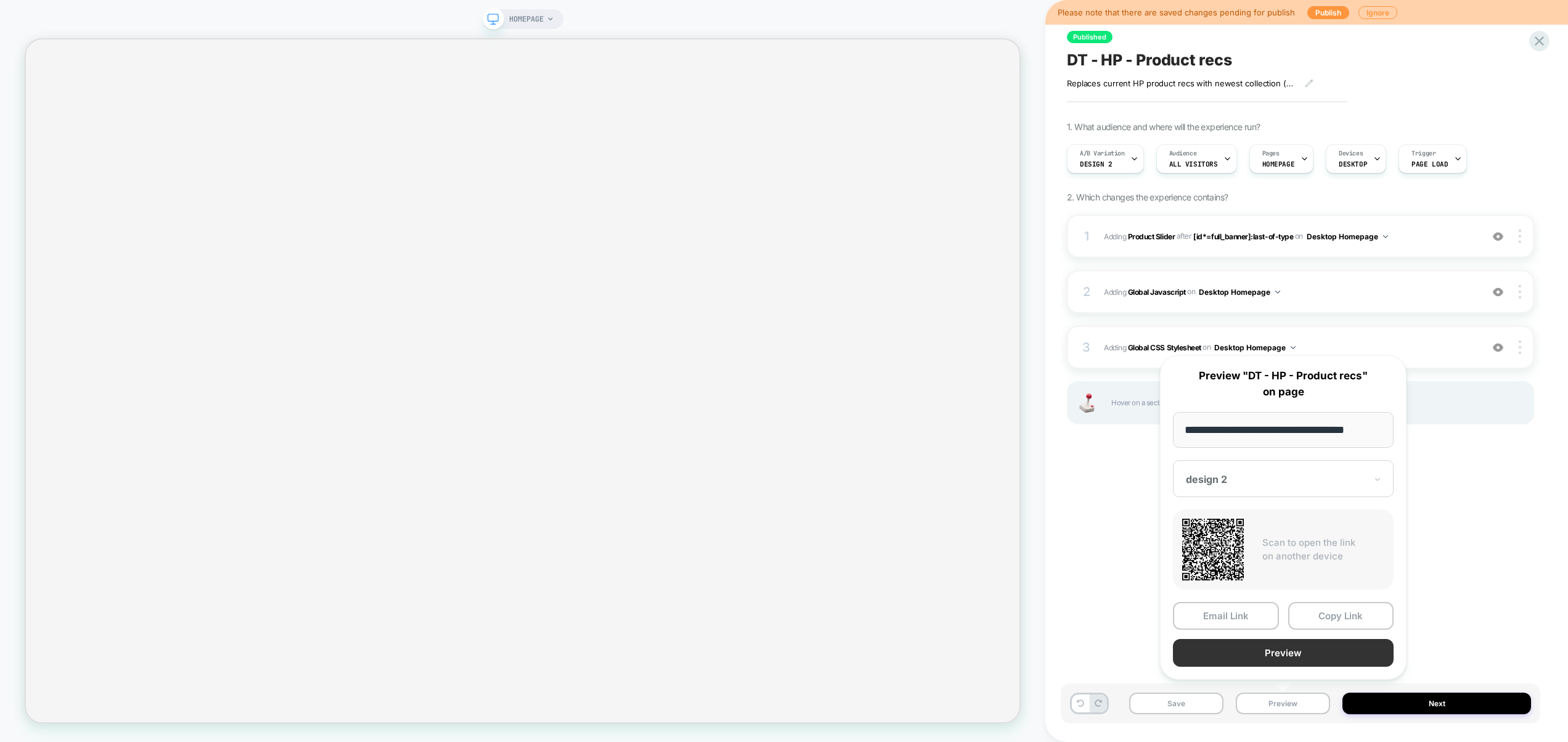
click at [1302, 656] on button "Preview" at bounding box center [1283, 653] width 221 height 28
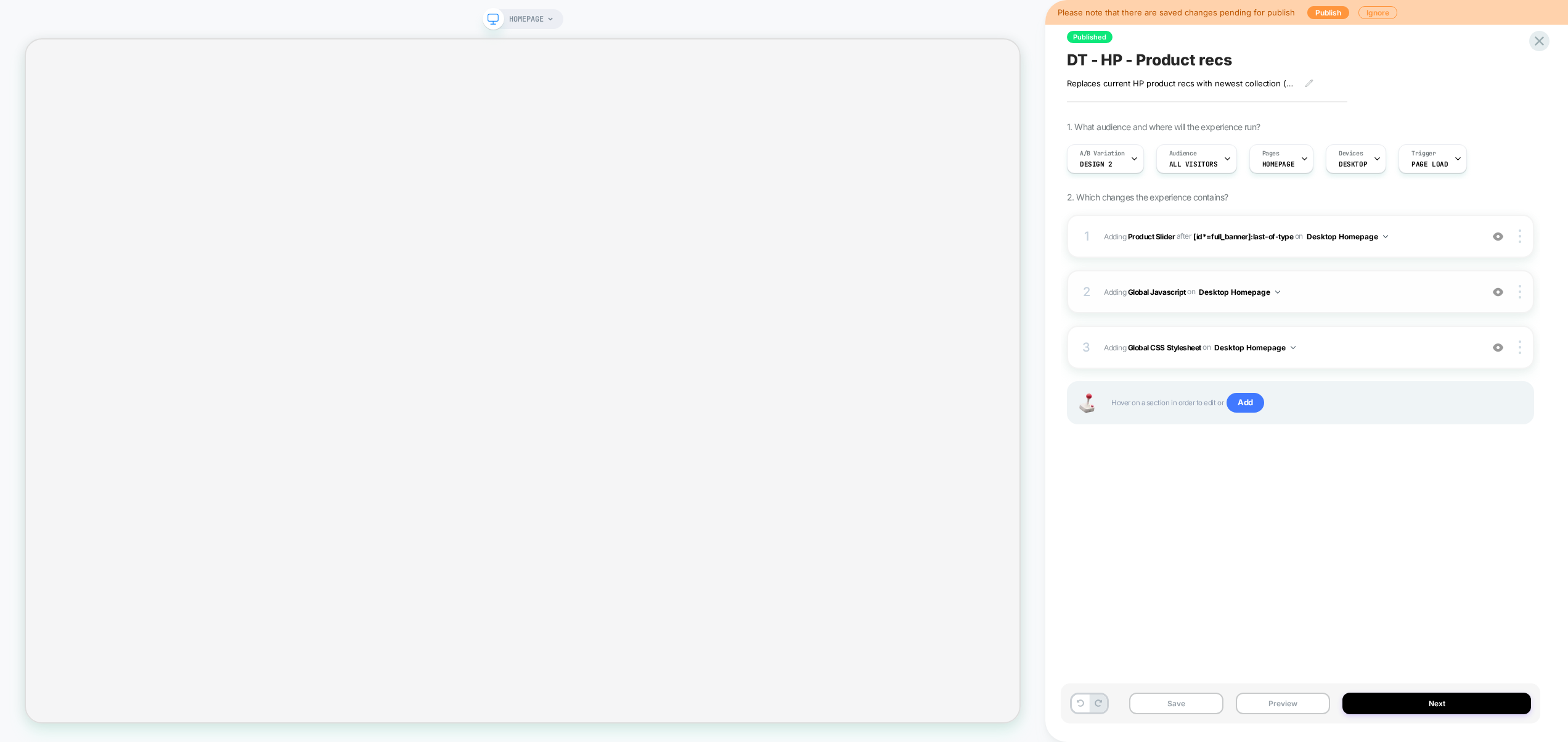
drag, startPoint x: 1341, startPoint y: 344, endPoint x: 1348, endPoint y: 305, distance: 39.6
click at [1348, 305] on div "1 #_loomi_addon_1750704109148 Adding Product Slider AFTER [id*=full_banner]:las…" at bounding box center [1300, 335] width 467 height 241
click at [1326, 328] on div "3 Adding Global CSS Stylesheet on Desktop Homepage Add Before Add After Copy to…" at bounding box center [1300, 347] width 467 height 44
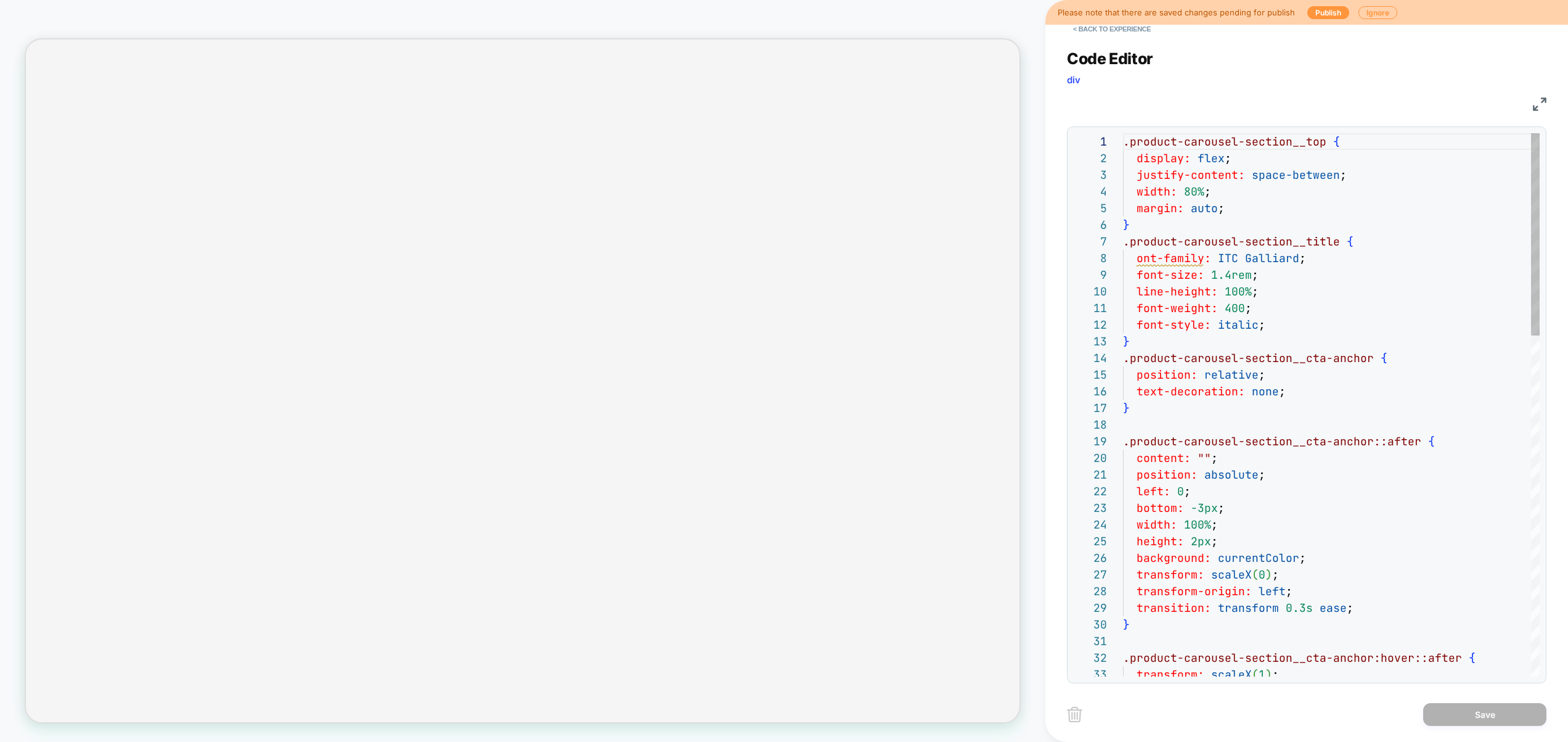
scroll to position [166, 0]
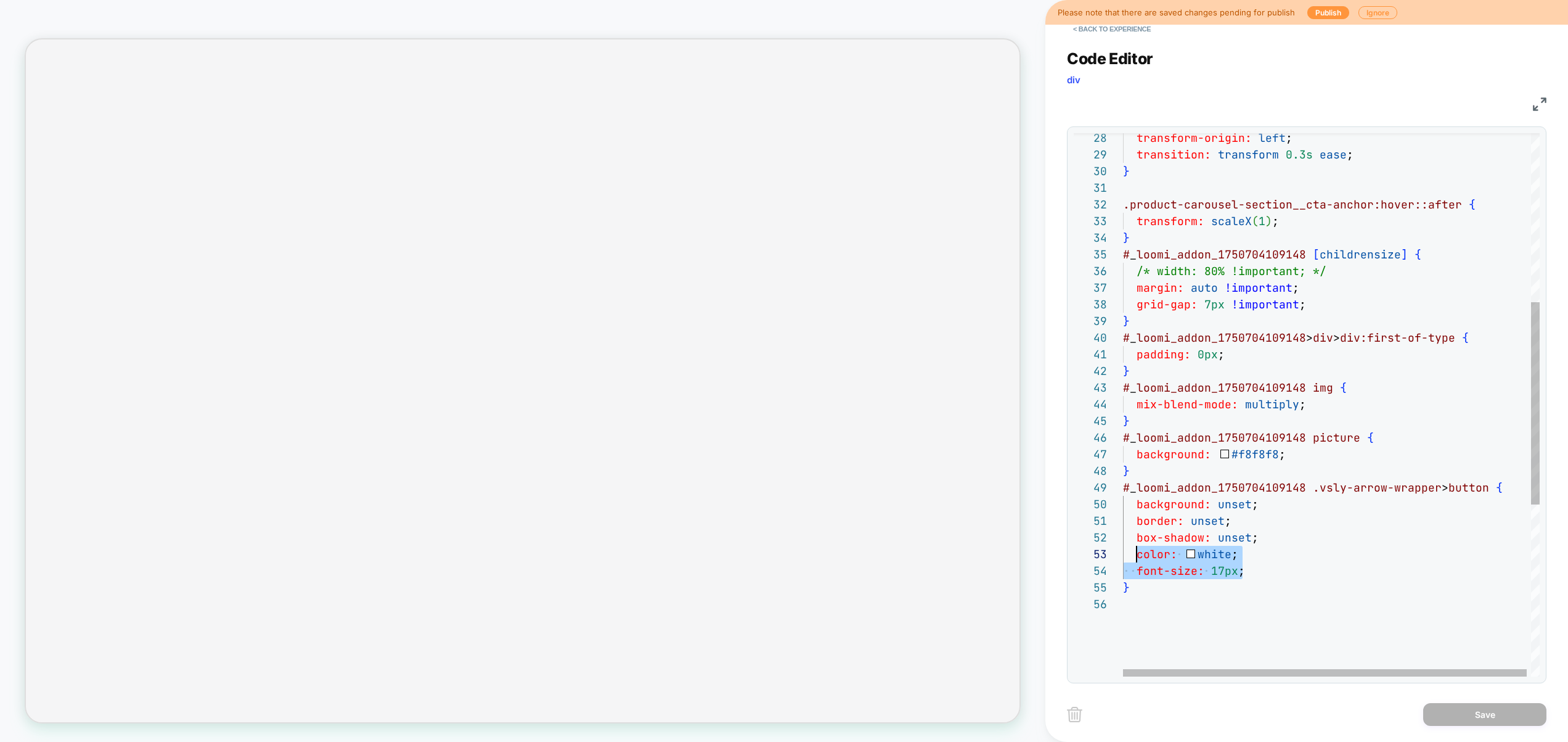
drag, startPoint x: 1262, startPoint y: 573, endPoint x: 1137, endPoint y: 556, distance: 126.2
click at [1137, 556] on div "font-size: 17px ; } box-shadow: unset ; color: white ; mix-blend-mode: multiply…" at bounding box center [1334, 409] width 421 height 1459
type textarea "**********"
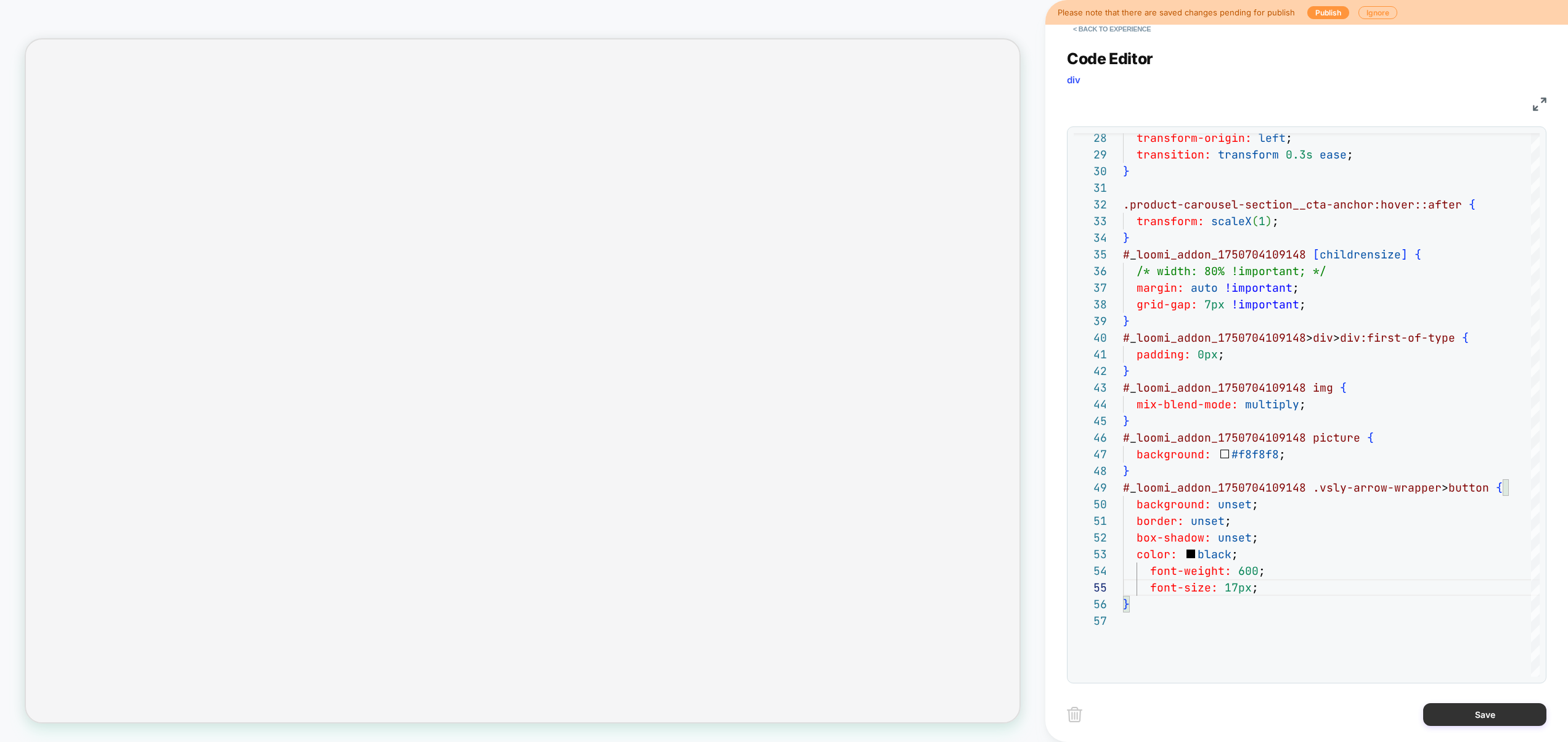
click at [1484, 713] on button "Save" at bounding box center [1485, 714] width 123 height 23
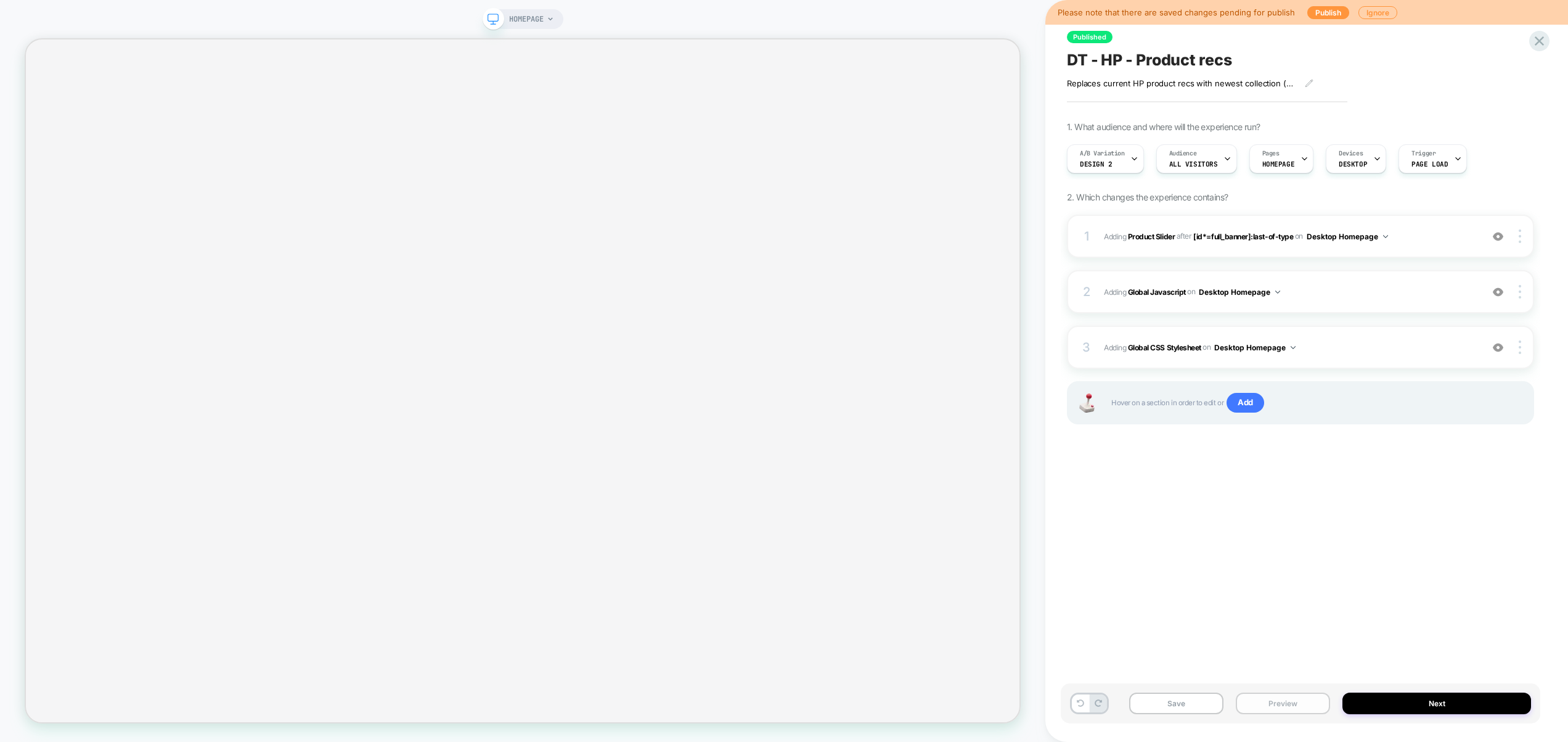
click at [1309, 709] on button "Preview" at bounding box center [1282, 703] width 94 height 21
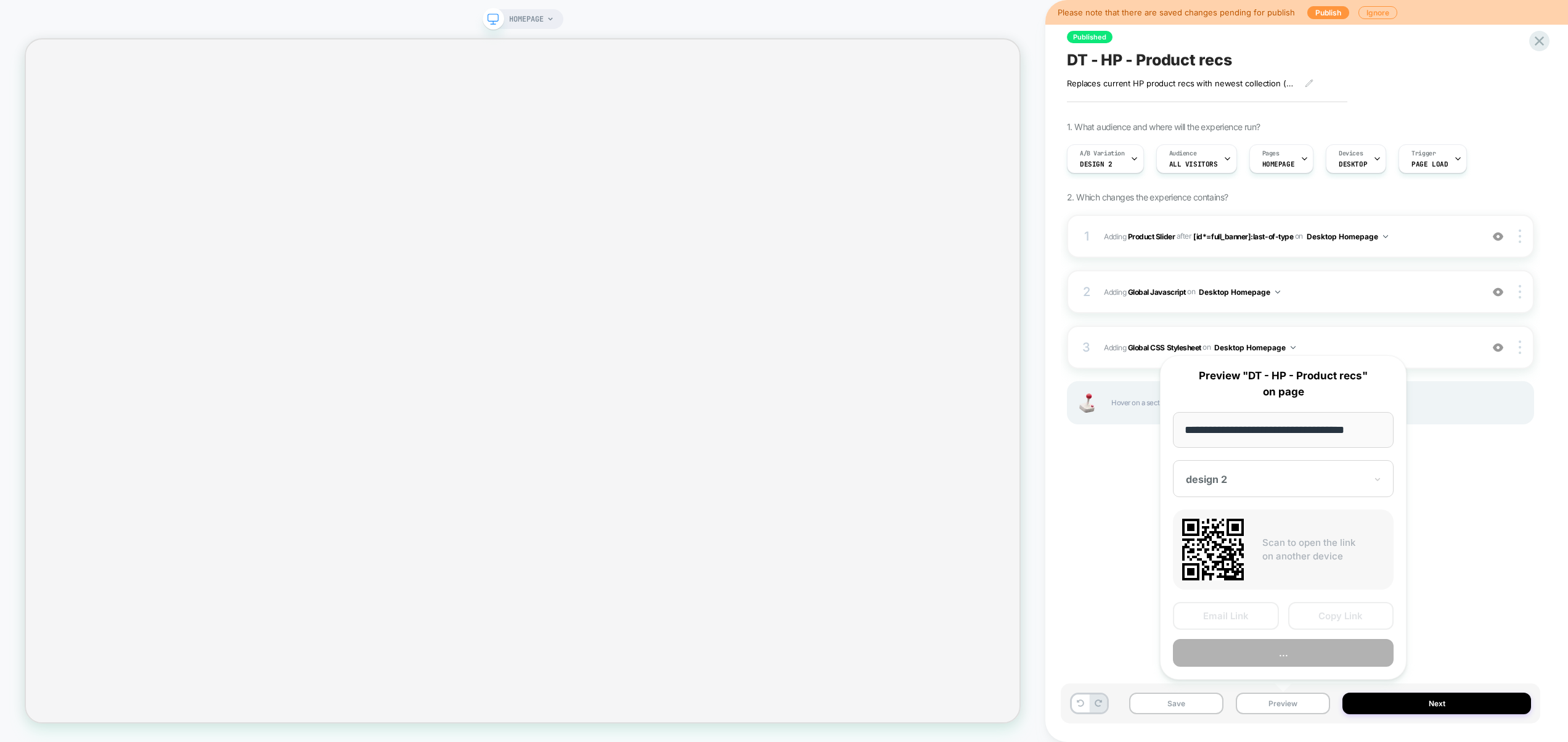
click at [1289, 659] on button "..." at bounding box center [1283, 653] width 221 height 28
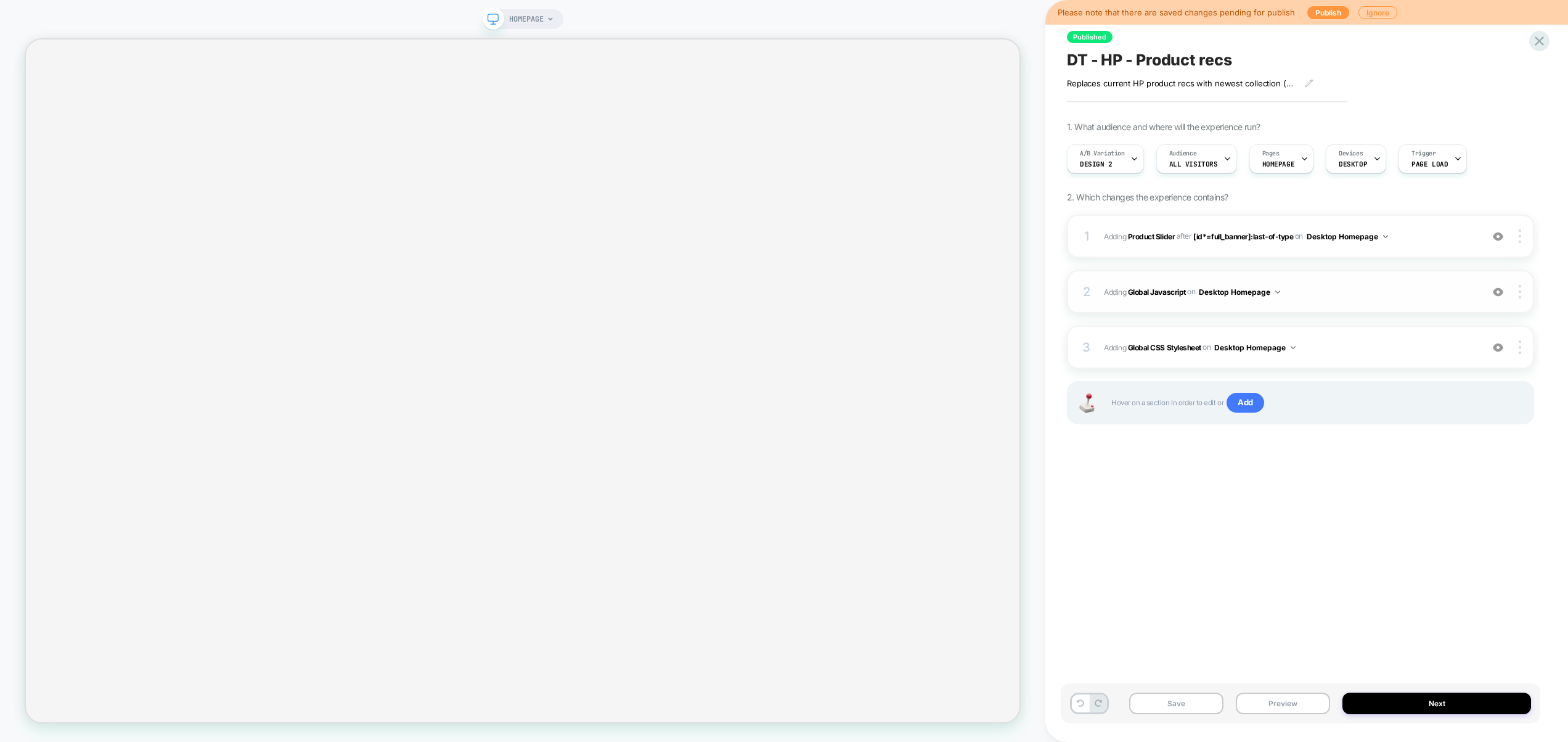
click at [1366, 299] on span "Adding Global Javascript on Desktop Homepage" at bounding box center [1290, 291] width 372 height 15
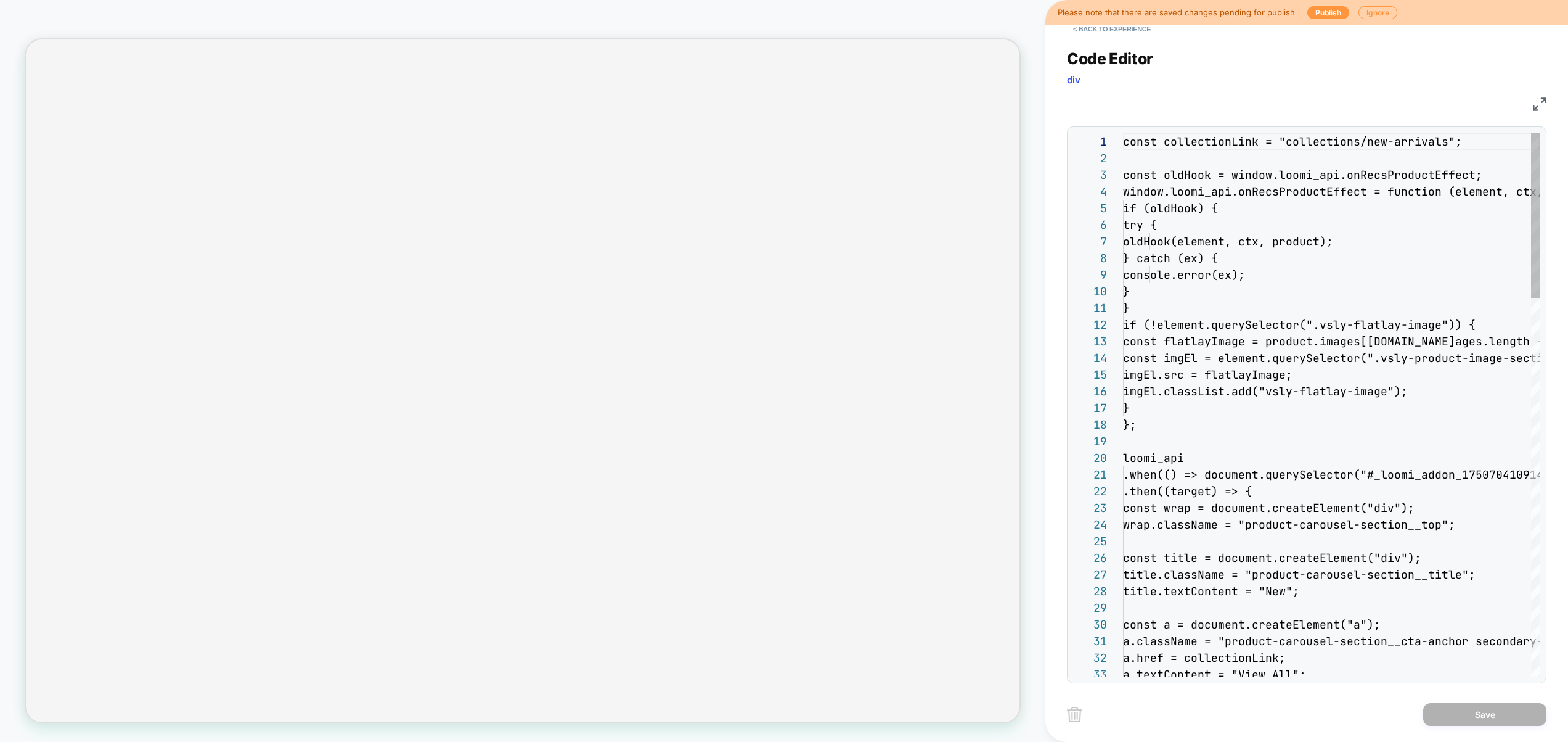
scroll to position [166, 0]
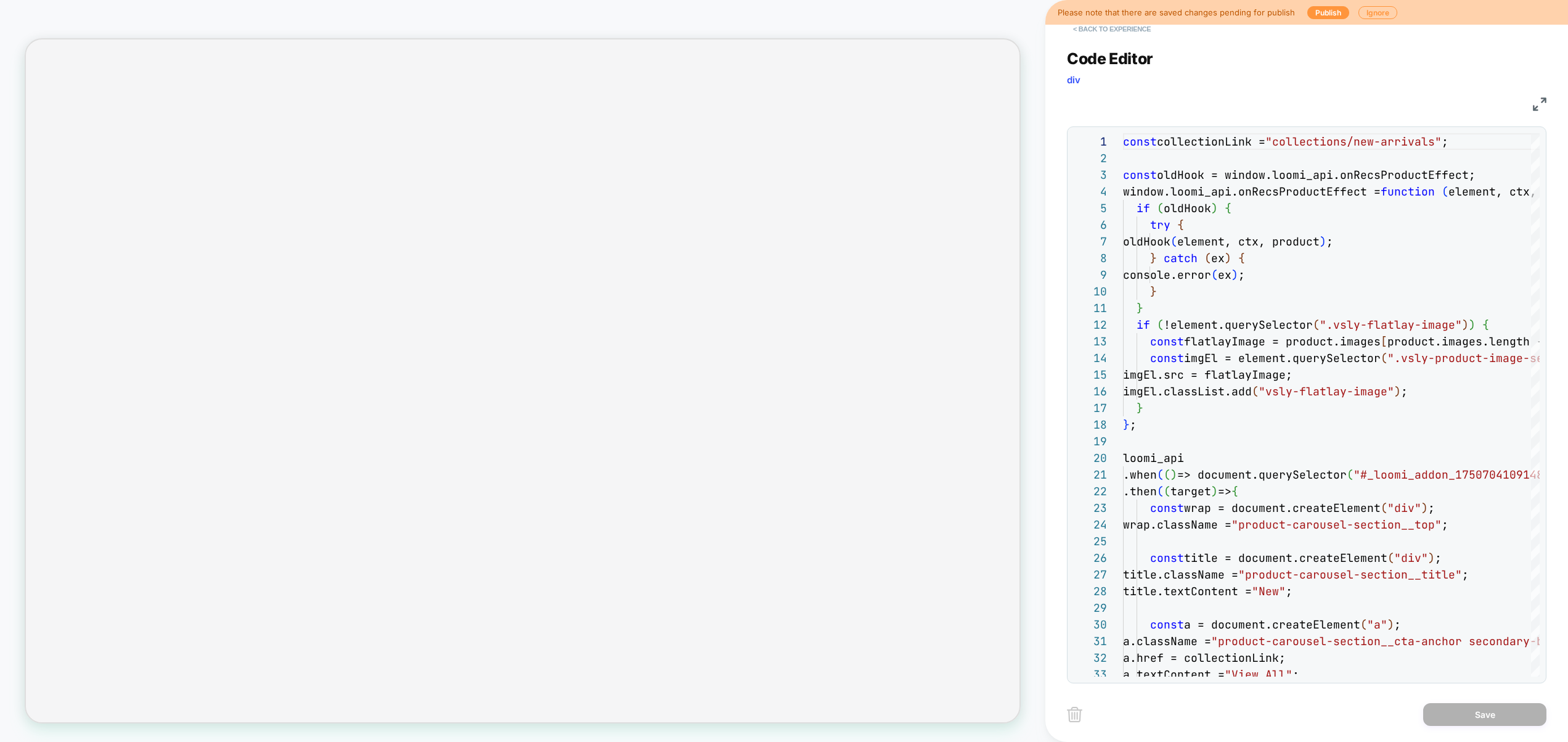
click at [1088, 36] on button "< Back to experience" at bounding box center [1112, 29] width 90 height 20
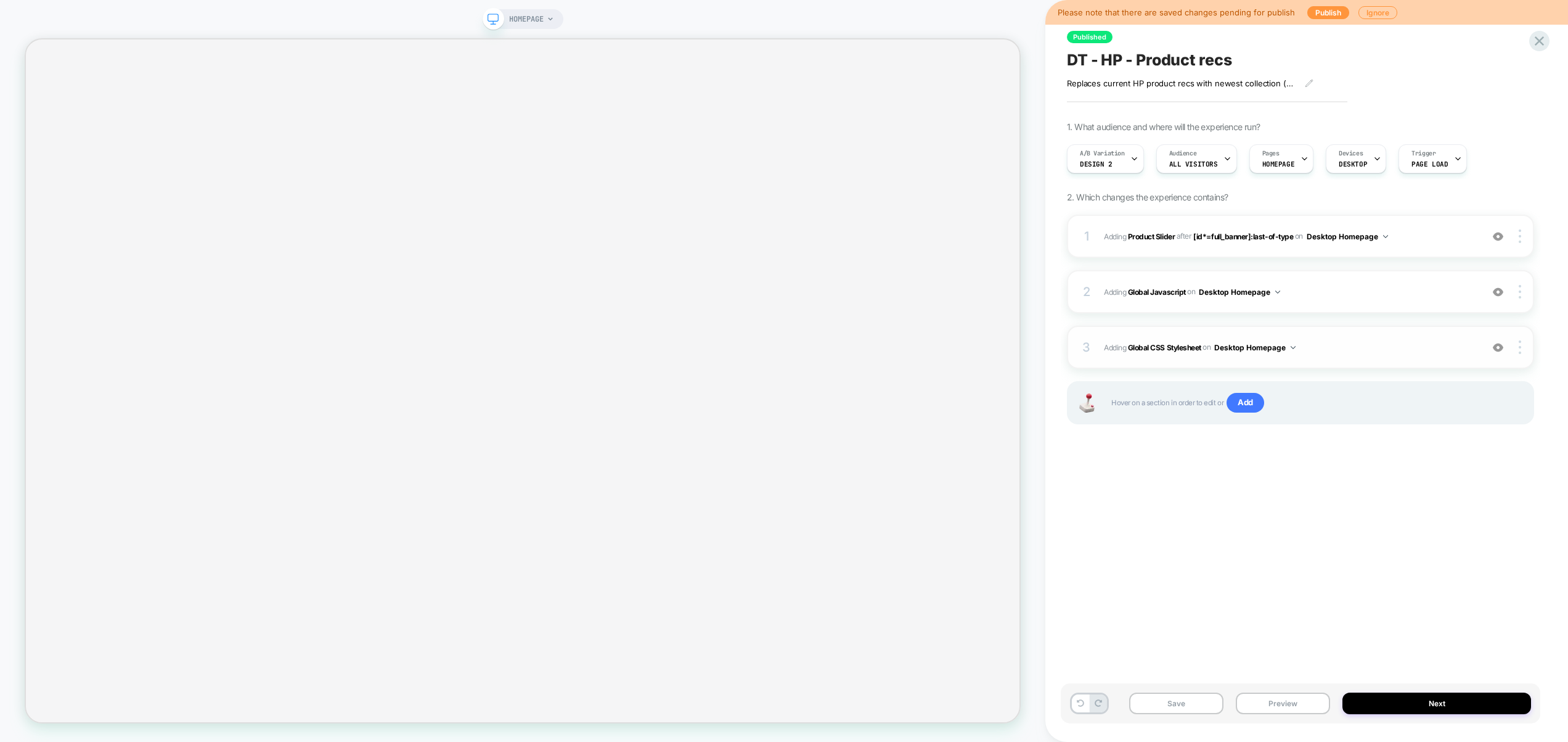
click at [1360, 341] on span "Adding Global CSS Stylesheet on Desktop Homepage" at bounding box center [1290, 347] width 372 height 15
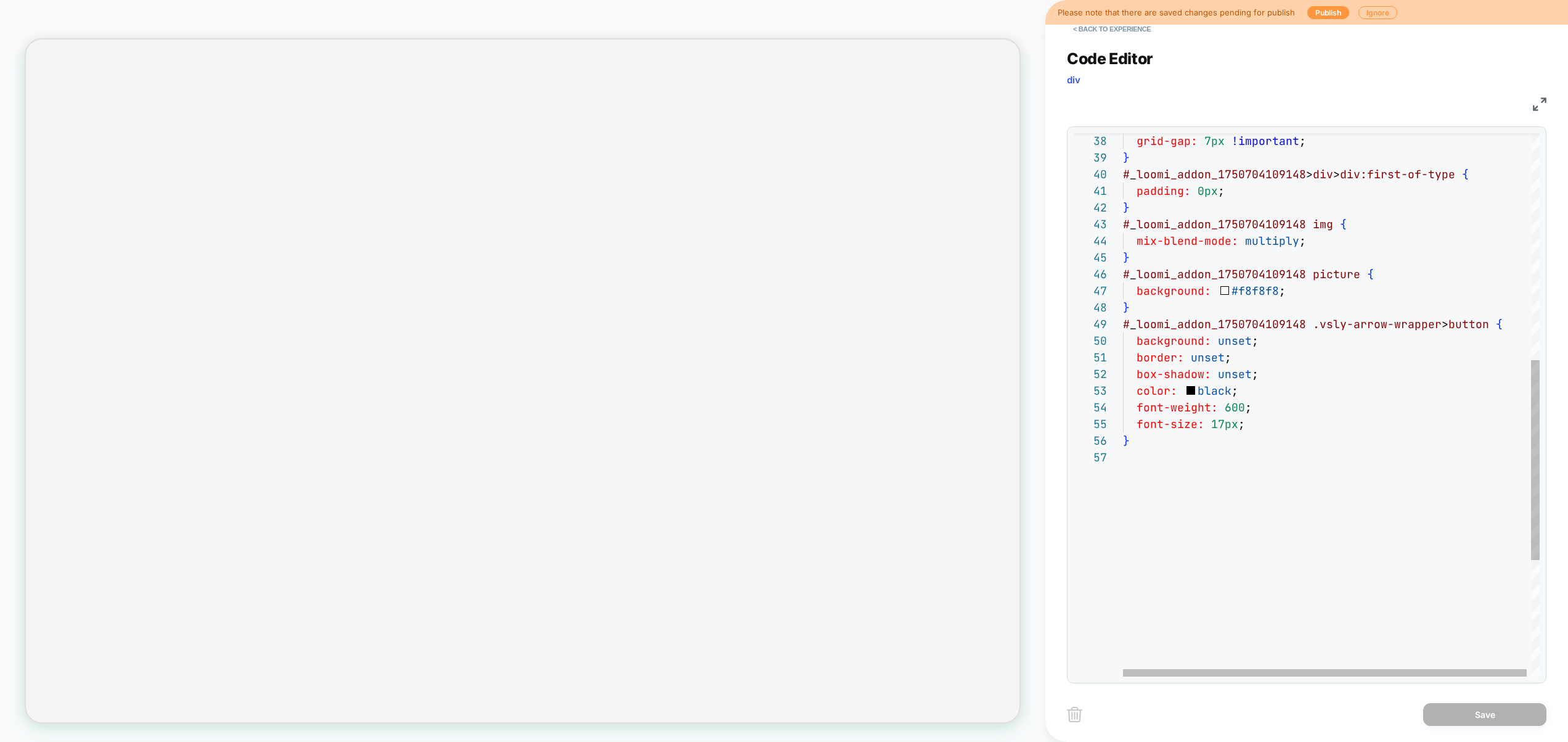
click at [1260, 426] on div "grid-gap: 7px !important ; } # _ loomi_addon_1750704109148 > div > div:first-of…" at bounding box center [1334, 254] width 421 height 1476
click at [1236, 463] on div "grid-gap: 7px !important ; } # _ loomi_addon_1750704109148 > div > div:first-of…" at bounding box center [1334, 279] width 421 height 1526
click at [1153, 455] on div "grid-gap: 7px !important ; } # _ loomi_addon_1750704109148 > div > div:first-of…" at bounding box center [1334, 271] width 421 height 1509
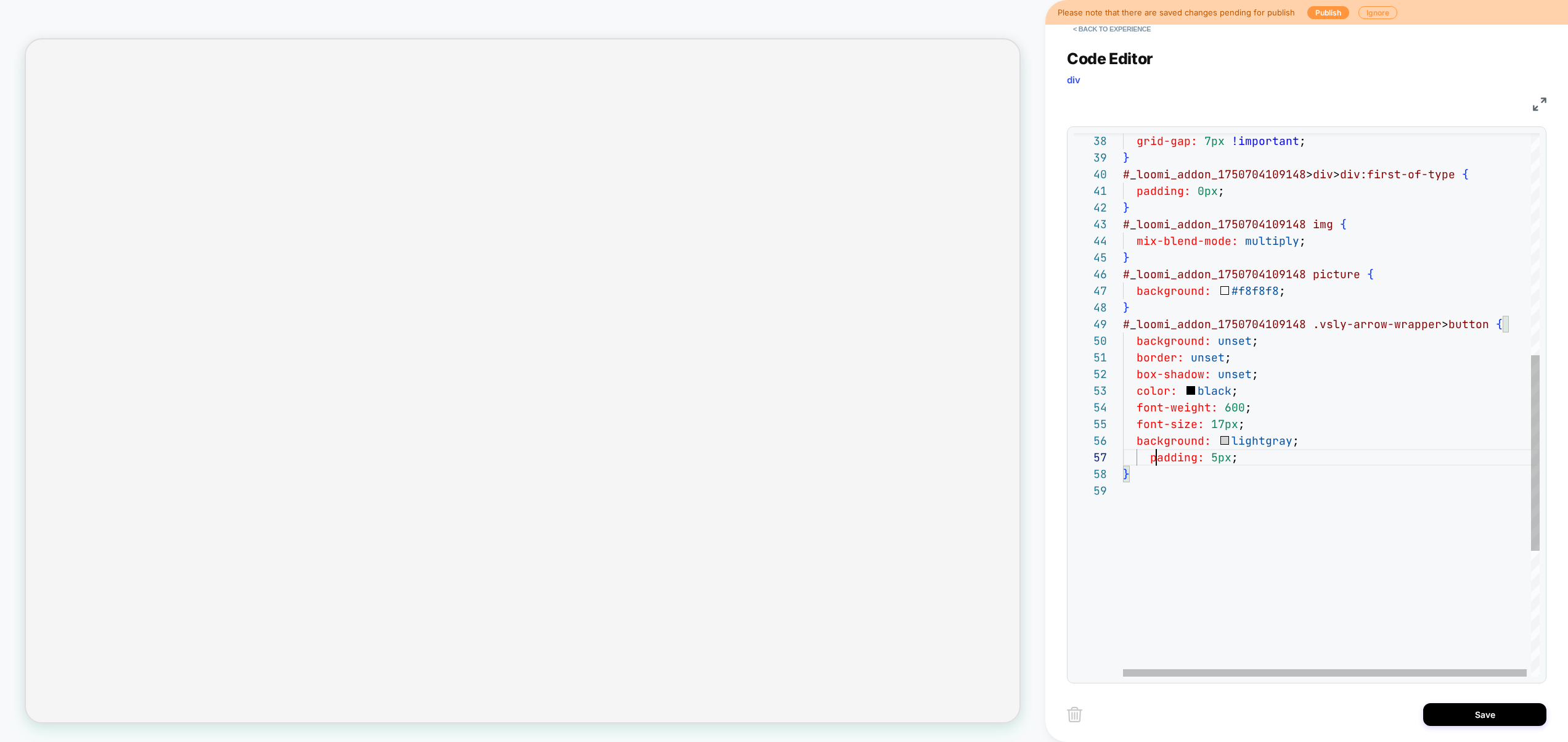
scroll to position [100, 20]
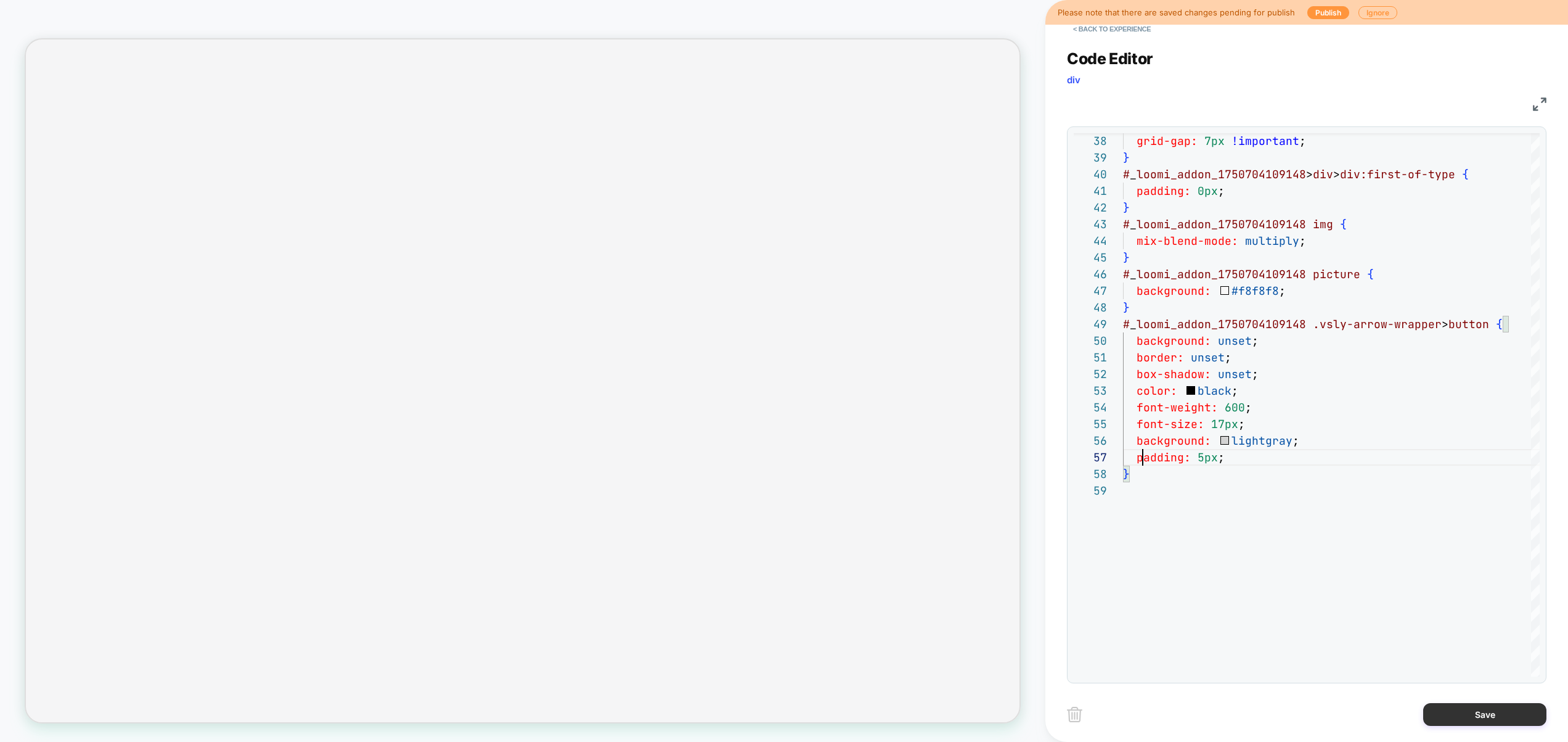
type textarea "**********"
click at [1482, 713] on button "Save" at bounding box center [1485, 714] width 123 height 23
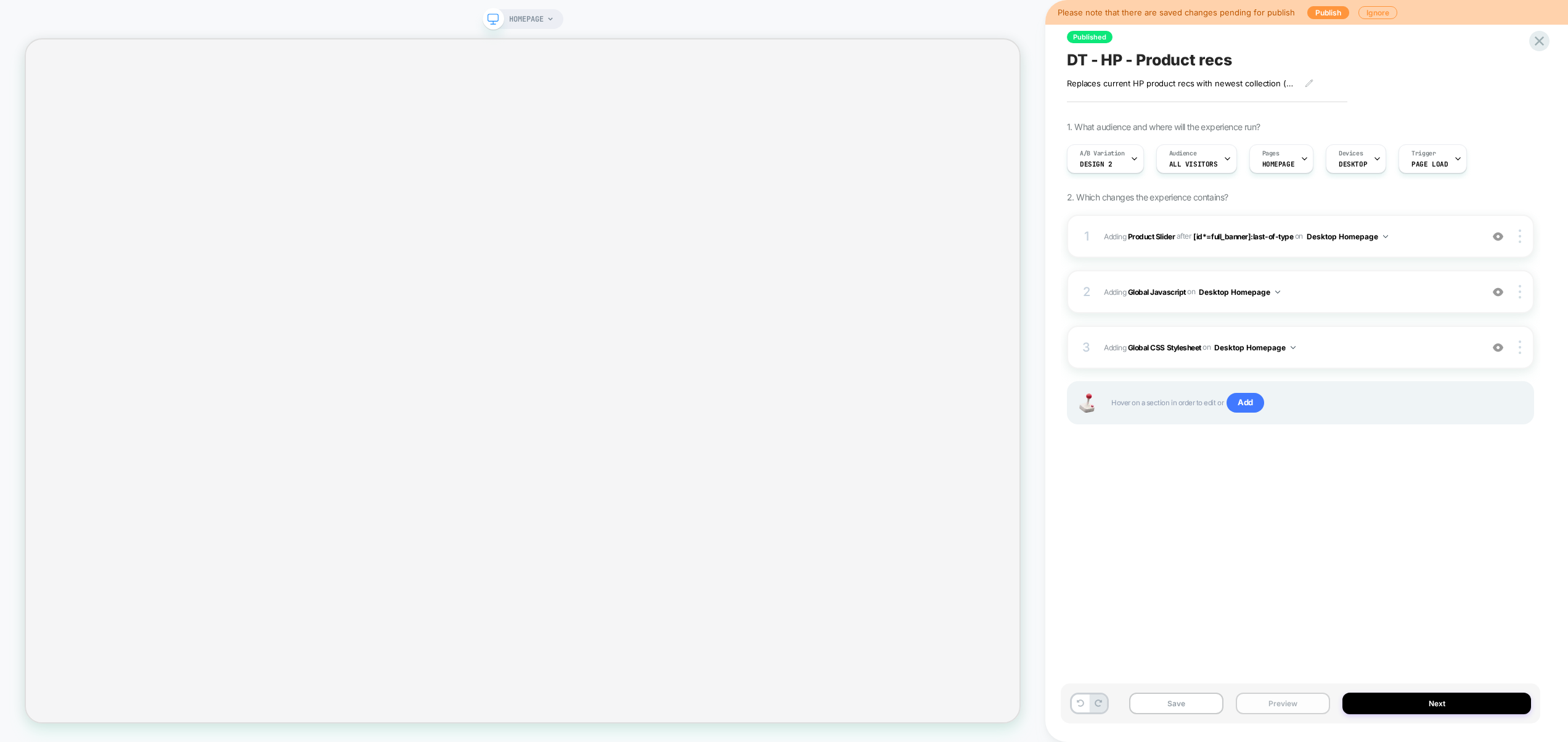
click at [1281, 698] on button "Preview" at bounding box center [1282, 703] width 94 height 21
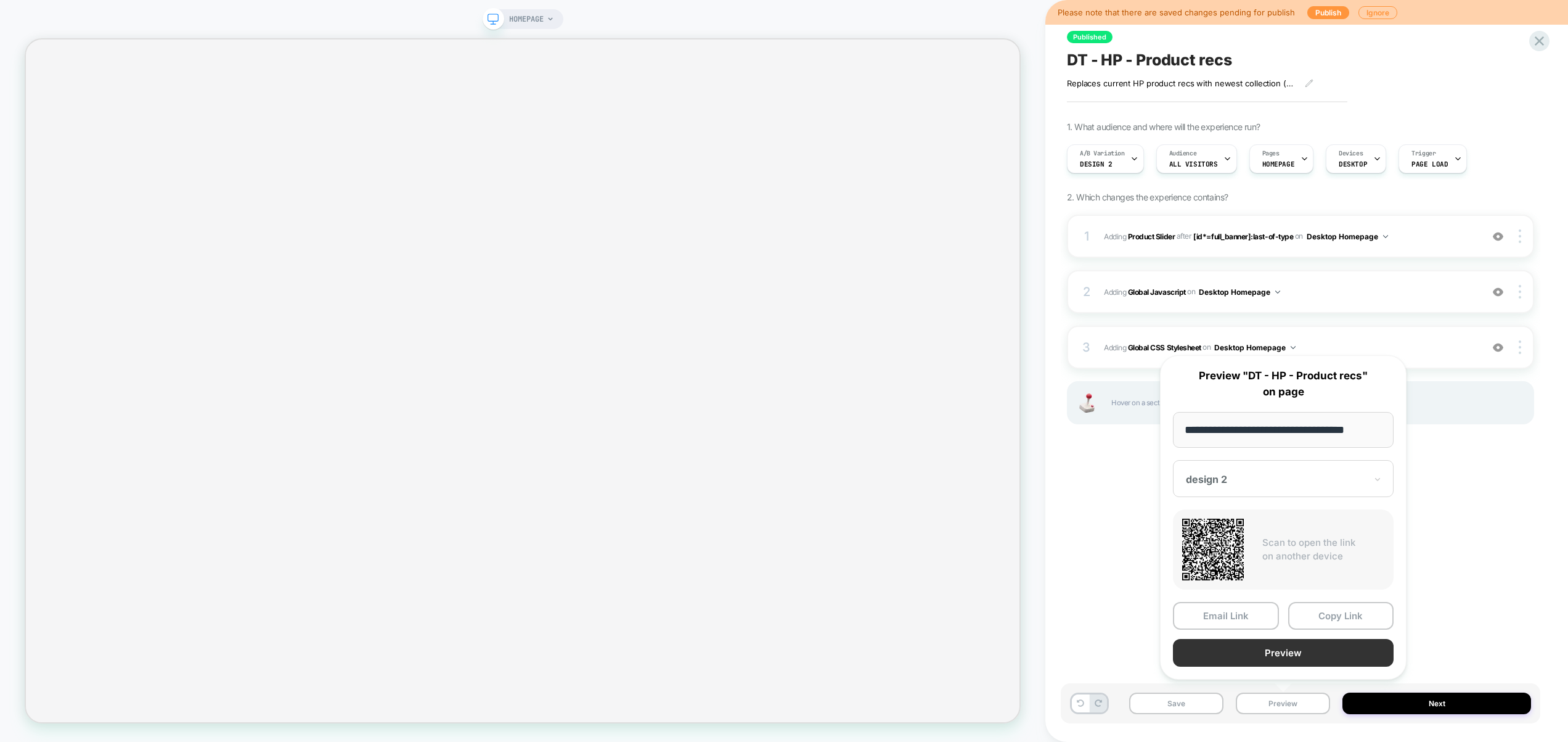
click at [1284, 654] on button "Preview" at bounding box center [1283, 653] width 221 height 28
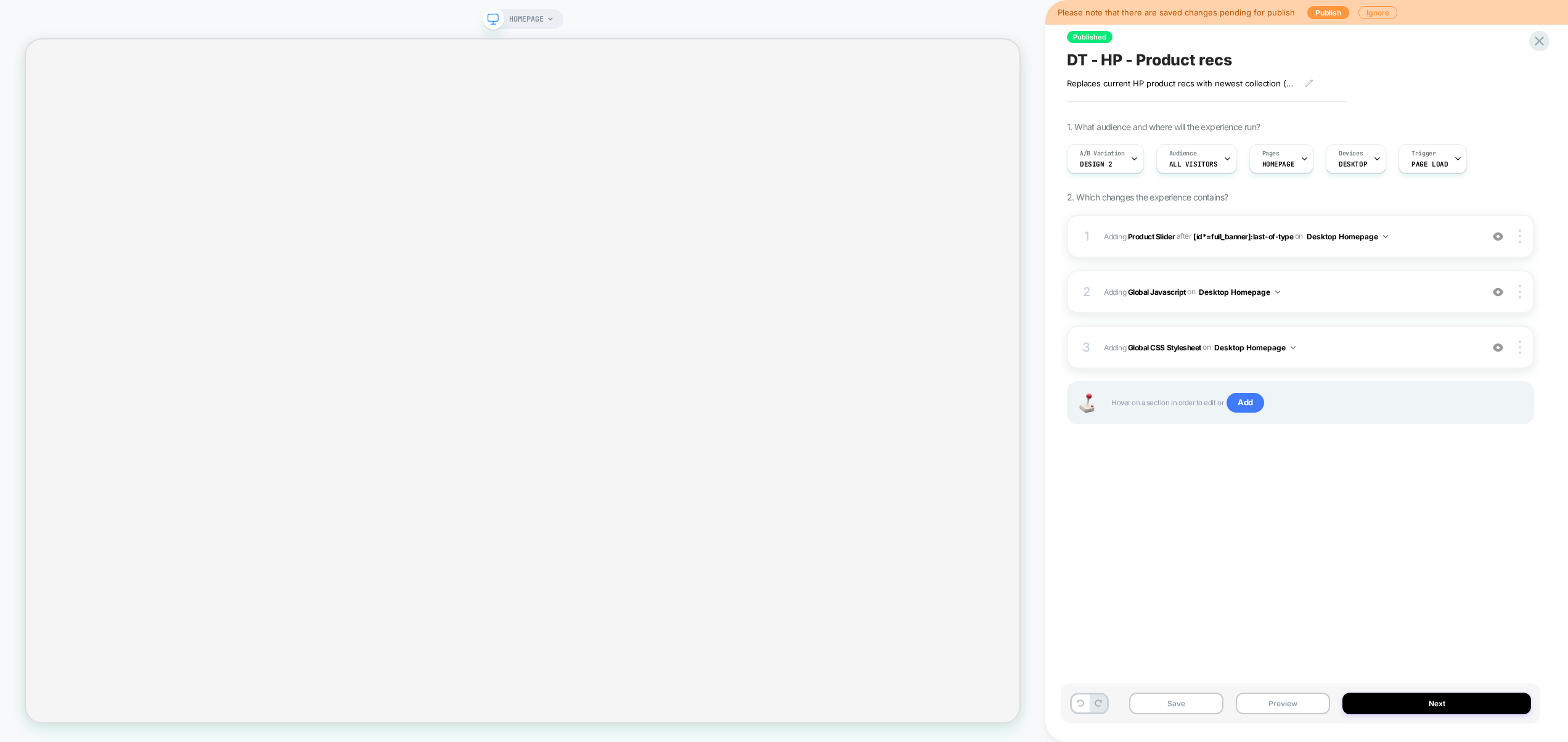
click at [1340, 356] on div "3 Adding Global CSS Stylesheet on Desktop Homepage Add Before Add After Copy to…" at bounding box center [1300, 347] width 467 height 44
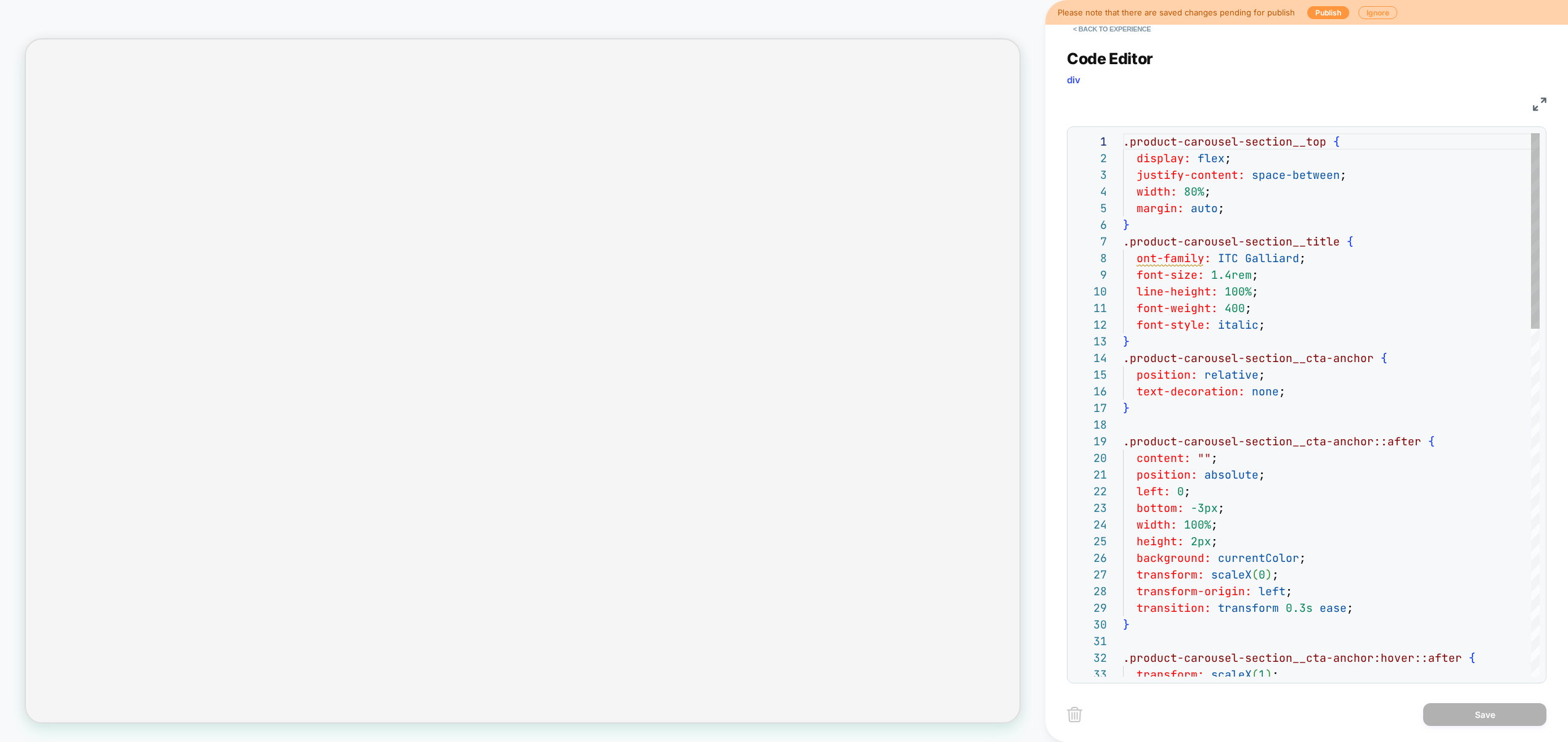
scroll to position [166, 0]
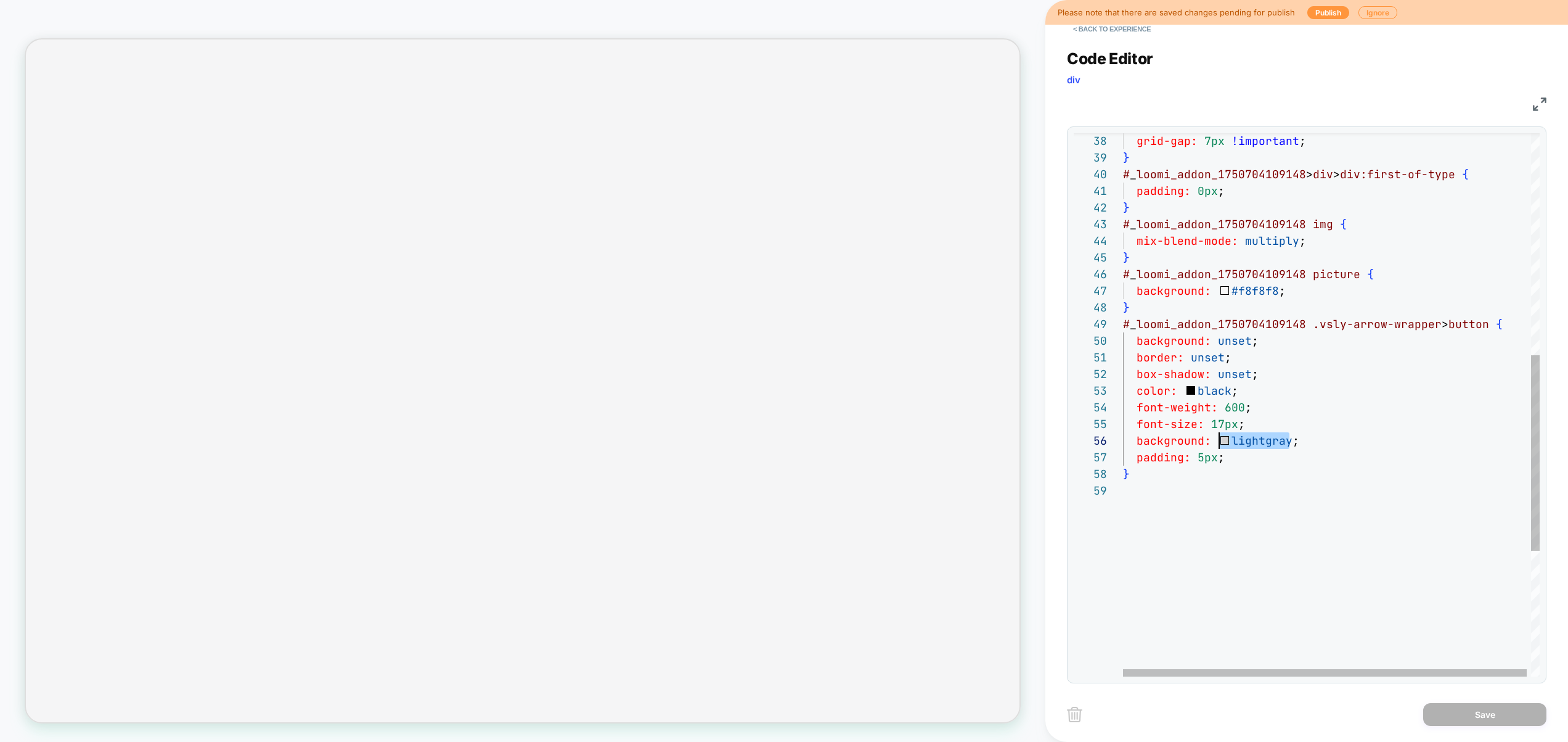
drag, startPoint x: 1291, startPoint y: 442, endPoint x: 1217, endPoint y: 439, distance: 74.1
click at [1217, 439] on div "grid-gap: 7px !important ; } # _ loomi_addon_1750704109148 > div > div:first-of…" at bounding box center [1334, 271] width 421 height 1509
type textarea "**********"
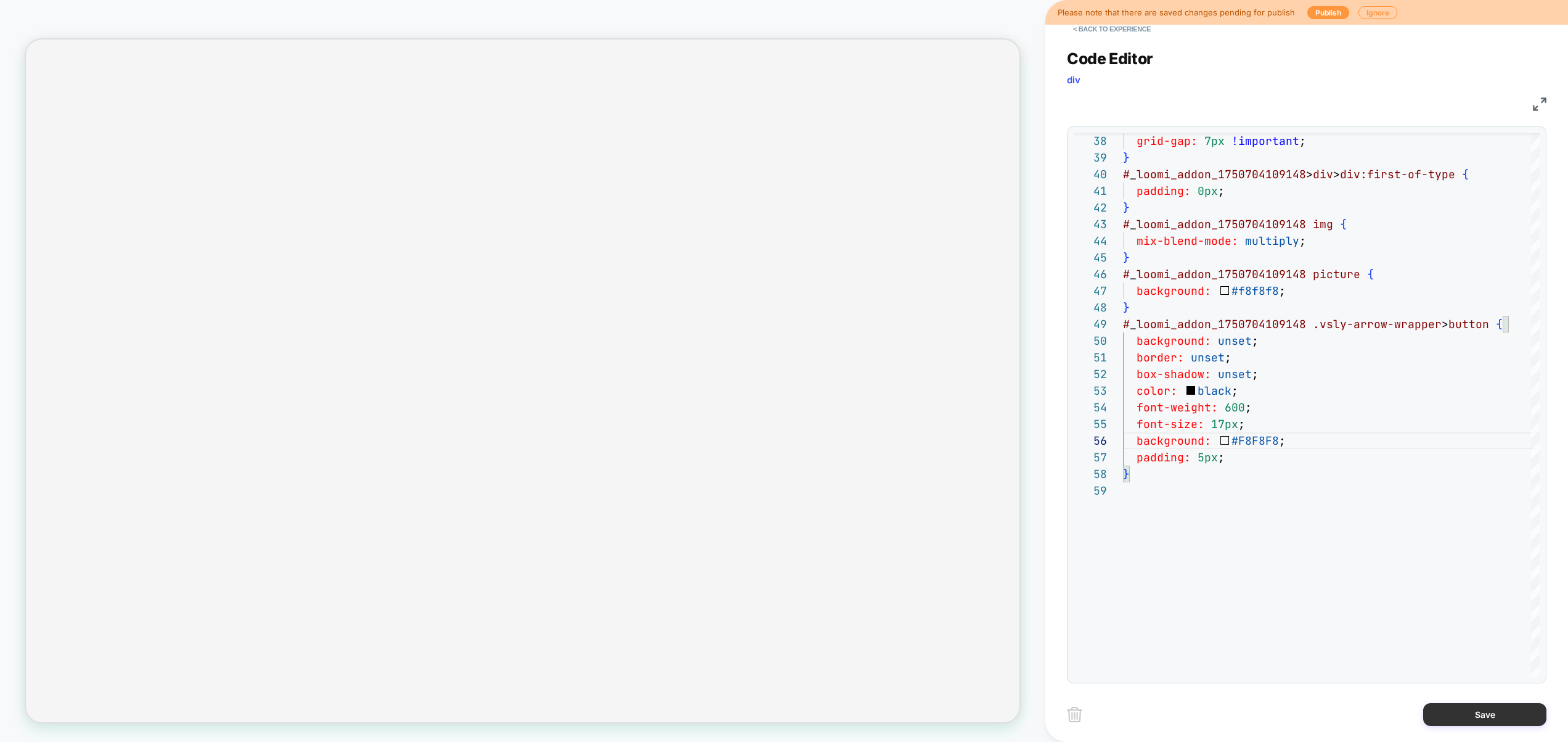
click at [1456, 712] on button "Save" at bounding box center [1485, 714] width 123 height 23
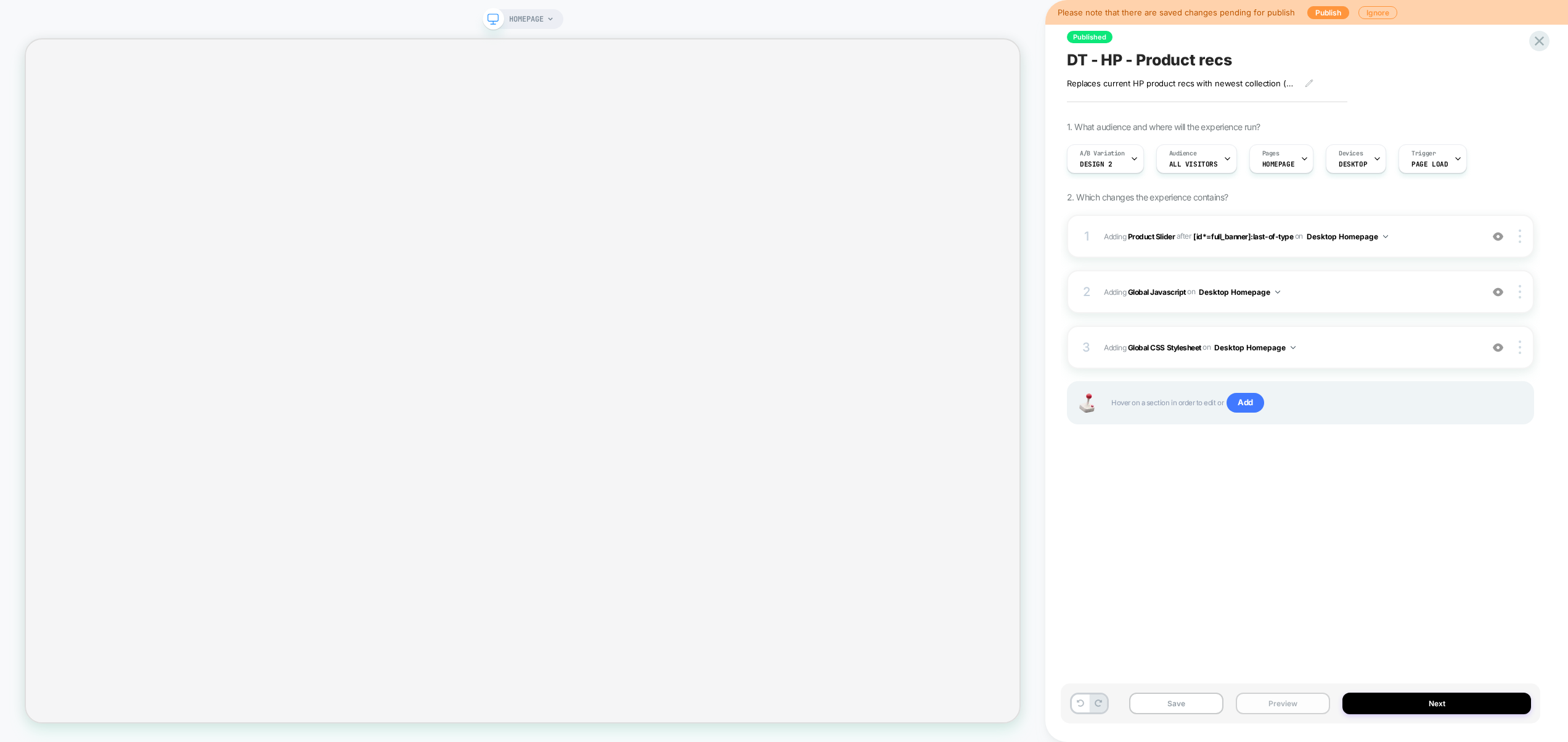
click at [1269, 695] on button "Preview" at bounding box center [1282, 703] width 94 height 21
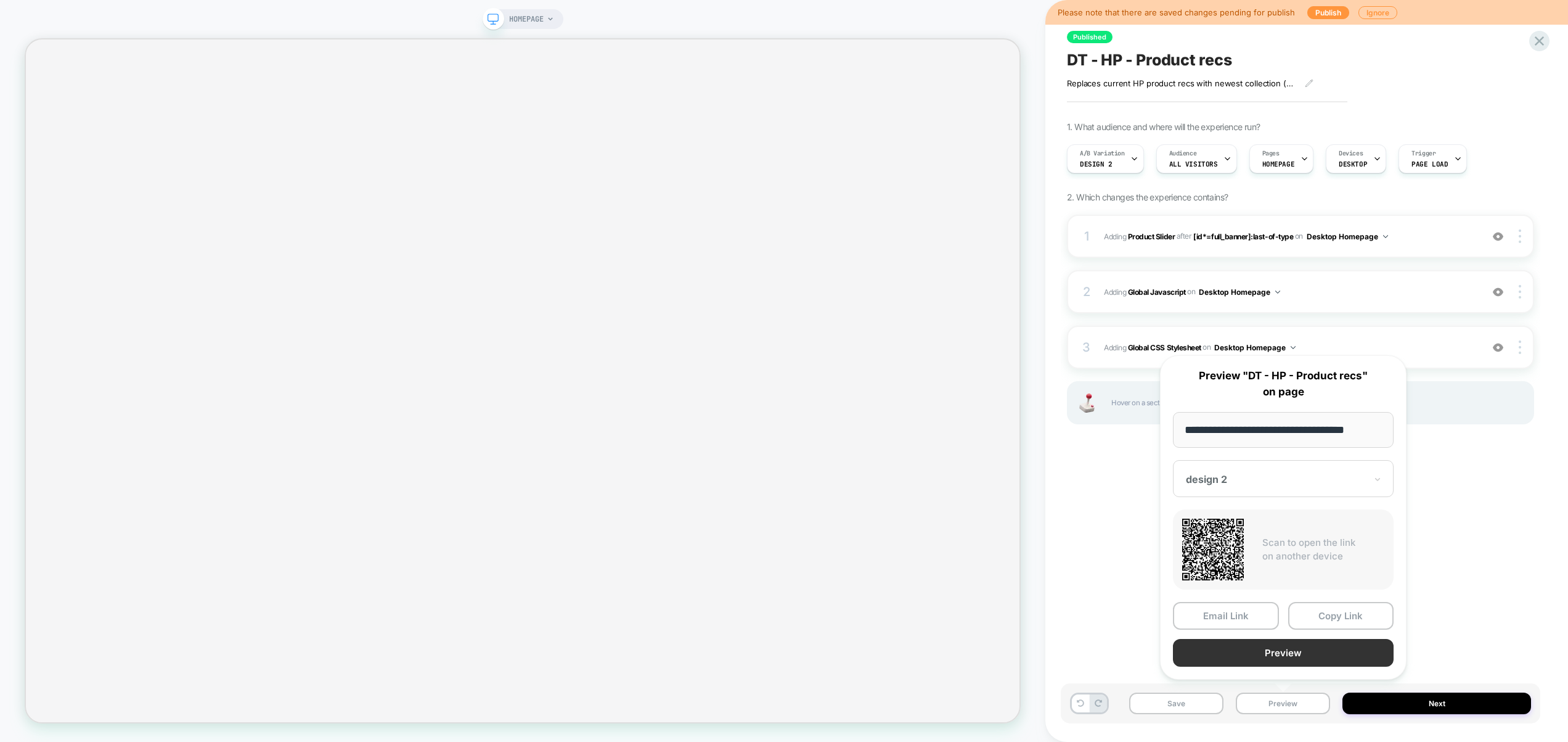
click at [1275, 658] on button "Preview" at bounding box center [1283, 653] width 221 height 28
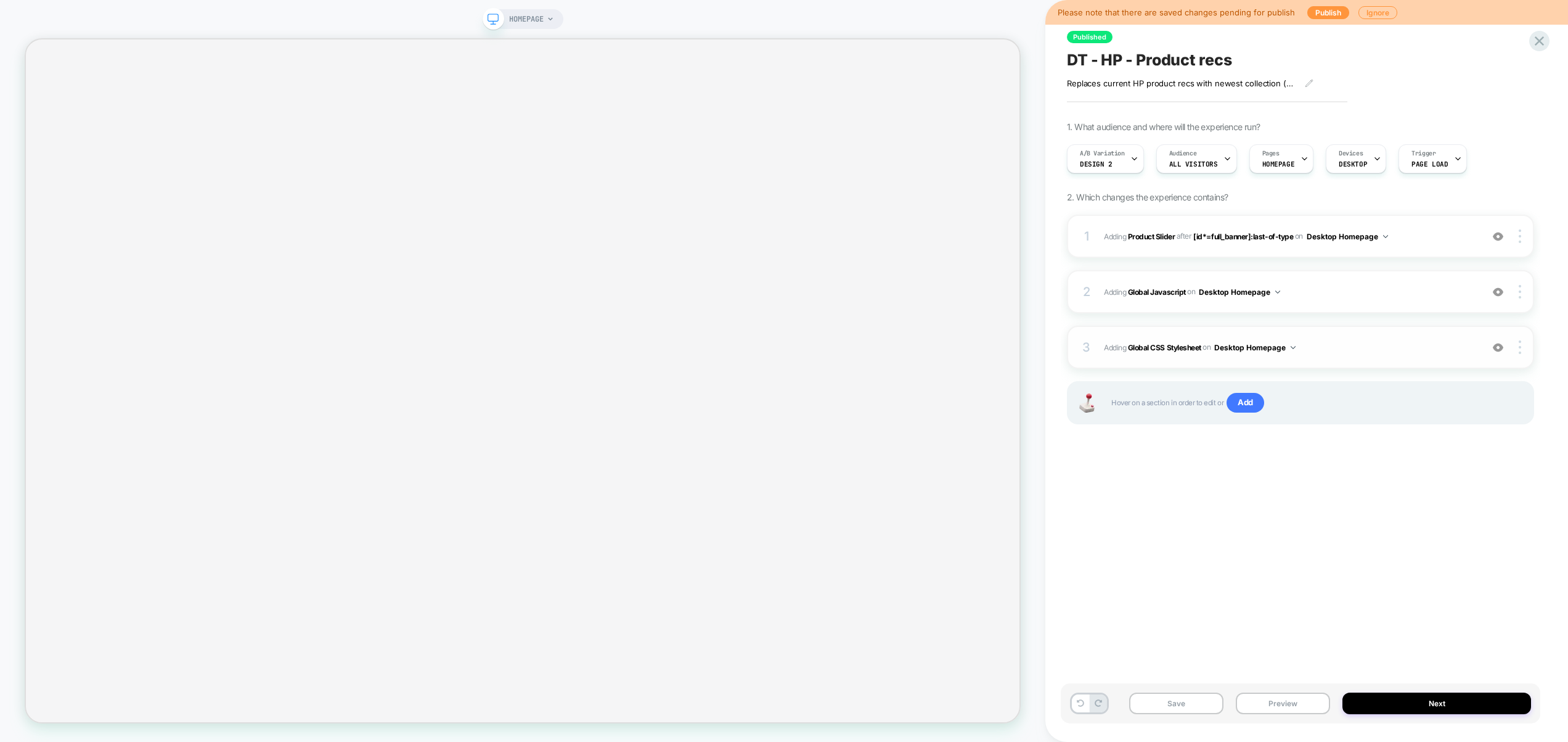
click at [1411, 352] on span "Adding Global CSS Stylesheet on Desktop Homepage" at bounding box center [1290, 347] width 372 height 15
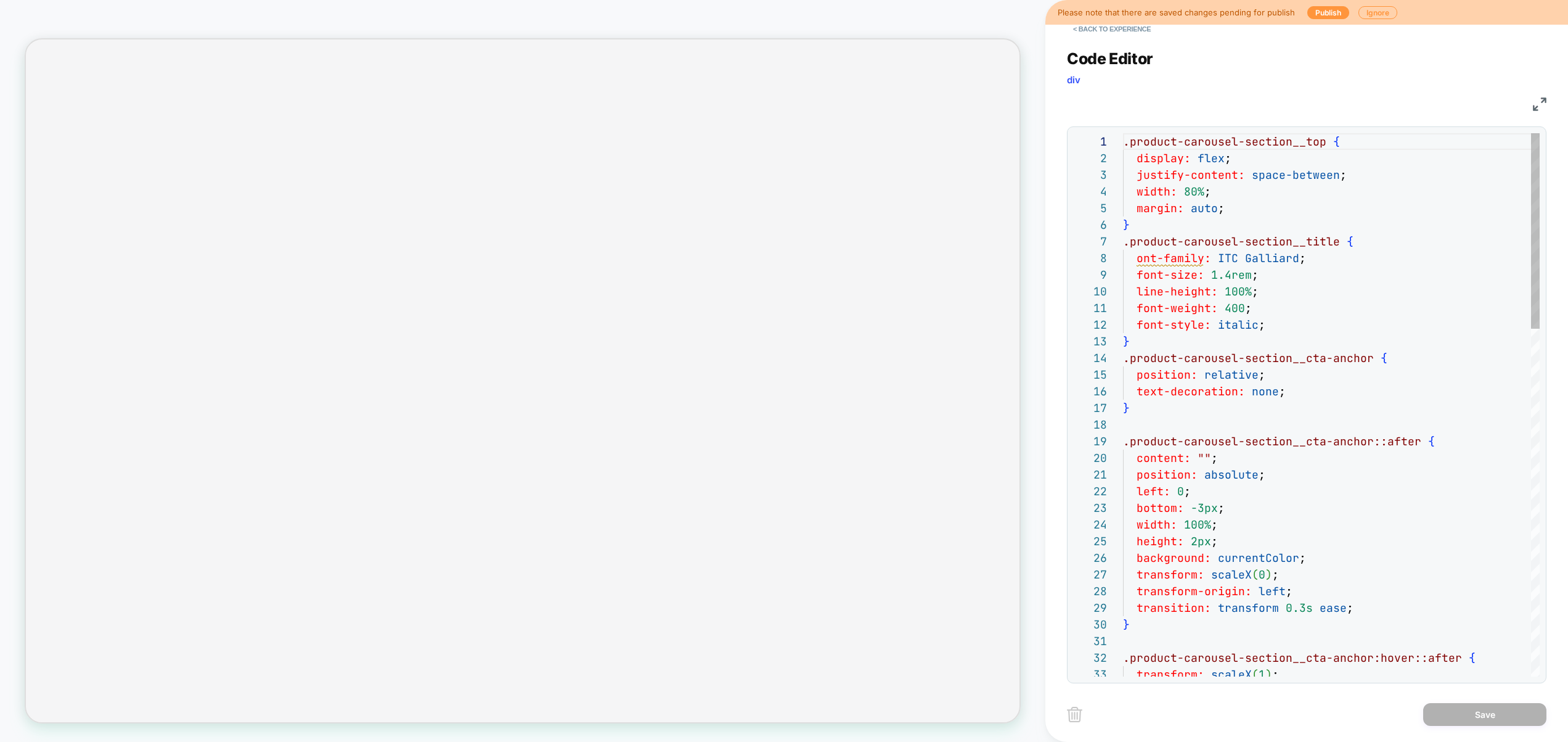
scroll to position [166, 0]
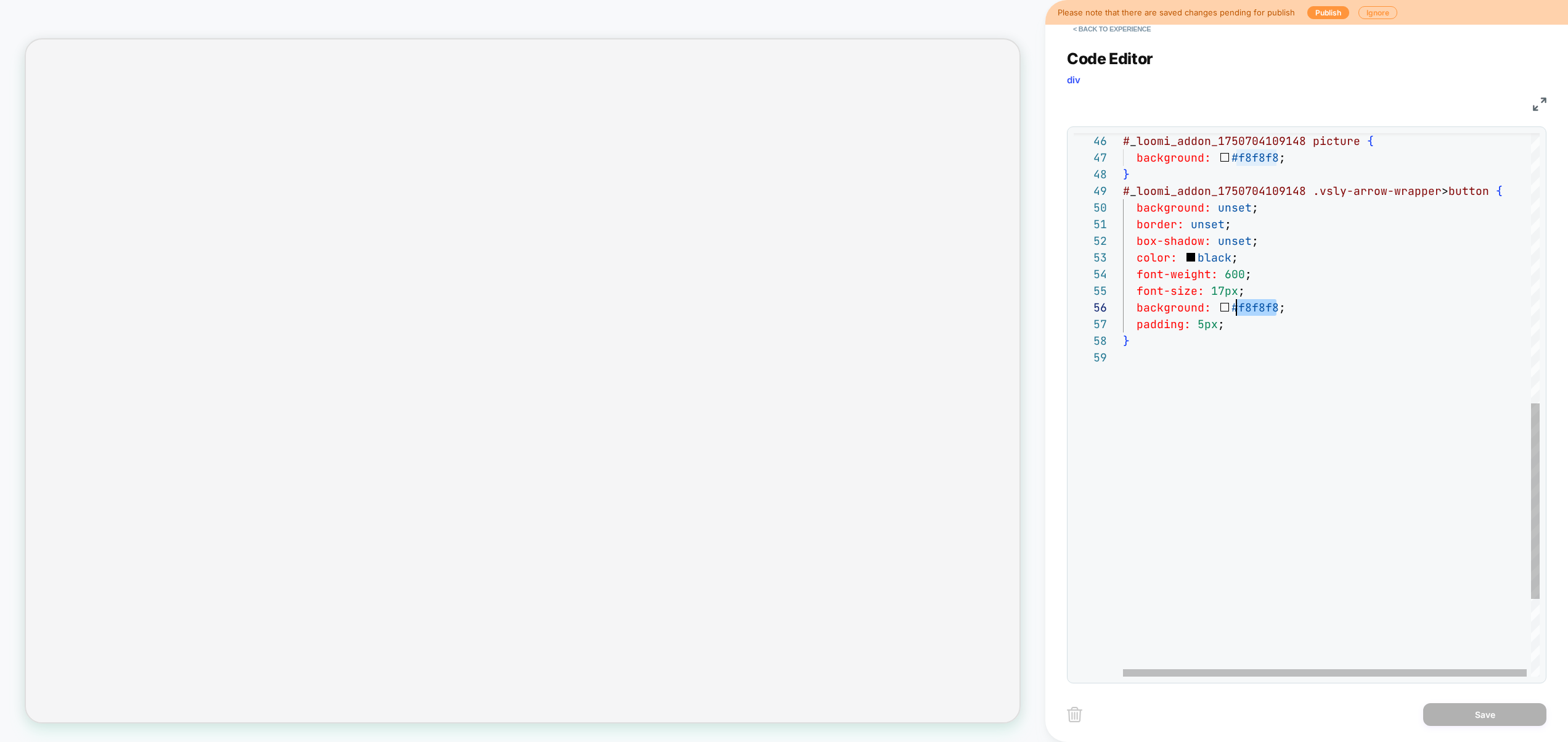
drag, startPoint x: 1275, startPoint y: 308, endPoint x: 1231, endPoint y: 303, distance: 44.3
click at [1231, 303] on div "padding: 5px ; } font-size: 17px ; background: #f8f8f8 ; border: unset ; box-sh…" at bounding box center [1334, 138] width 421 height 1509
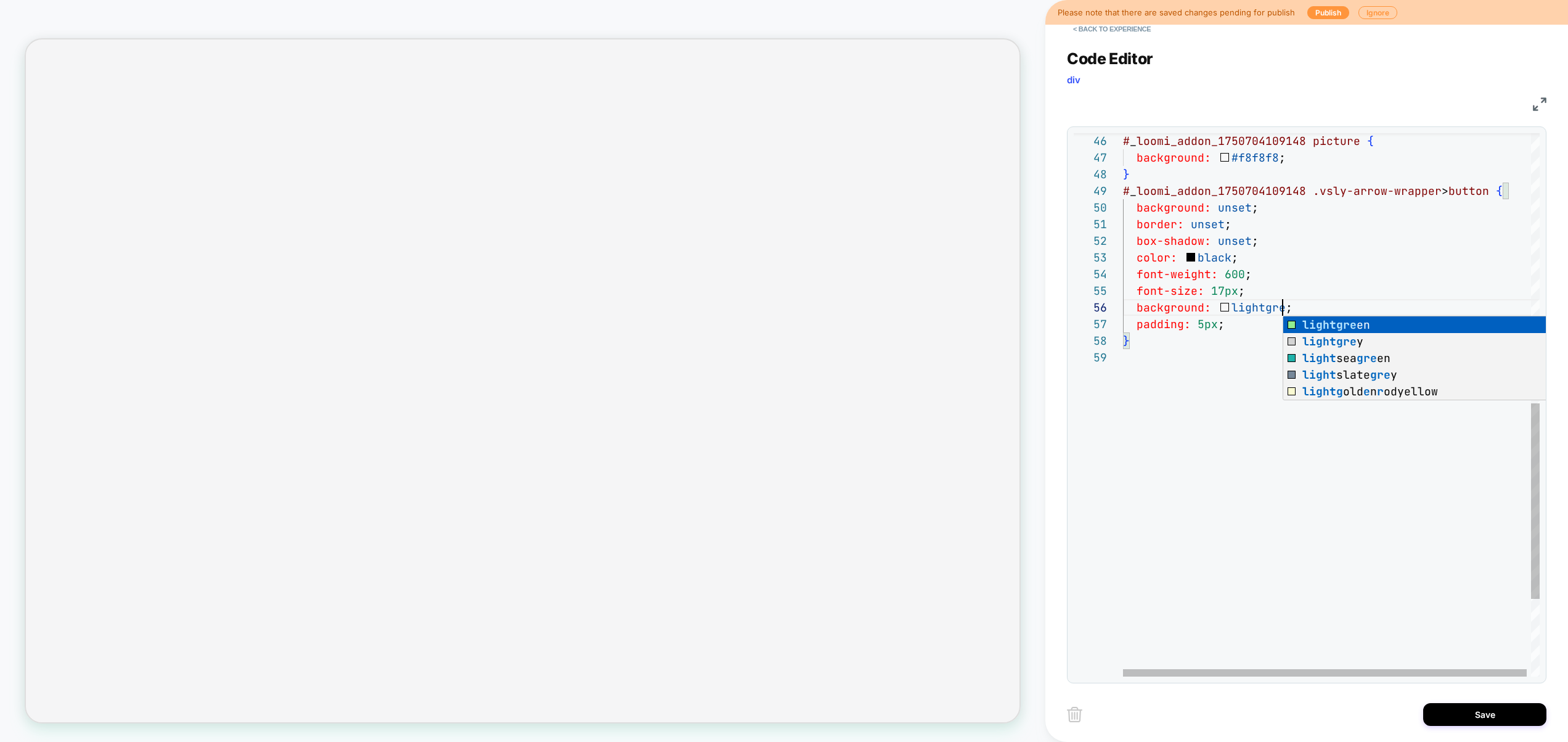
scroll to position [83, 153]
drag, startPoint x: 1232, startPoint y: 425, endPoint x: 1334, endPoint y: 482, distance: 116.8
click at [1232, 425] on div "padding: 5px ; } font-size: 17px ; background: lightgrey ; border: unset ; box-…" at bounding box center [1334, 138] width 421 height 1509
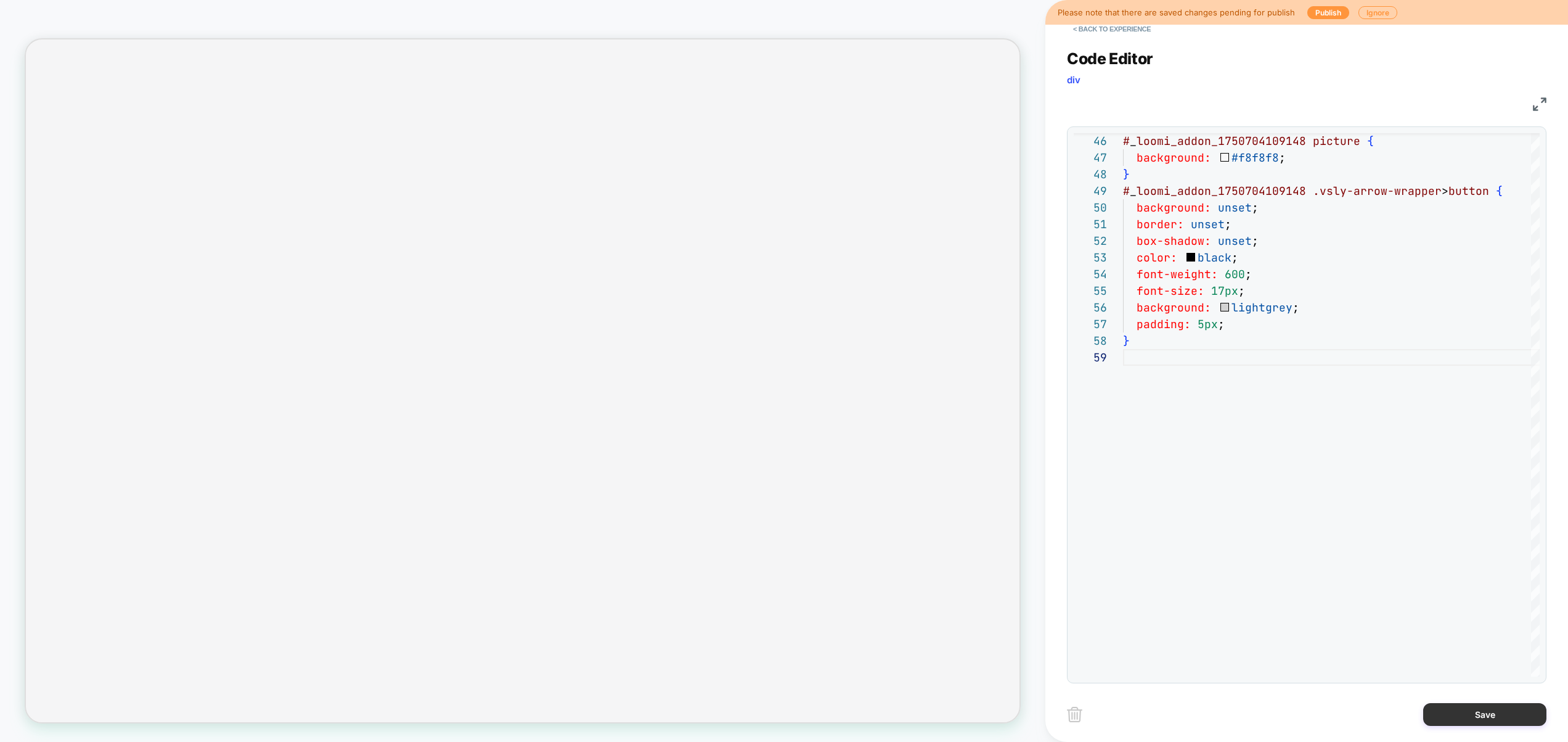
type textarea "**********"
click at [1467, 719] on button "Save" at bounding box center [1485, 714] width 123 height 23
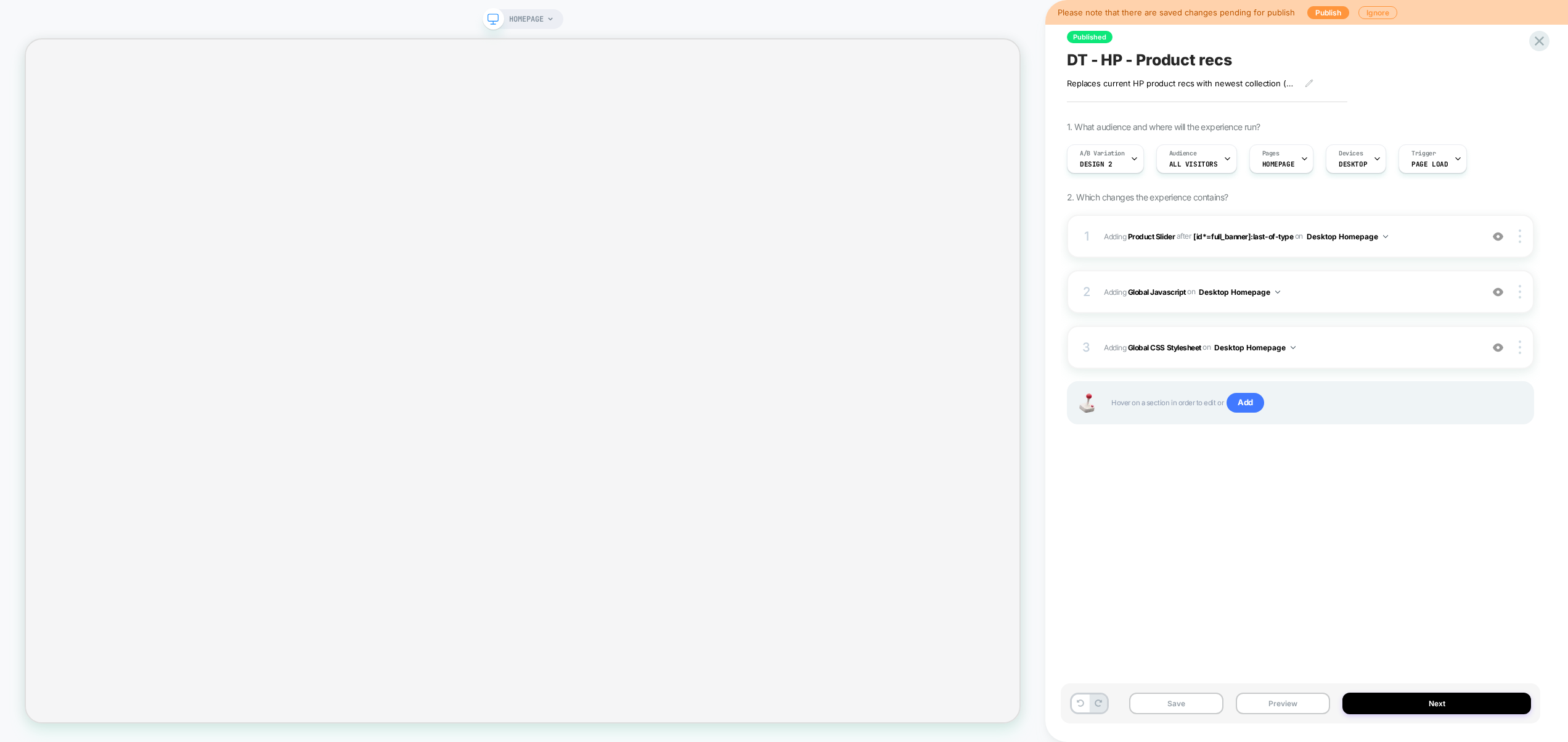
drag, startPoint x: 1257, startPoint y: 698, endPoint x: 1257, endPoint y: 691, distance: 7.0
click at [1257, 699] on button "Preview" at bounding box center [1282, 703] width 94 height 21
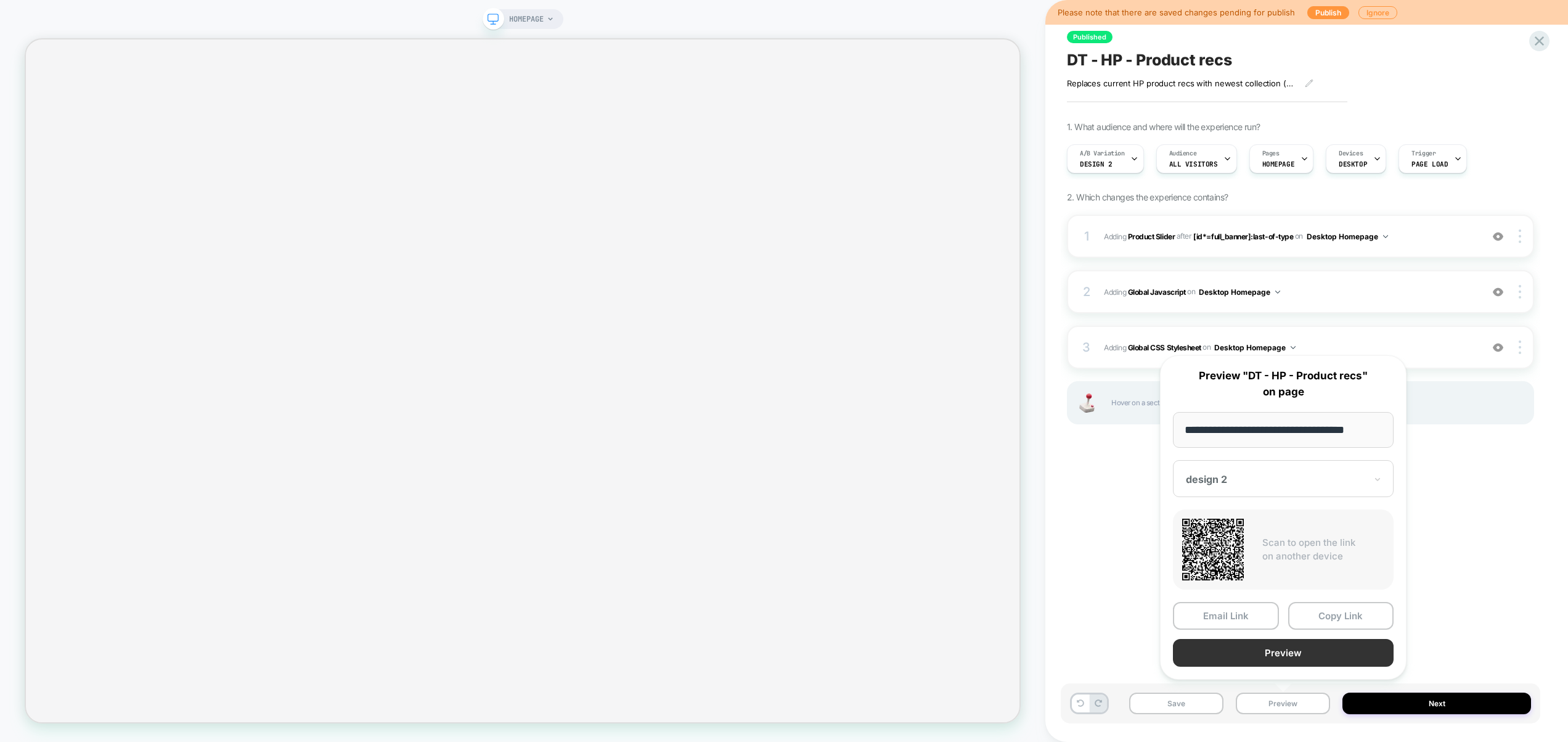
click at [1269, 652] on button "Preview" at bounding box center [1283, 653] width 221 height 28
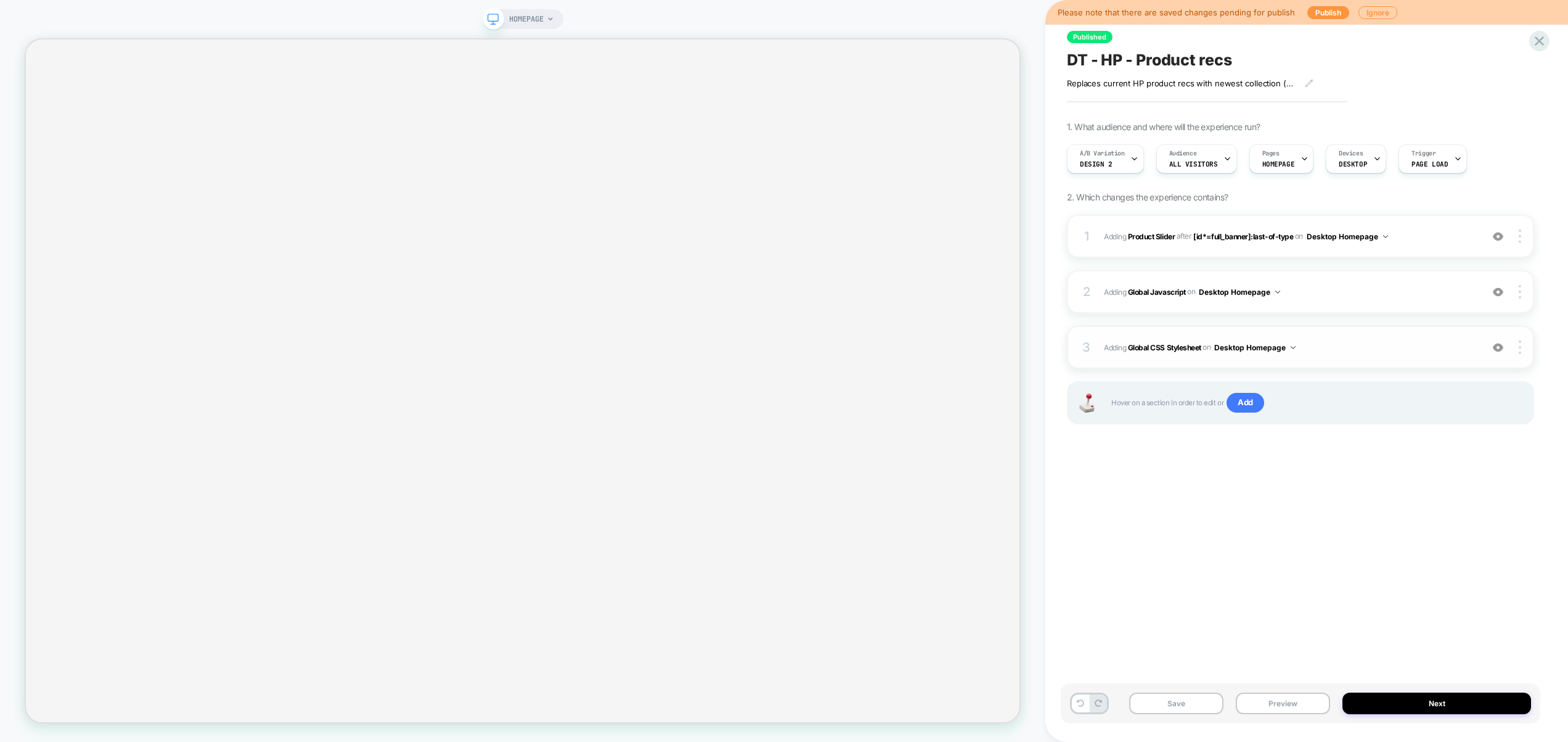
click at [1338, 349] on span "Adding Global CSS Stylesheet on Desktop Homepage" at bounding box center [1290, 347] width 372 height 15
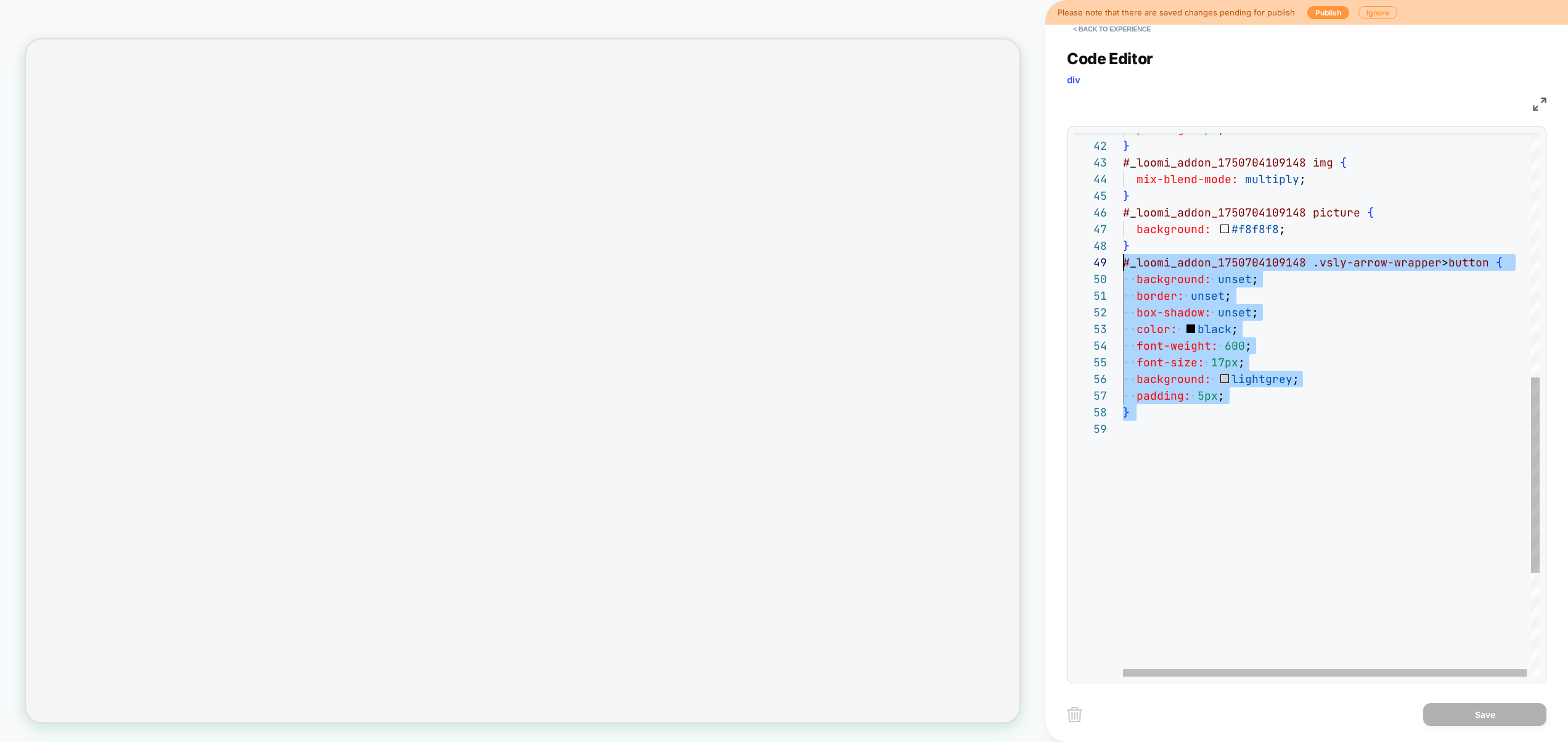
drag, startPoint x: 1199, startPoint y: 464, endPoint x: 1103, endPoint y: 257, distance: 228.2
click at [1123, 257] on div "padding: 0px ; } # _ loomi_addon_1750704109148 img { mix-blend-mode: multiply ;…" at bounding box center [1334, 210] width 421 height 1509
type textarea "**********"
drag, startPoint x: 1372, startPoint y: 398, endPoint x: 1302, endPoint y: 287, distance: 131.2
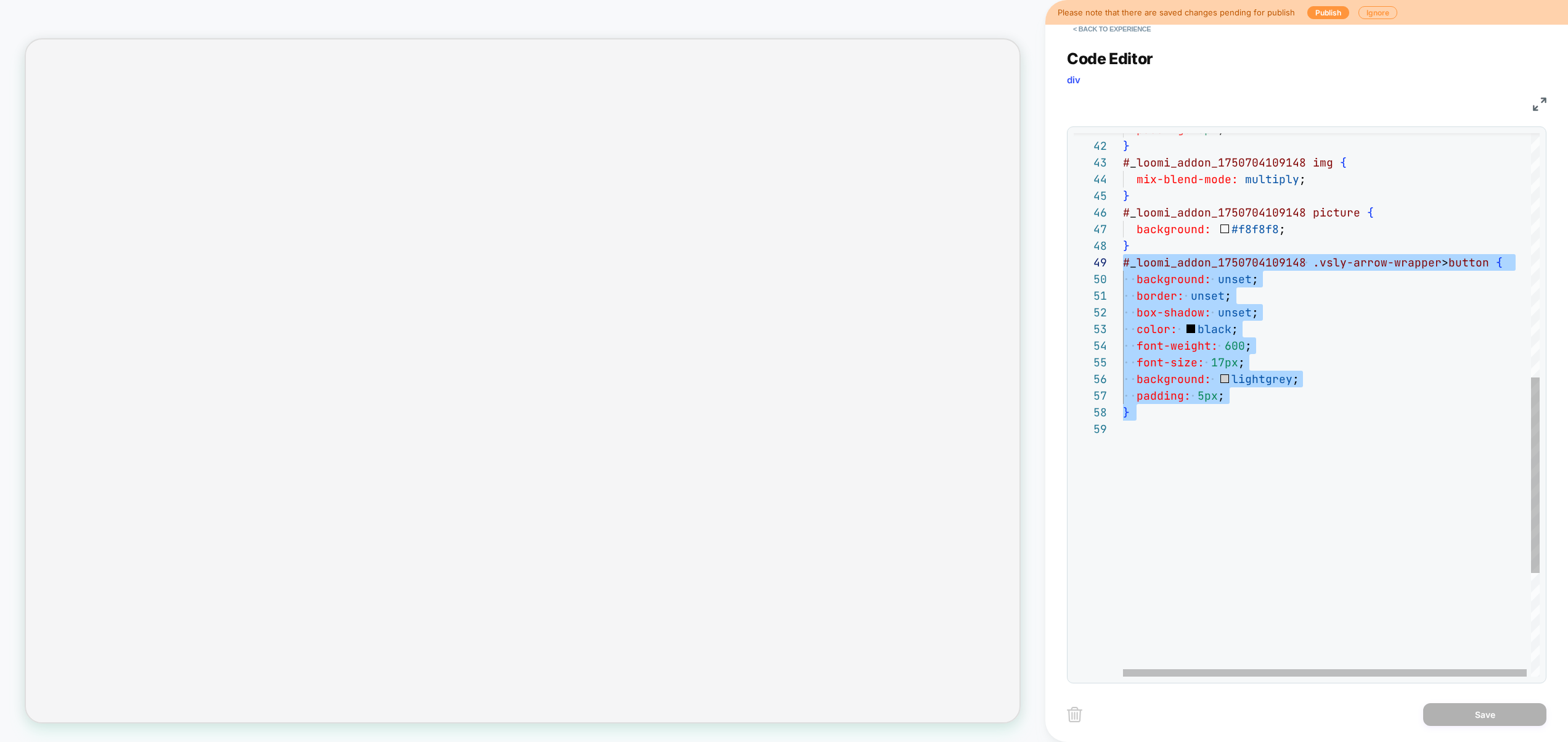
click at [1372, 398] on div "padding: 0px ; } # _ loomi_addon_1750704109148 img { mix-blend-mode: multiply ;…" at bounding box center [1334, 210] width 421 height 1509
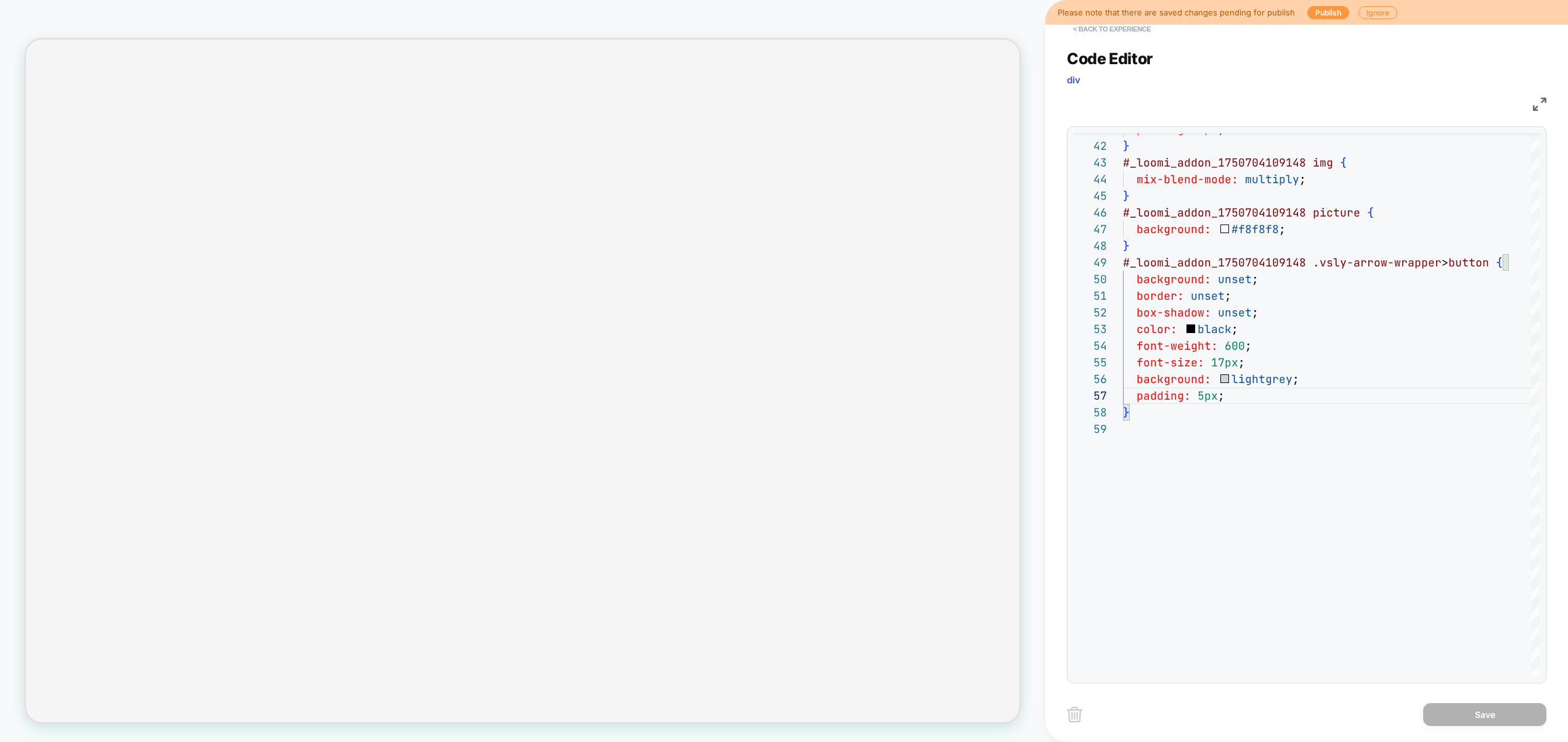
click at [1115, 32] on button "< Back to experience" at bounding box center [1112, 29] width 90 height 20
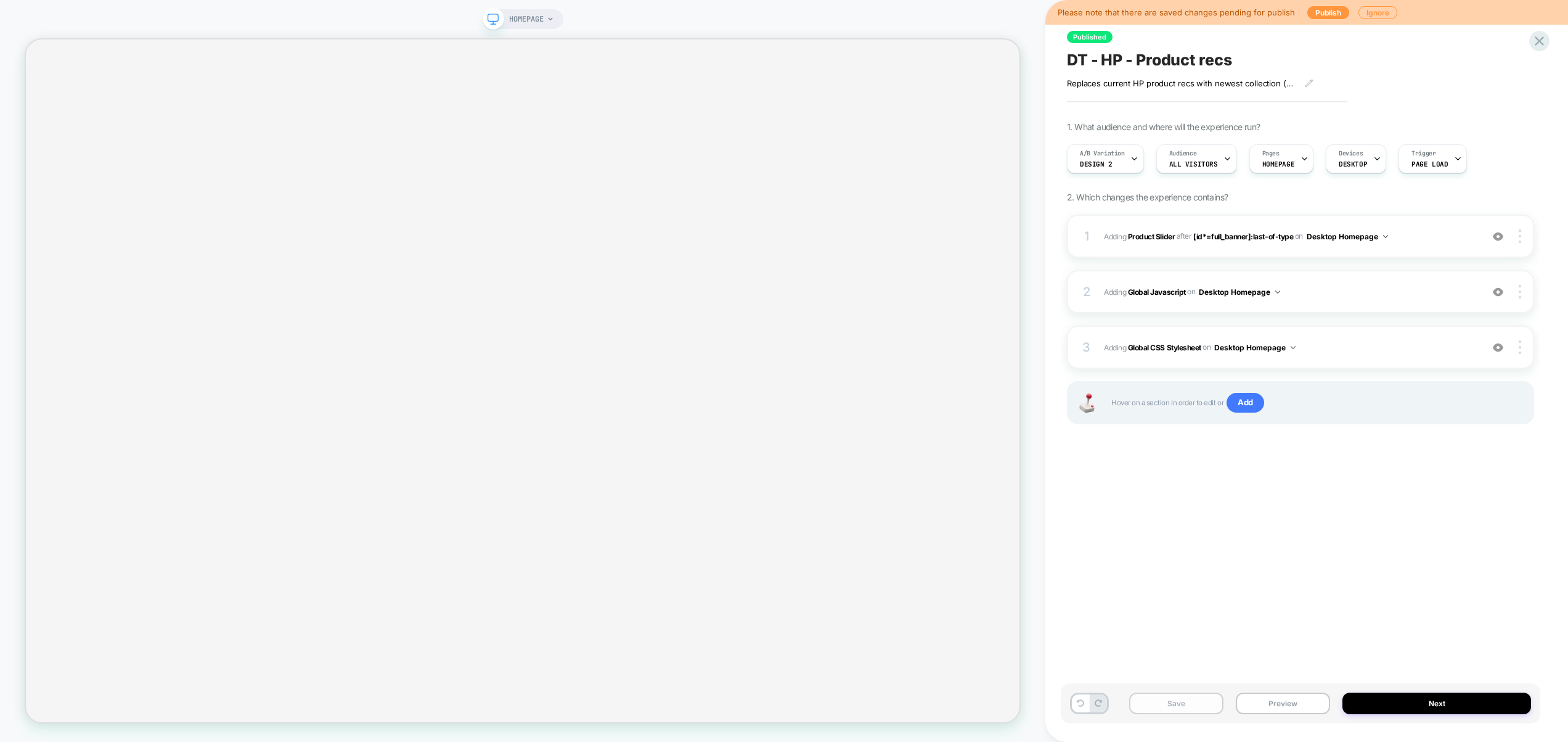
click at [1179, 706] on button "Save" at bounding box center [1176, 703] width 94 height 21
click at [1249, 704] on button "Preview" at bounding box center [1282, 703] width 94 height 21
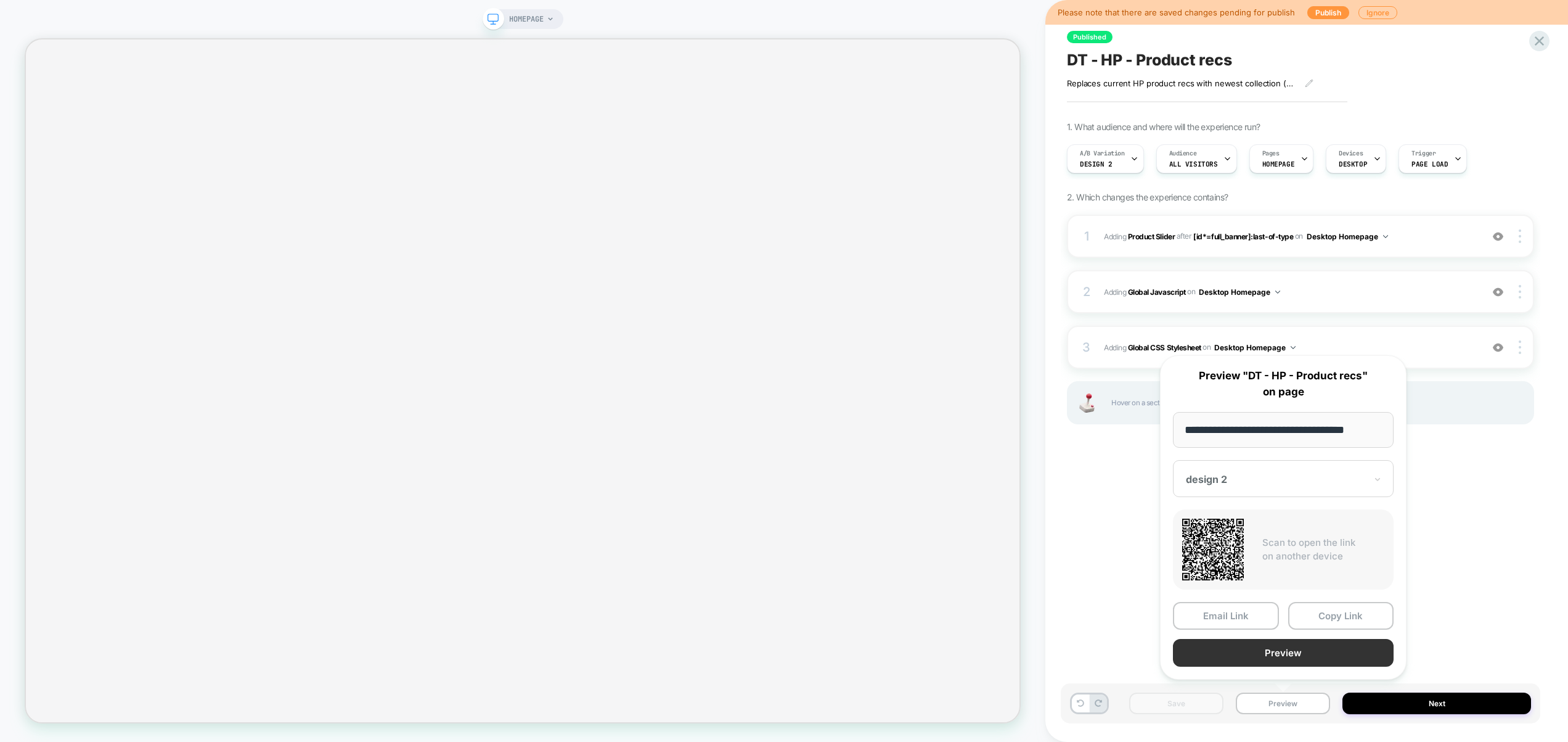
click at [1257, 656] on button "Preview" at bounding box center [1283, 653] width 221 height 28
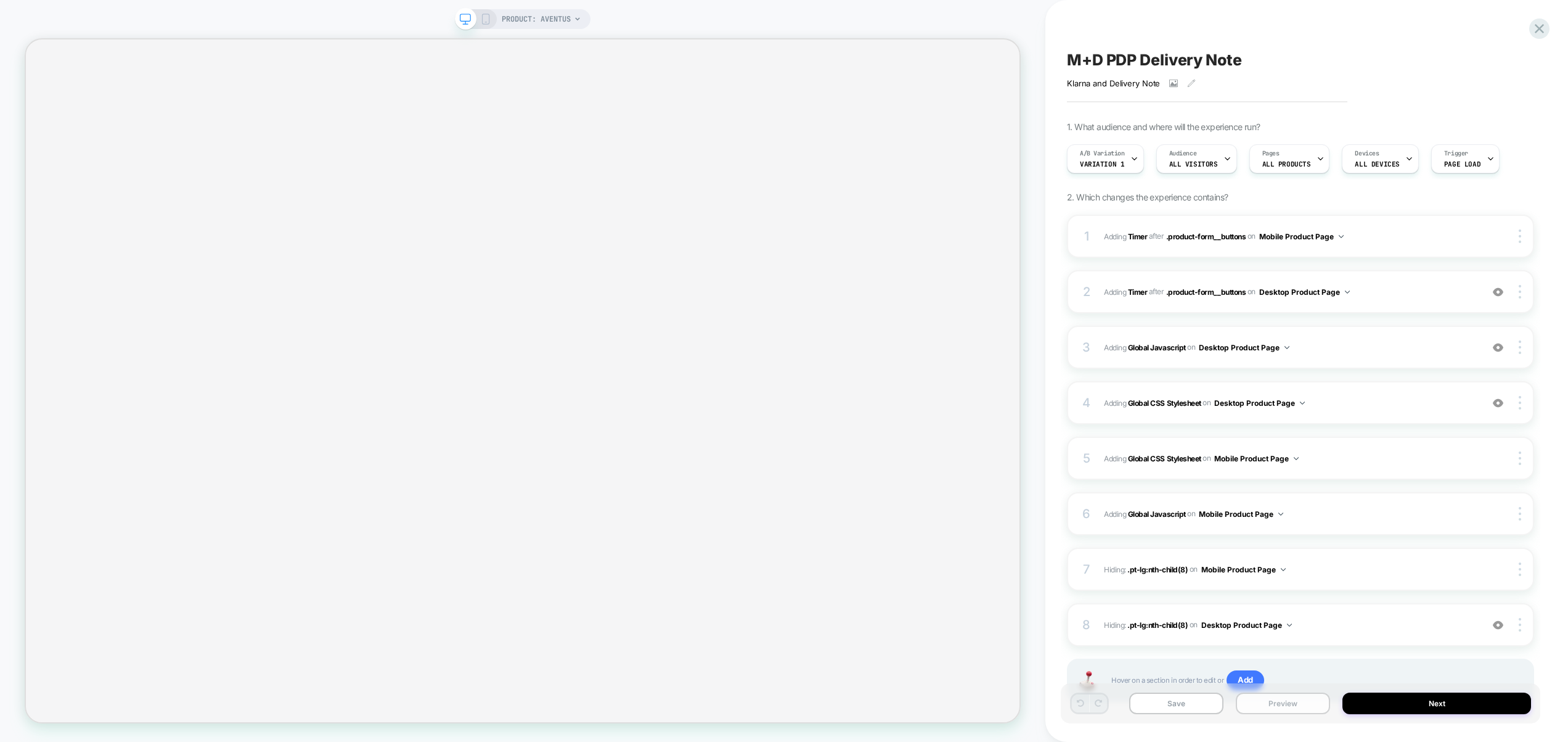
click at [1291, 710] on button "Preview" at bounding box center [1282, 703] width 94 height 21
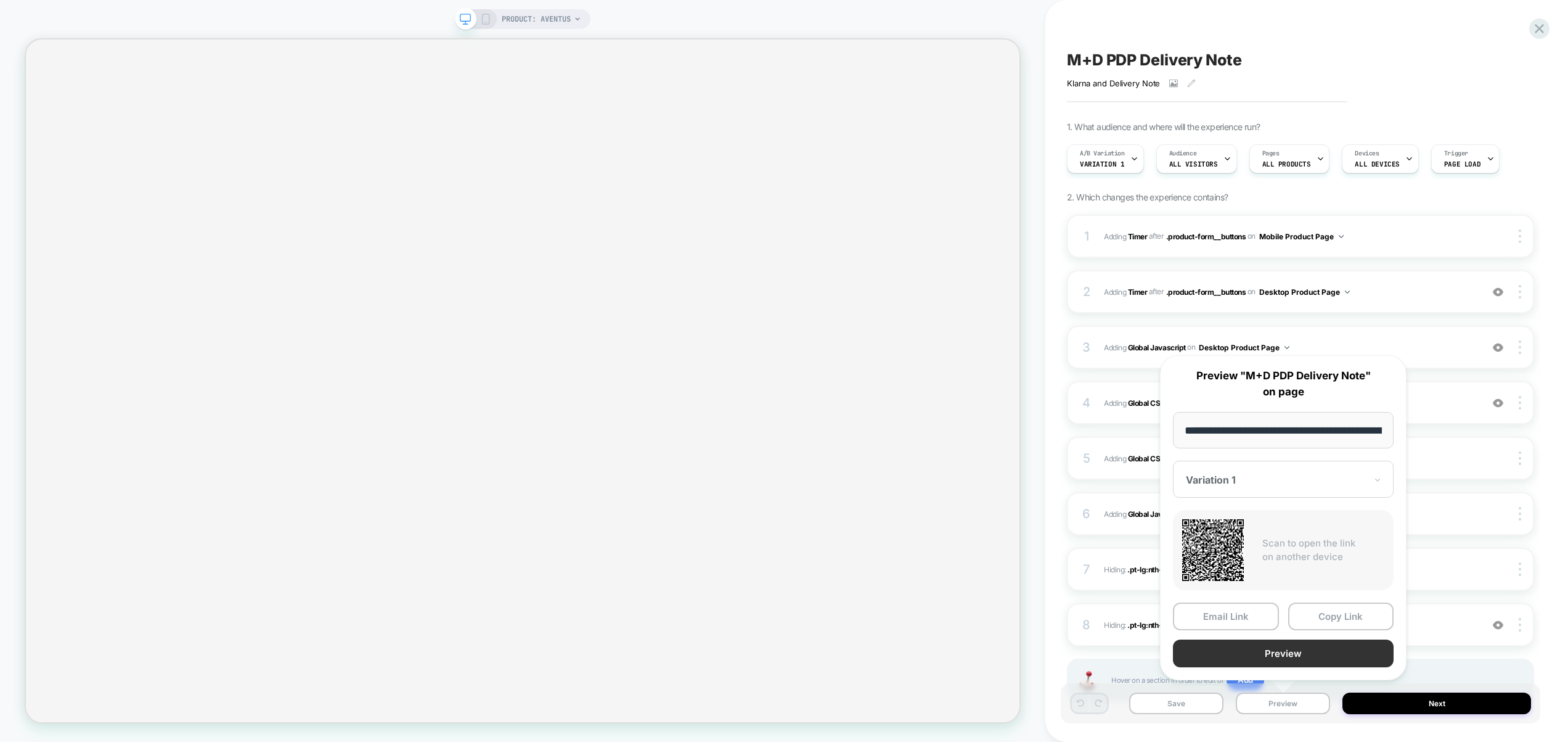
click at [1293, 651] on button "Preview" at bounding box center [1283, 653] width 221 height 28
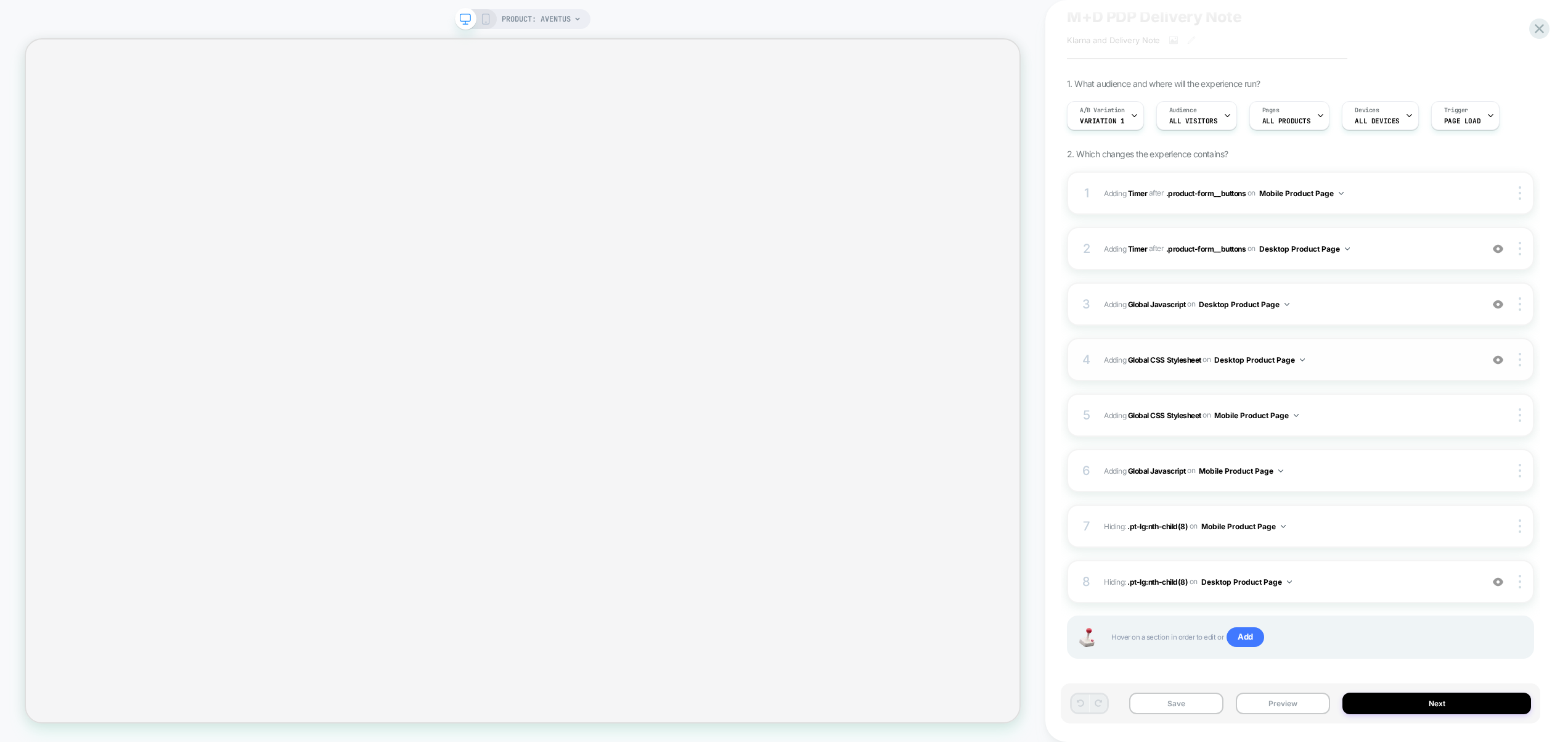
scroll to position [52, 0]
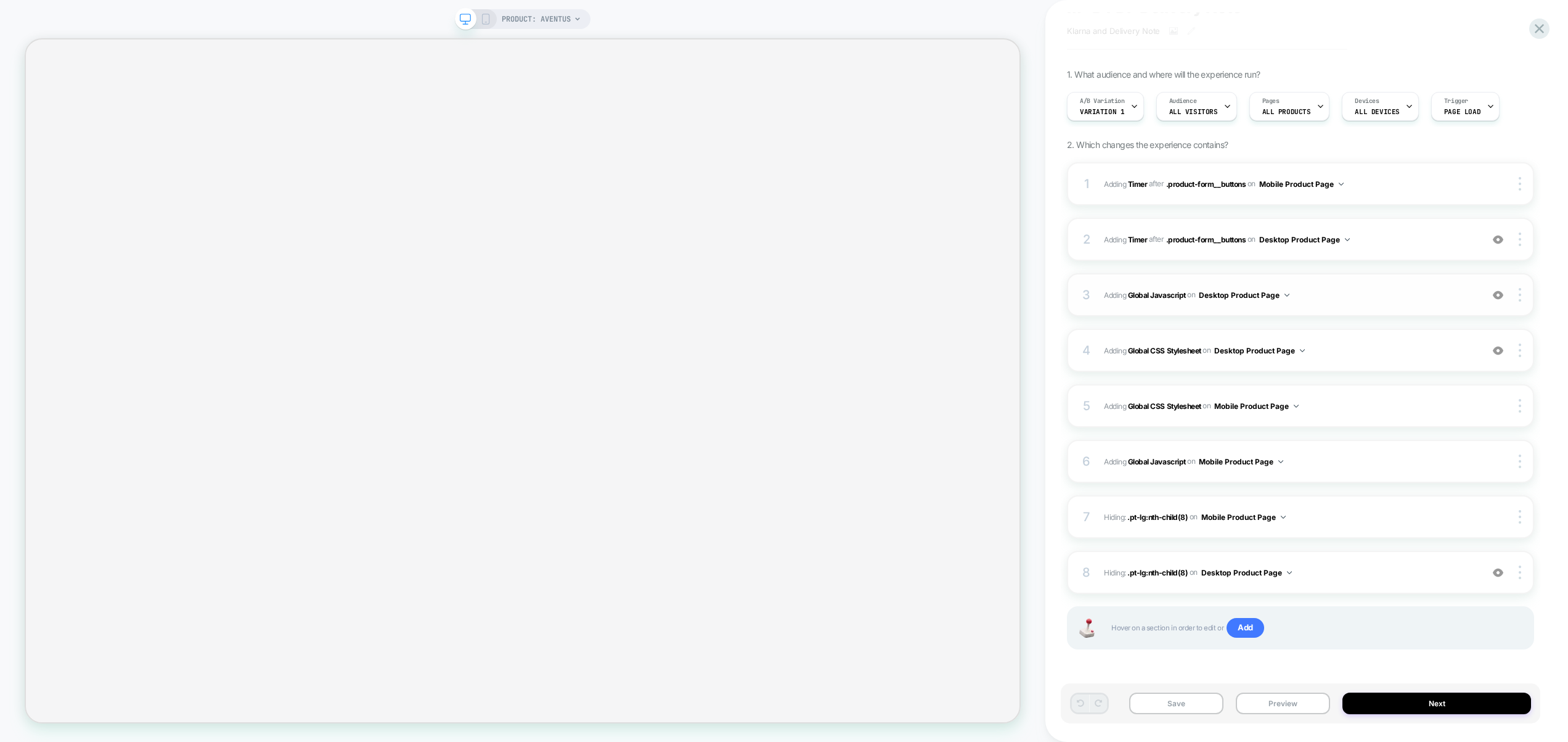
click at [1343, 289] on span "Adding Global Javascript on Desktop Product Page" at bounding box center [1290, 295] width 372 height 15
click at [1464, 292] on span "Adding Global Javascript on Desktop Product Page" at bounding box center [1290, 295] width 372 height 15
click at [482, 16] on icon at bounding box center [486, 19] width 11 height 11
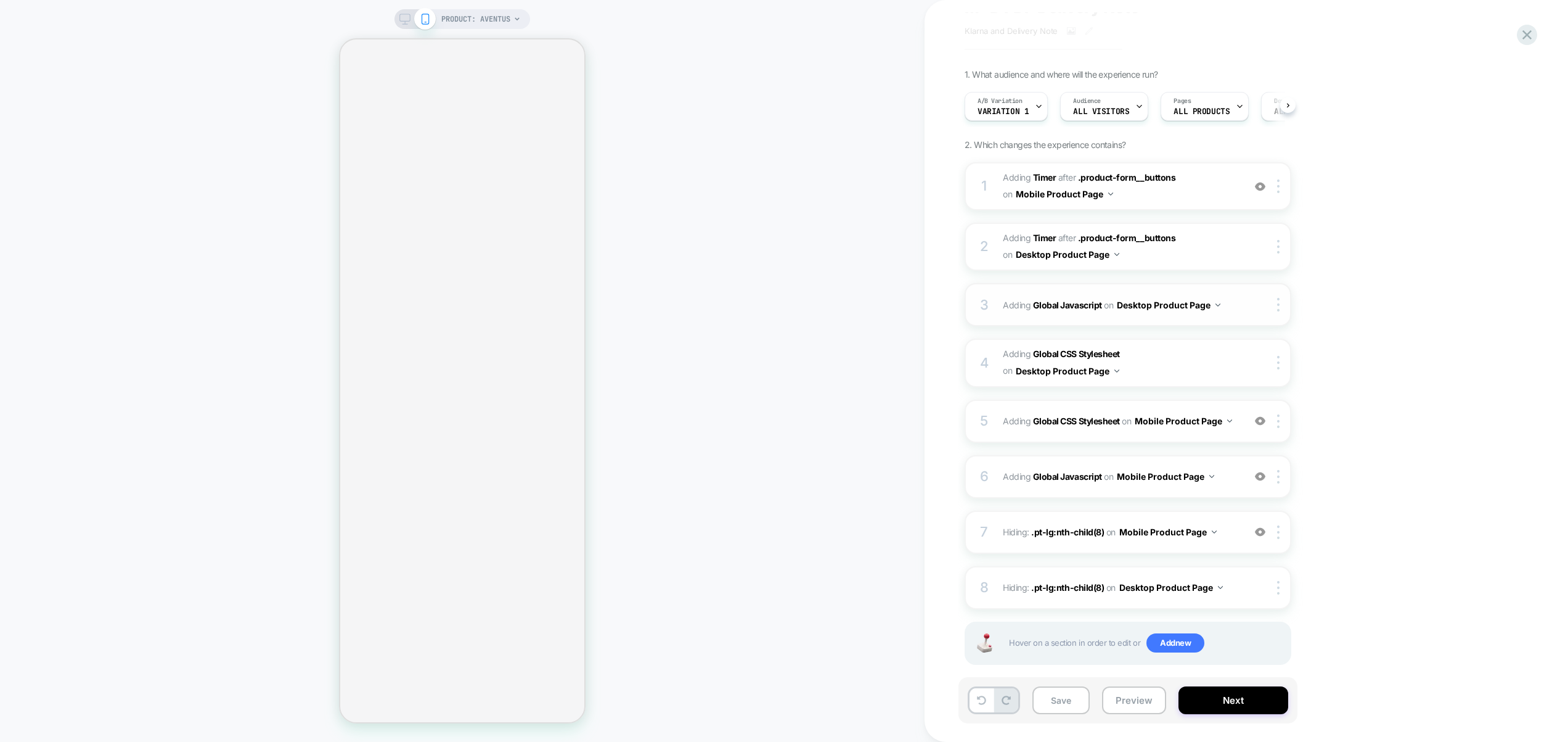
drag, startPoint x: 1186, startPoint y: 443, endPoint x: 1205, endPoint y: 315, distance: 129.4
click at [1186, 443] on div "1 #_loomi_addon_1757953368946 Adding Timer AFTER .product-form__buttons .produc…" at bounding box center [1128, 429] width 327 height 534
click at [1247, 306] on div "3 Adding Global Javascript on Desktop Product Page Copy to Mobile Target All De…" at bounding box center [1128, 304] width 327 height 44
click at [1251, 427] on div at bounding box center [1260, 420] width 21 height 13
click at [1261, 424] on img at bounding box center [1260, 420] width 10 height 10
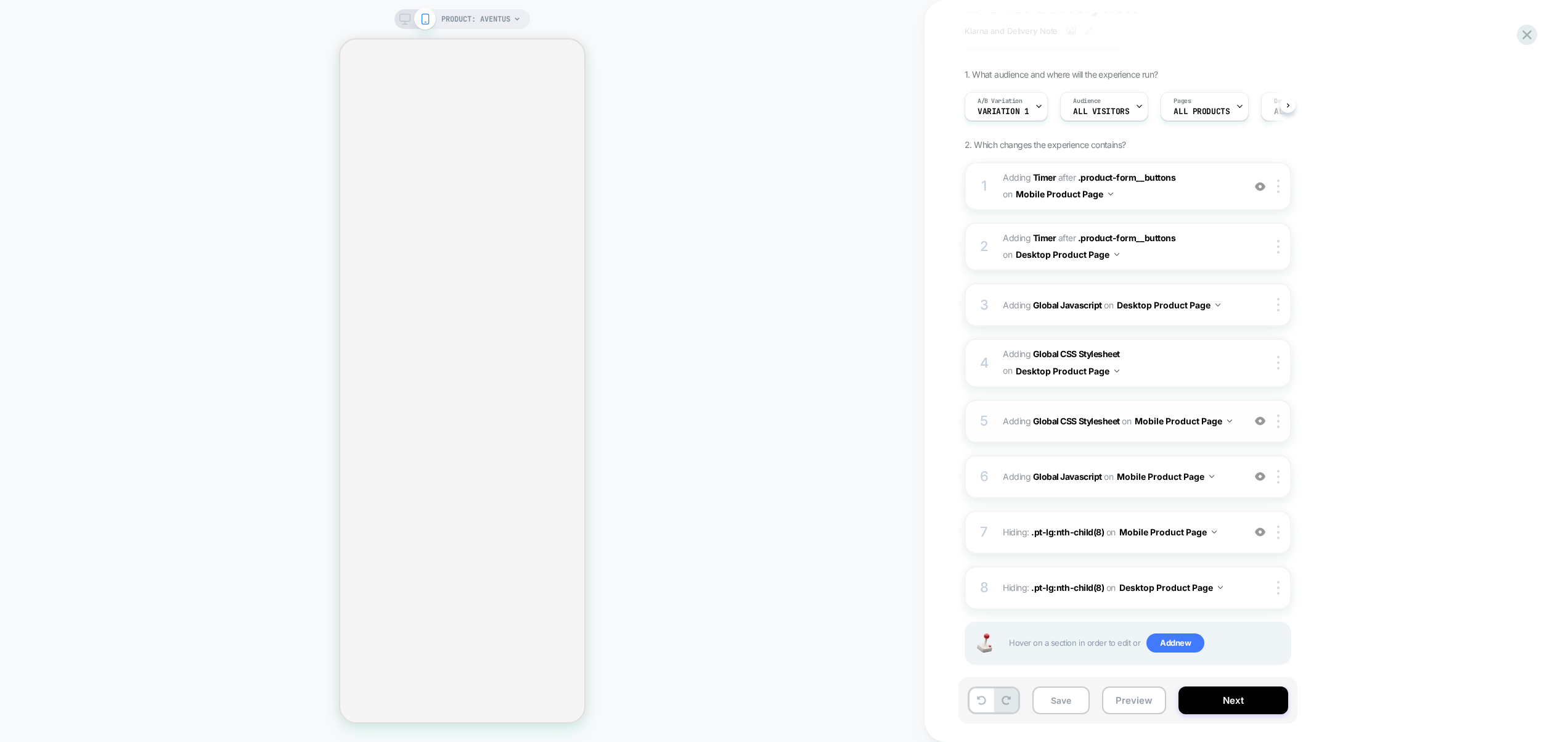
click at [1238, 428] on div "5 Adding Global CSS Stylesheet on Mobile Product Page Copy to Desktop Target Al…" at bounding box center [1128, 421] width 327 height 44
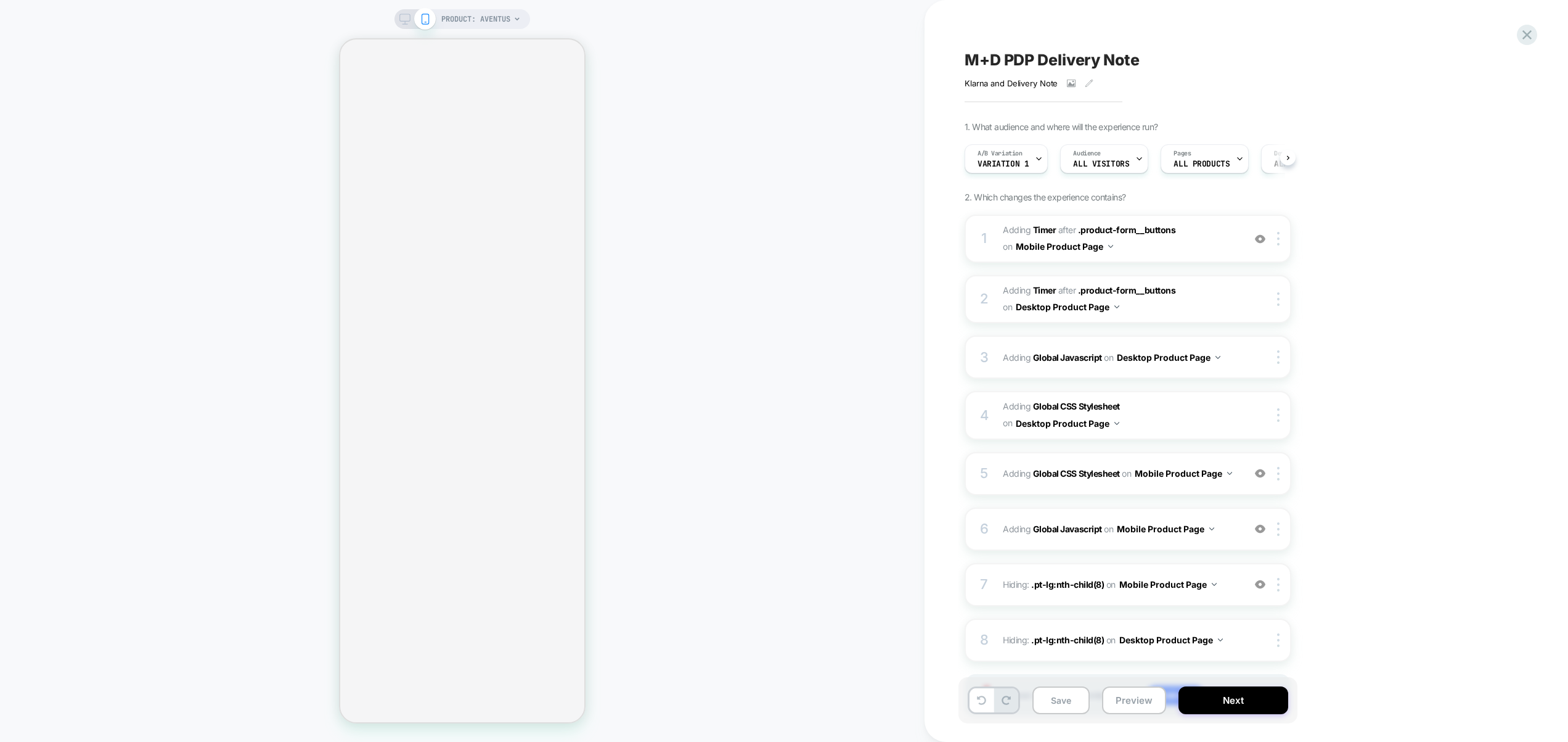
click at [479, 23] on span "PRODUCT: Aventus" at bounding box center [476, 19] width 69 height 20
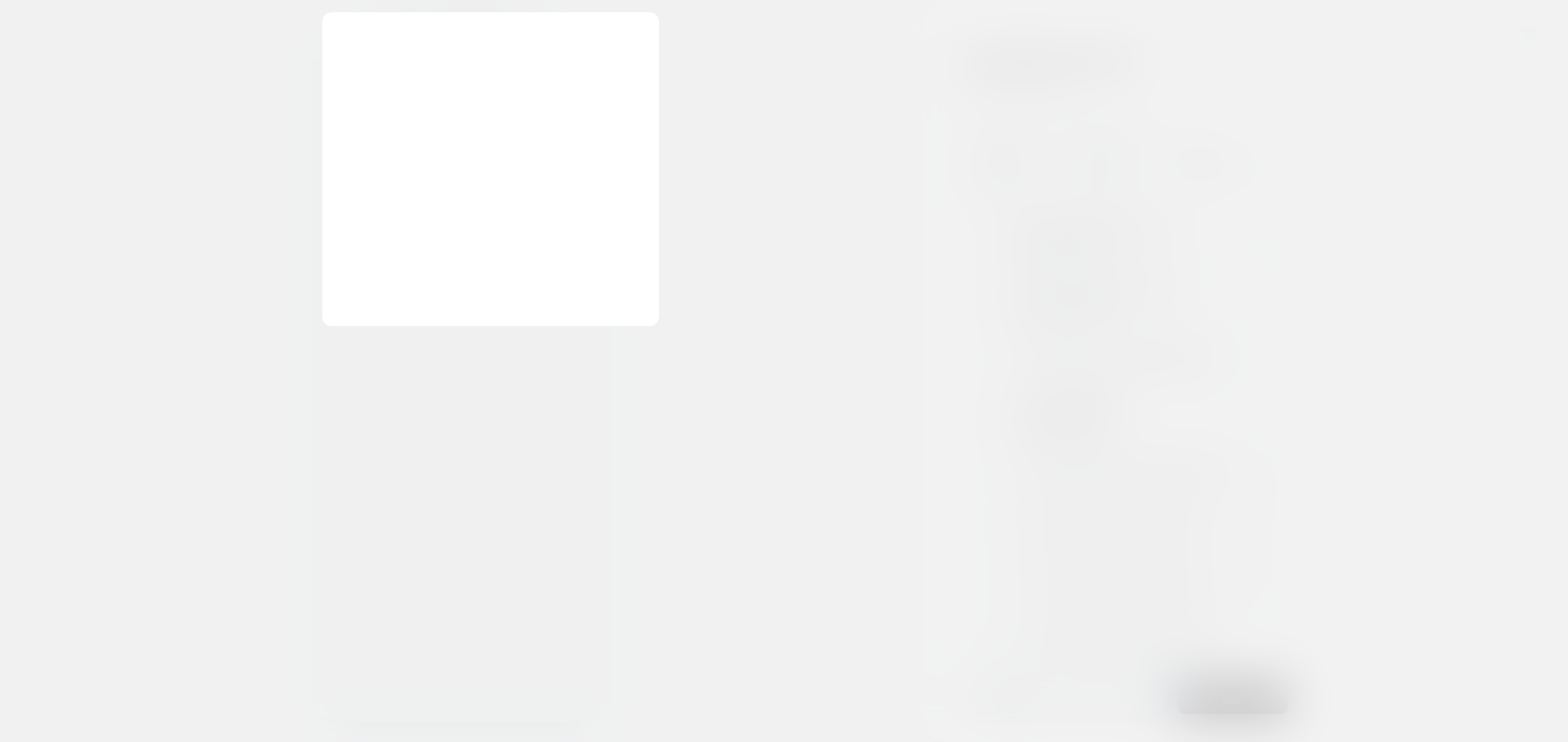
click at [808, 160] on div at bounding box center [784, 371] width 1568 height 742
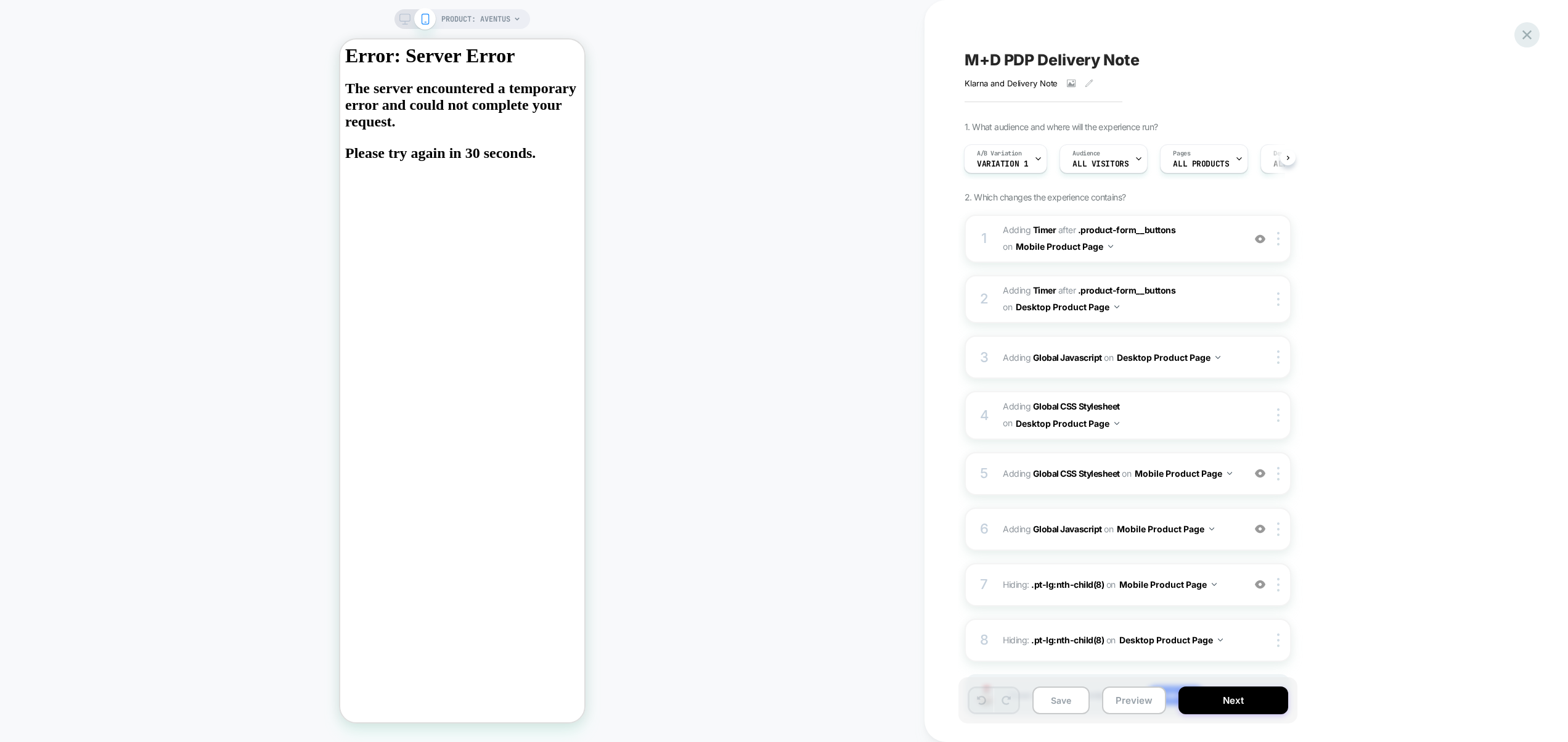
click at [1521, 36] on icon at bounding box center [1527, 34] width 17 height 17
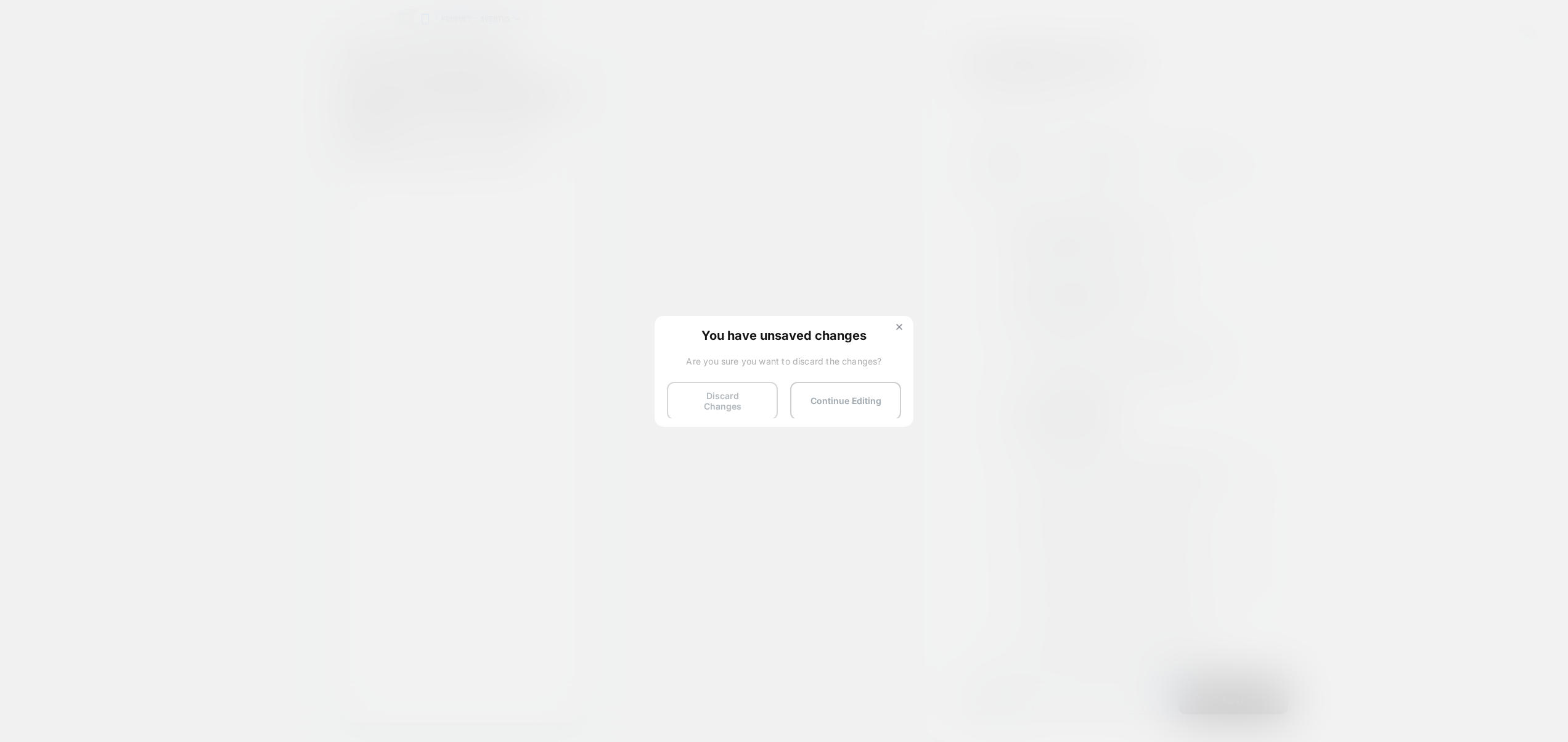
click at [693, 398] on button "Discard Changes" at bounding box center [723, 401] width 111 height 38
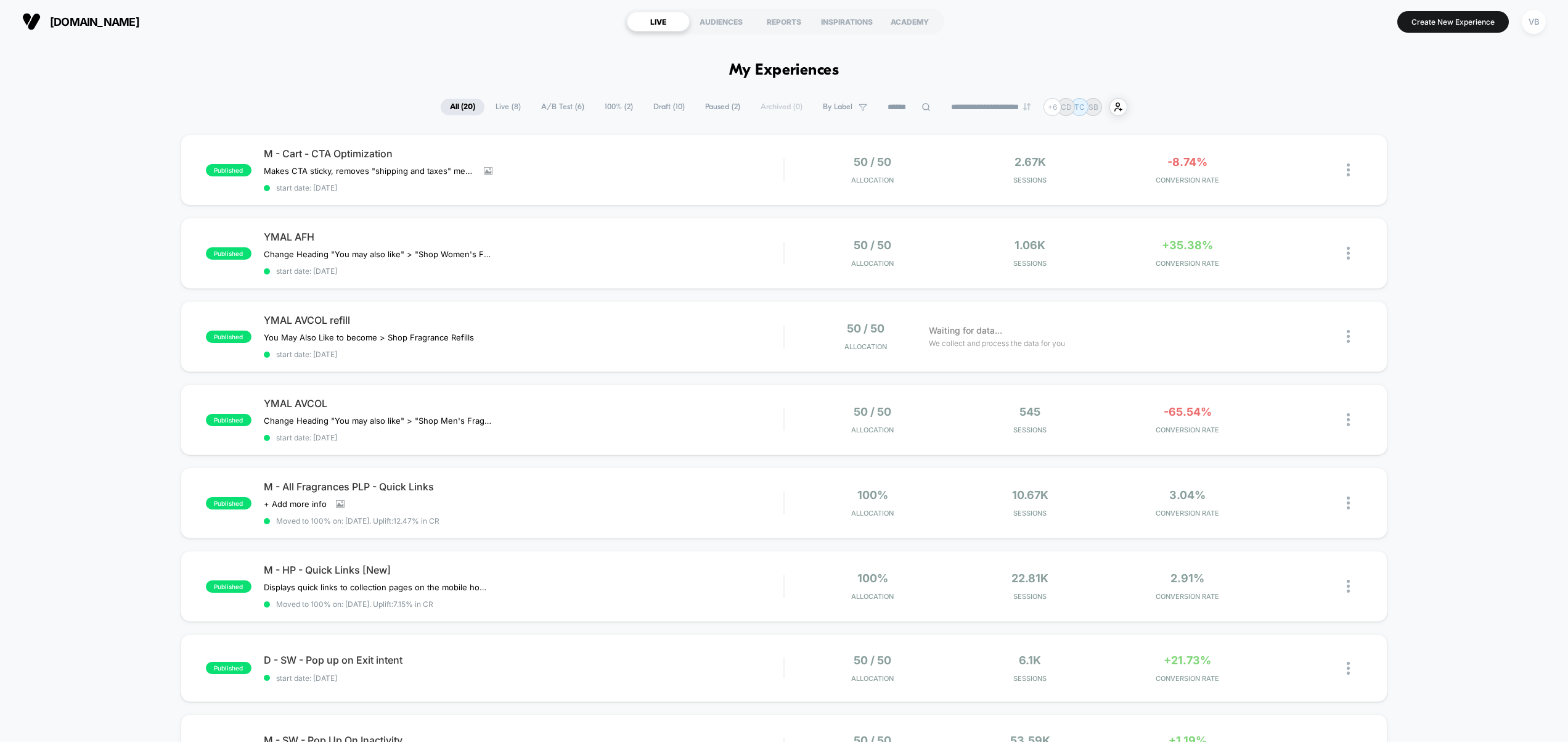
click at [1527, 32] on button "VB" at bounding box center [1534, 22] width 32 height 25
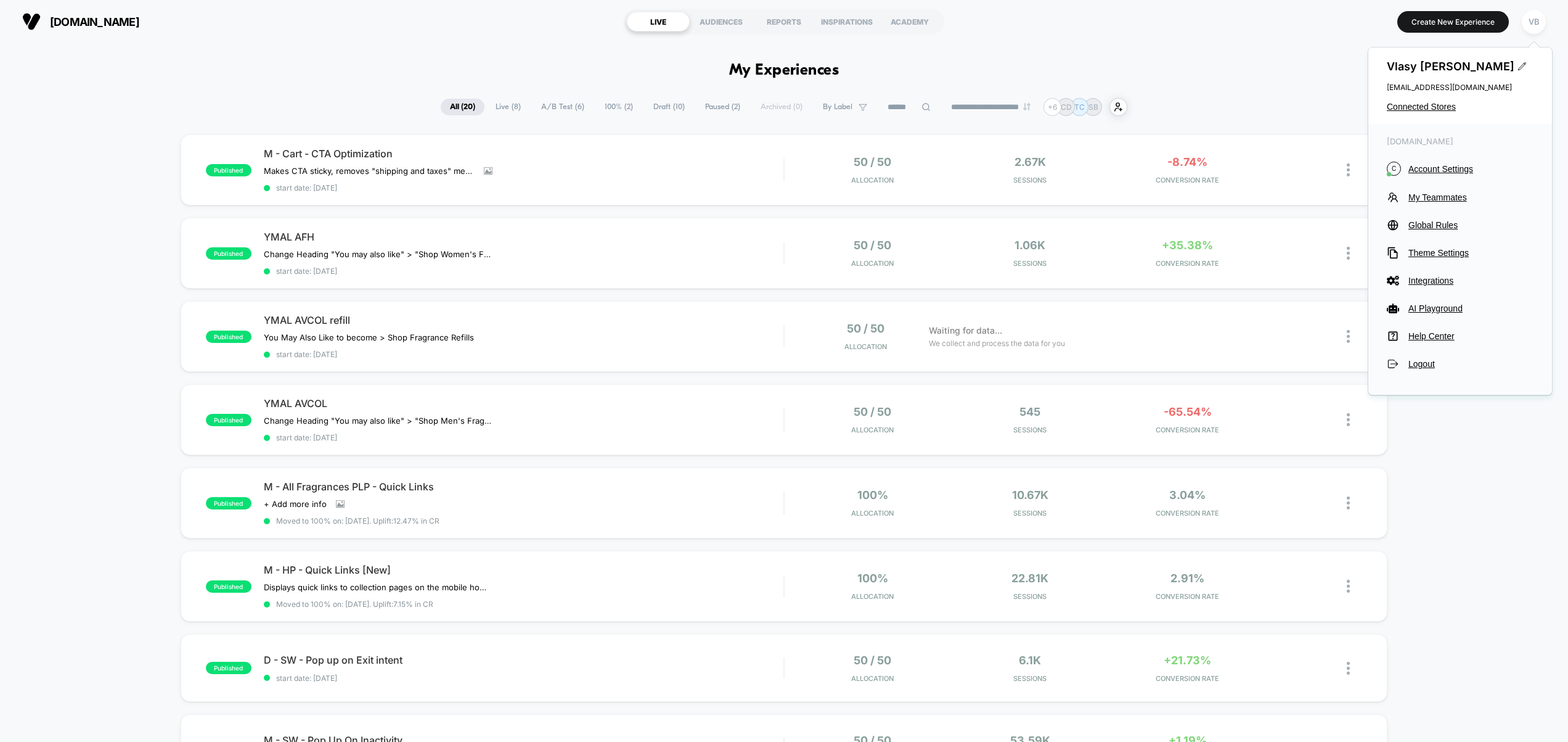
click at [1437, 159] on div "creedfragrances.co.uk C Account Settings My Teammates Global Rules Theme Settin…" at bounding box center [1460, 253] width 184 height 258
click at [1438, 166] on span "Account Settings" at bounding box center [1471, 169] width 125 height 10
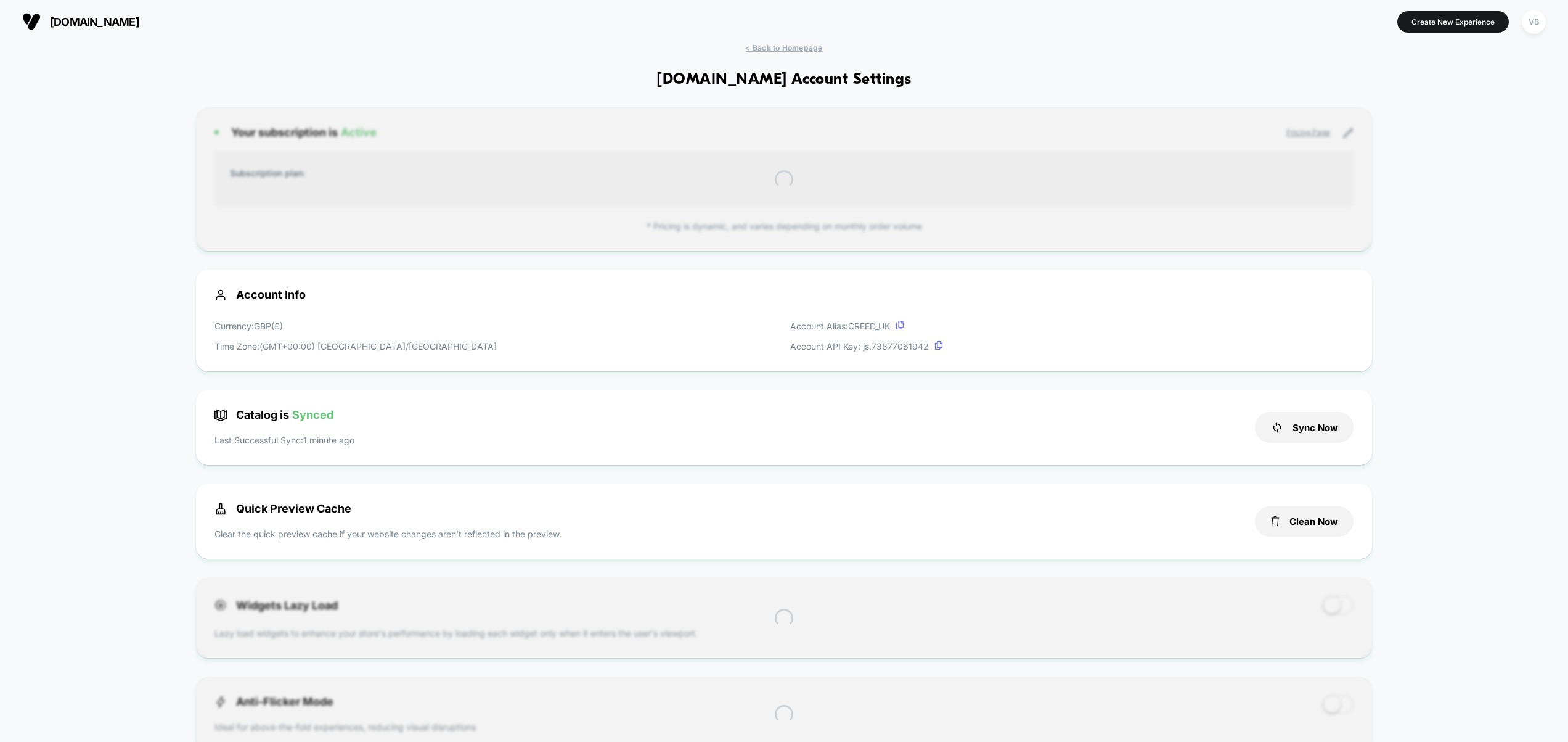
scroll to position [166, 0]
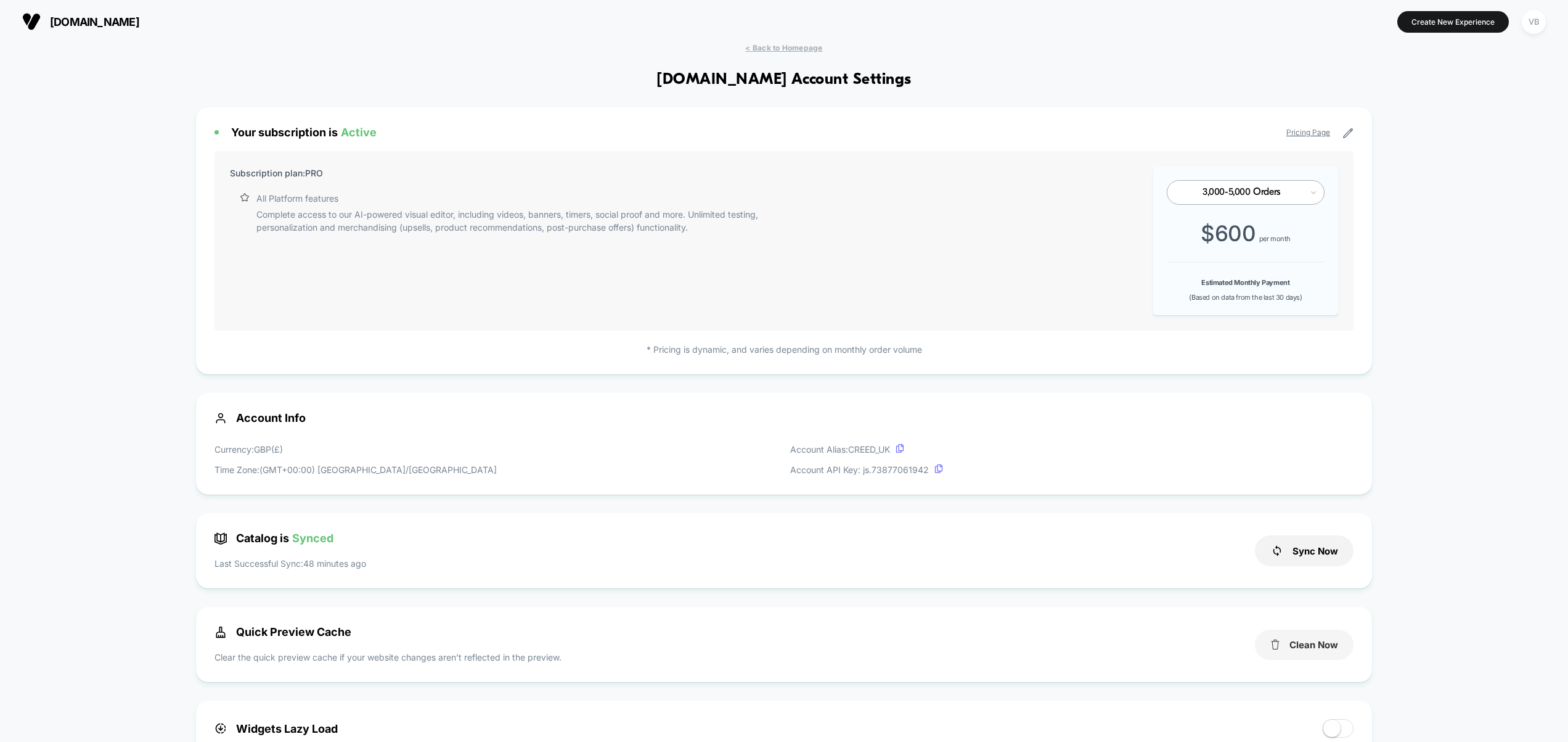
click at [1327, 645] on button "Clean Now" at bounding box center [1304, 645] width 99 height 30
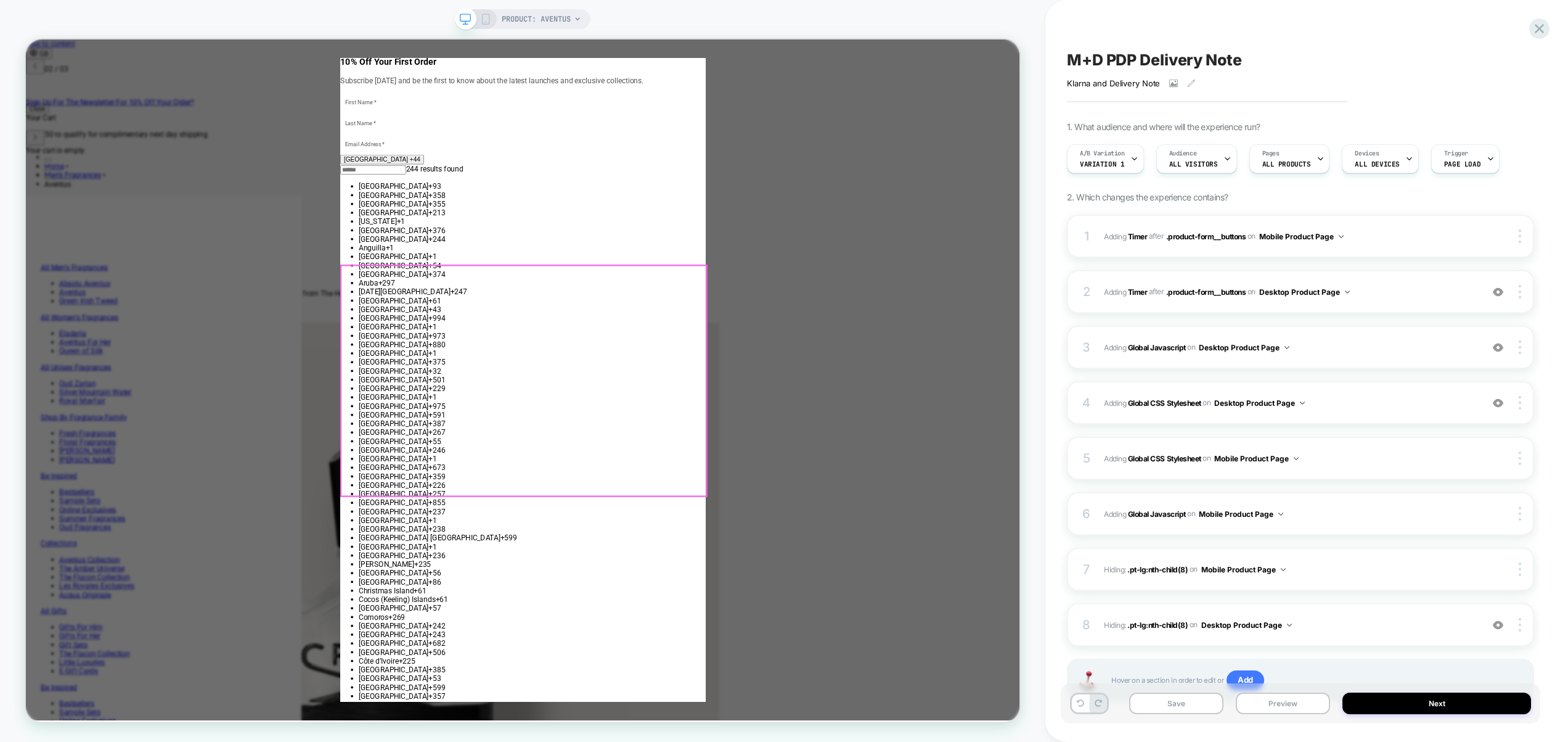
scroll to position [0, 494]
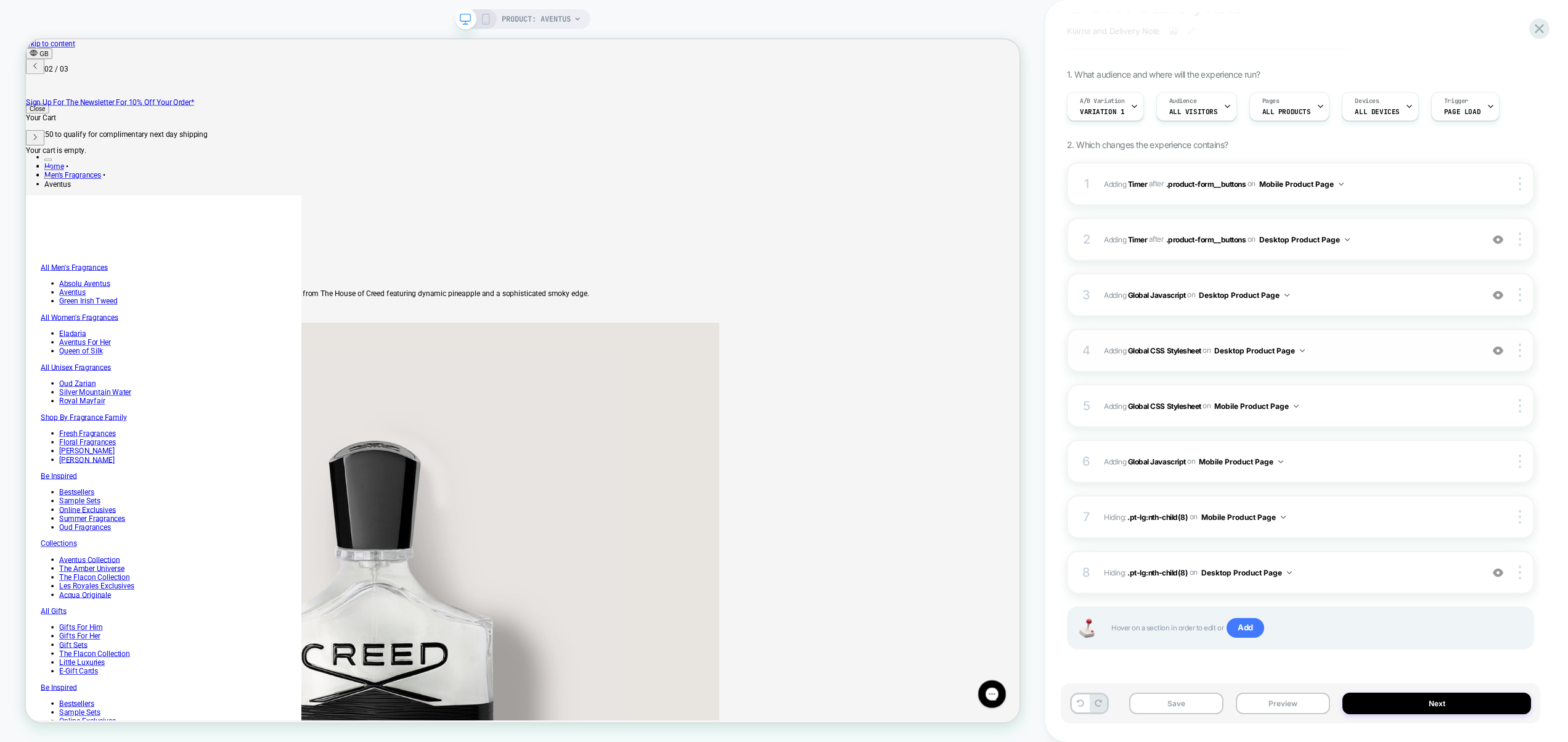
scroll to position [0, 0]
click at [1372, 306] on div "3 Adding Global Javascript on Desktop Product Page Add Before Add After Copy to…" at bounding box center [1300, 295] width 467 height 44
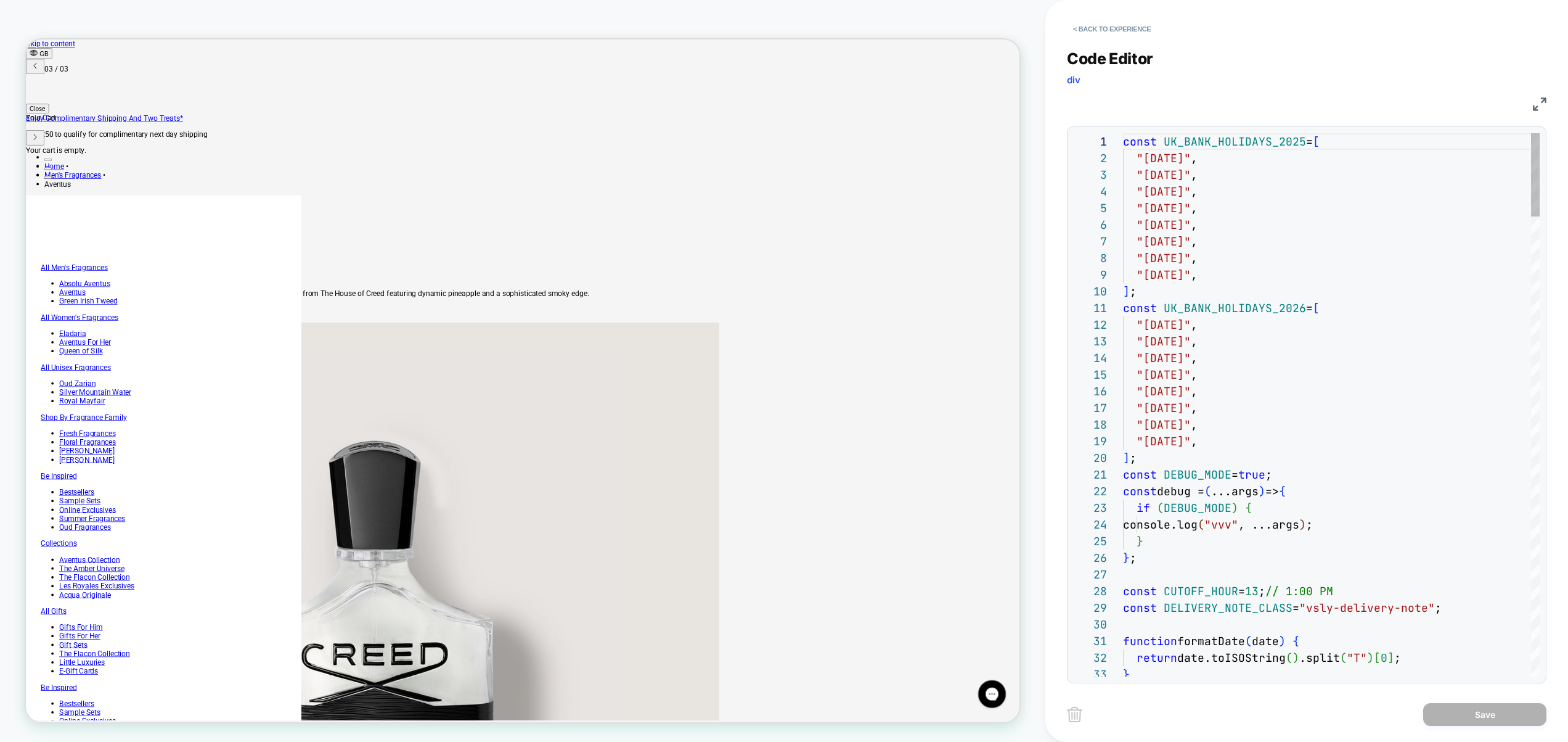
scroll to position [166, 0]
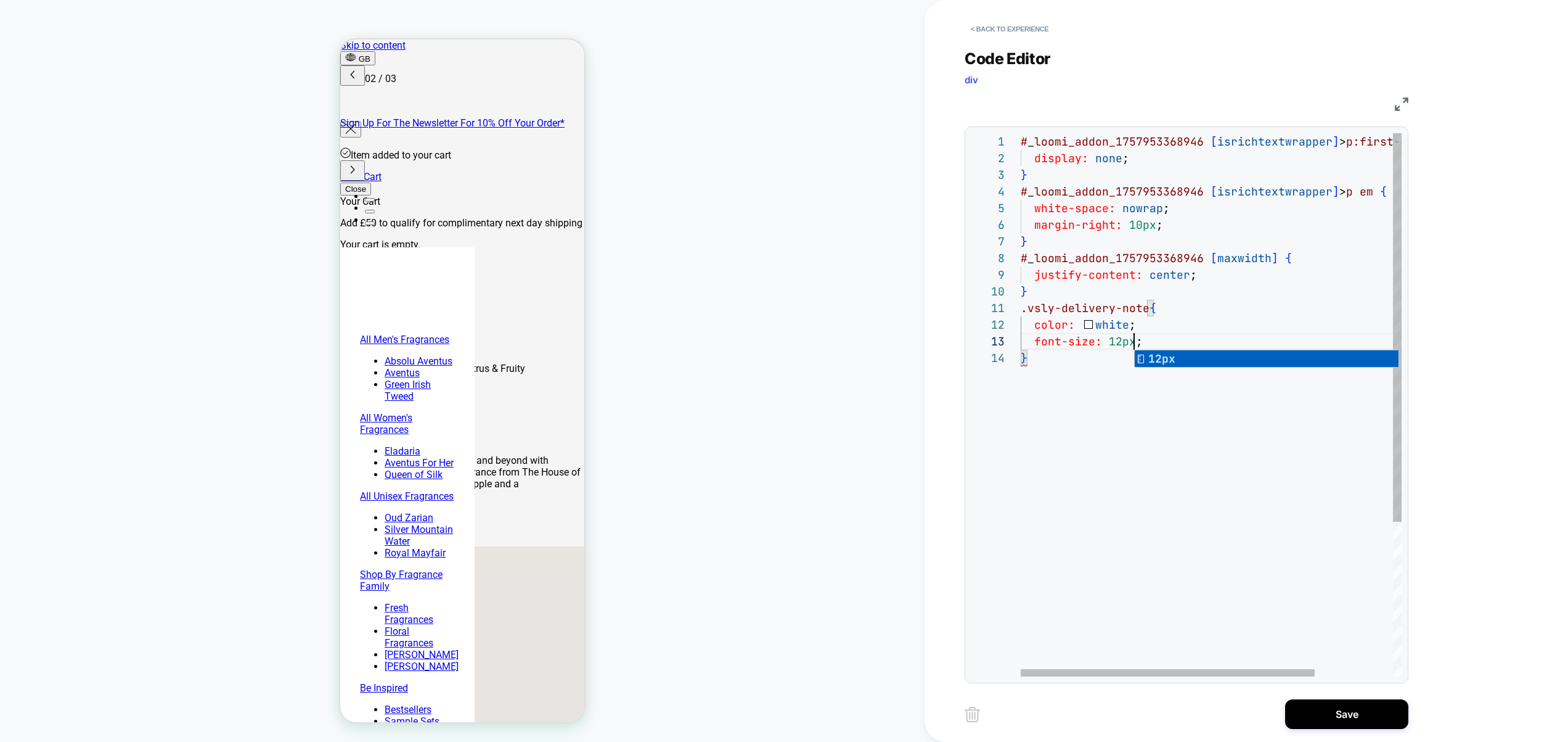
scroll to position [33, 113]
